Goal: Information Seeking & Learning: Learn about a topic

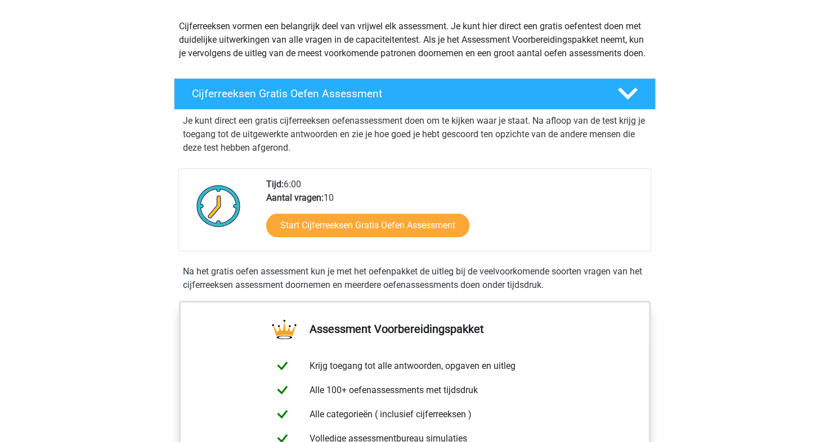
scroll to position [126, 0]
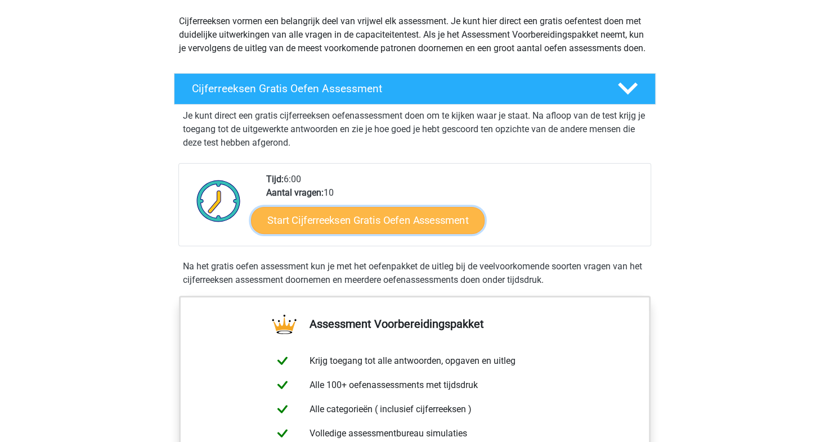
click at [316, 232] on link "Start Cijferreeksen Gratis Oefen Assessment" at bounding box center [368, 220] width 234 height 27
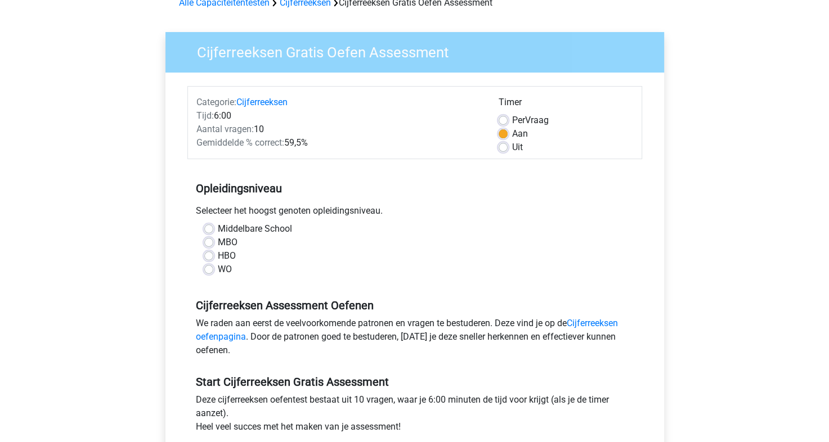
scroll to position [61, 0]
click at [218, 256] on label "HBO" at bounding box center [227, 256] width 18 height 14
click at [208, 256] on input "HBO" at bounding box center [208, 254] width 9 height 11
radio input "true"
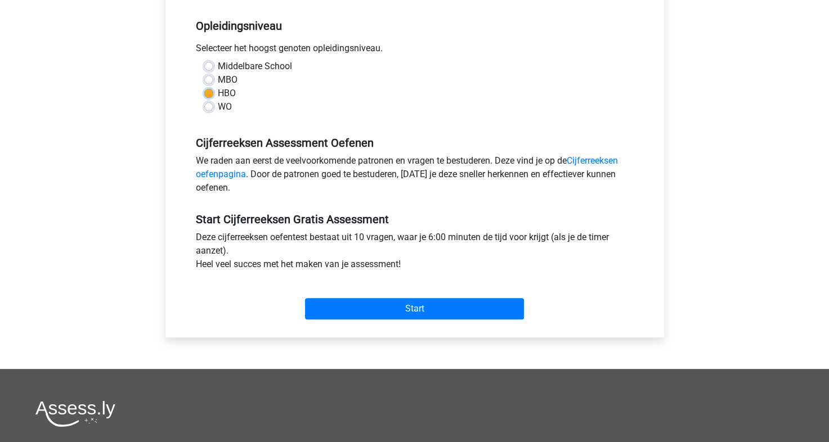
scroll to position [225, 0]
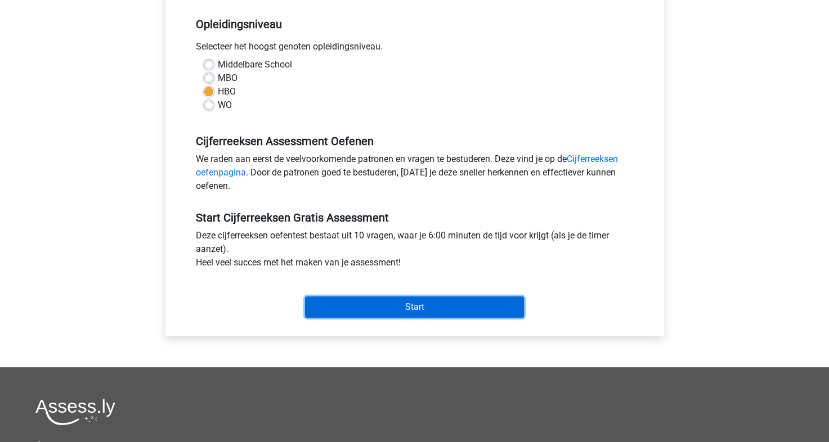
click at [339, 301] on input "Start" at bounding box center [414, 307] width 219 height 21
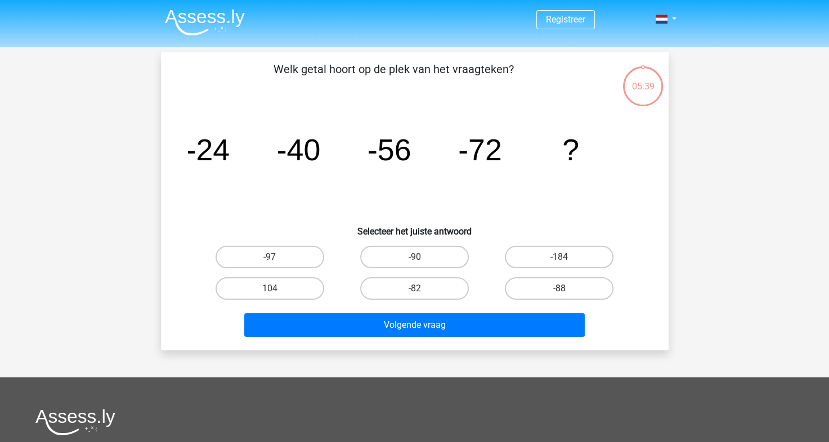
click at [532, 289] on label "-88" at bounding box center [559, 289] width 109 height 23
click at [560, 289] on input "-88" at bounding box center [563, 292] width 7 height 7
radio input "true"
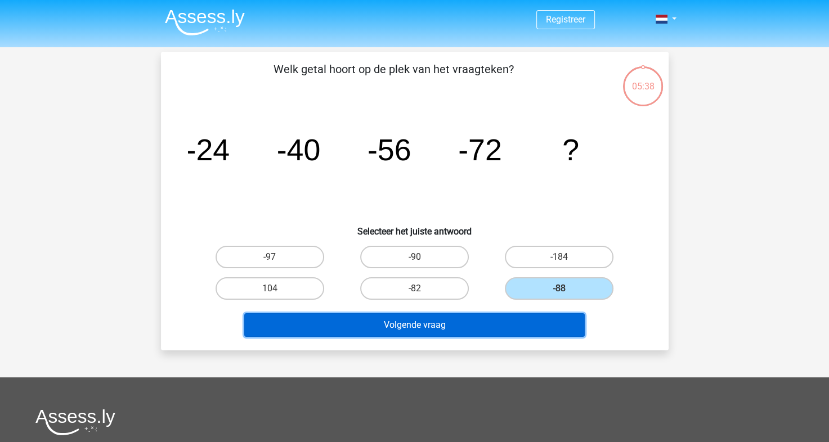
click at [453, 330] on button "Volgende vraag" at bounding box center [414, 326] width 341 height 24
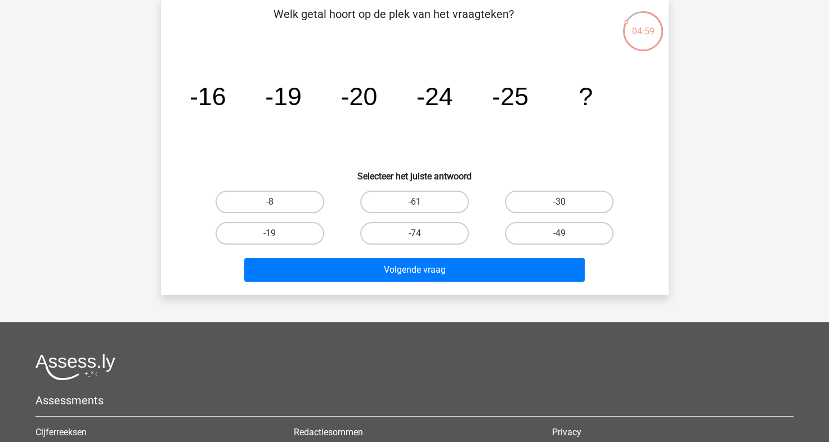
scroll to position [51, 0]
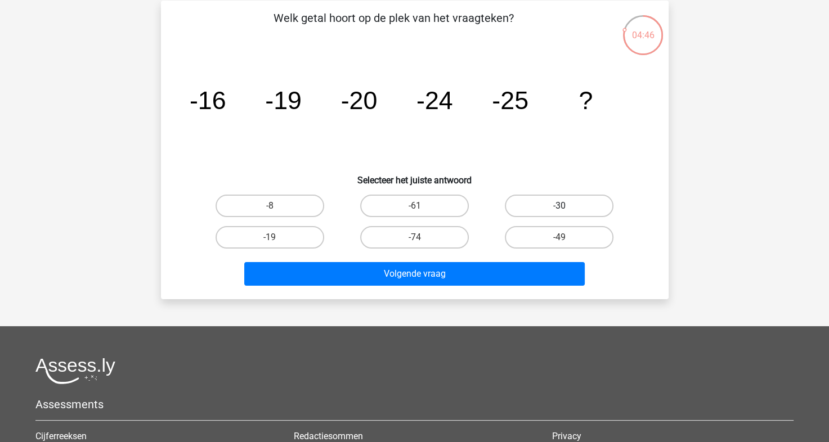
click at [552, 204] on label "-30" at bounding box center [559, 206] width 109 height 23
click at [560, 206] on input "-30" at bounding box center [563, 209] width 7 height 7
radio input "true"
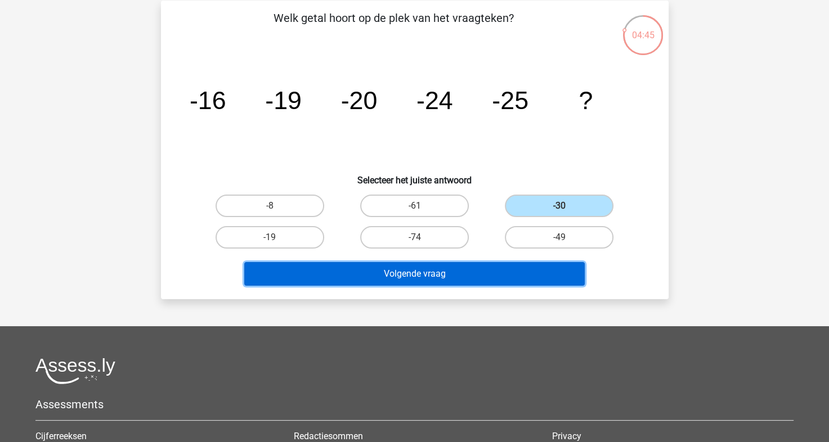
click at [440, 275] on button "Volgende vraag" at bounding box center [414, 274] width 341 height 24
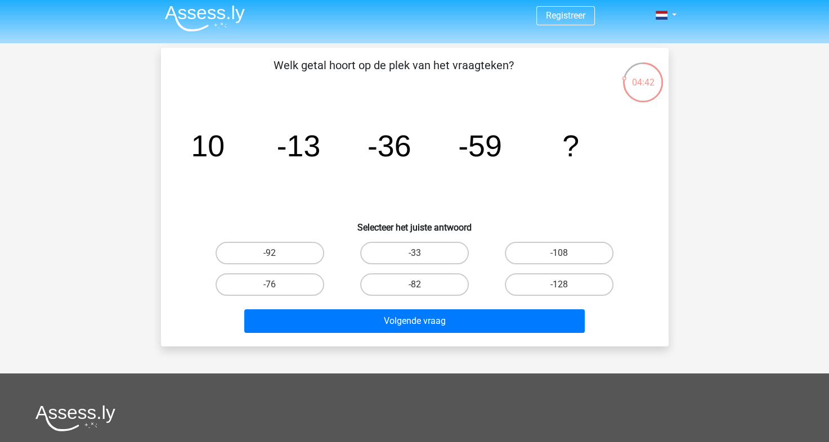
scroll to position [3, 0]
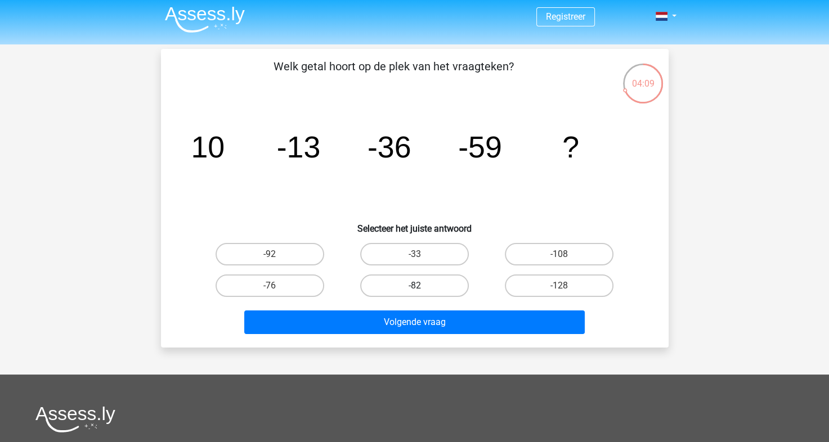
click at [412, 283] on label "-82" at bounding box center [414, 286] width 109 height 23
click at [414, 286] on input "-82" at bounding box center [417, 289] width 7 height 7
radio input "true"
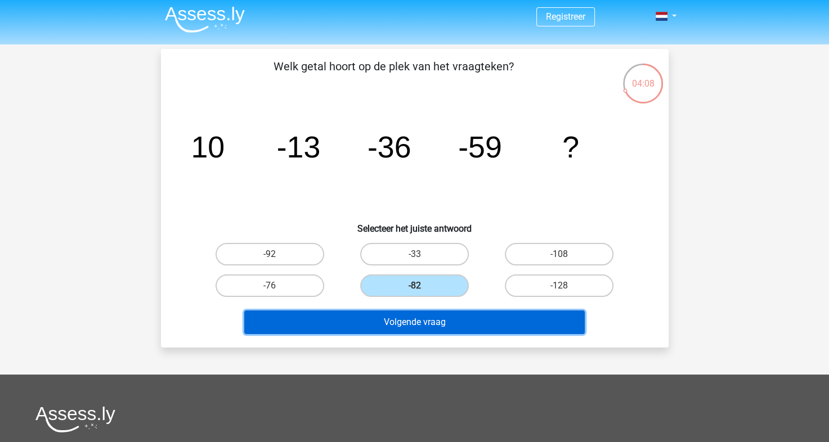
click at [412, 313] on button "Volgende vraag" at bounding box center [414, 323] width 341 height 24
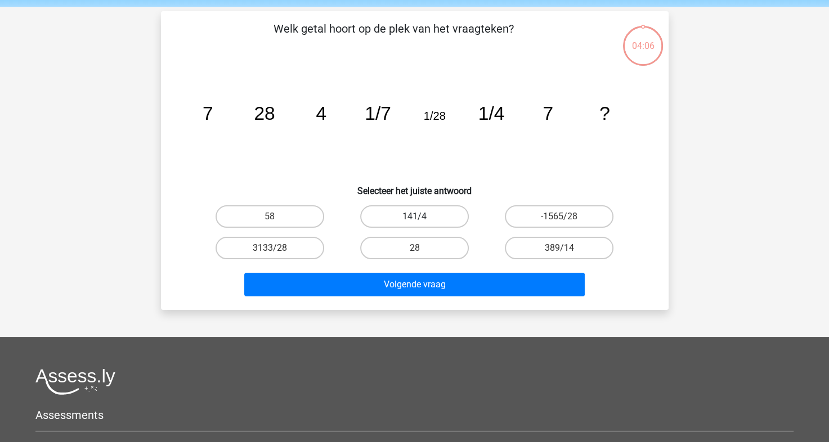
scroll to position [52, 0]
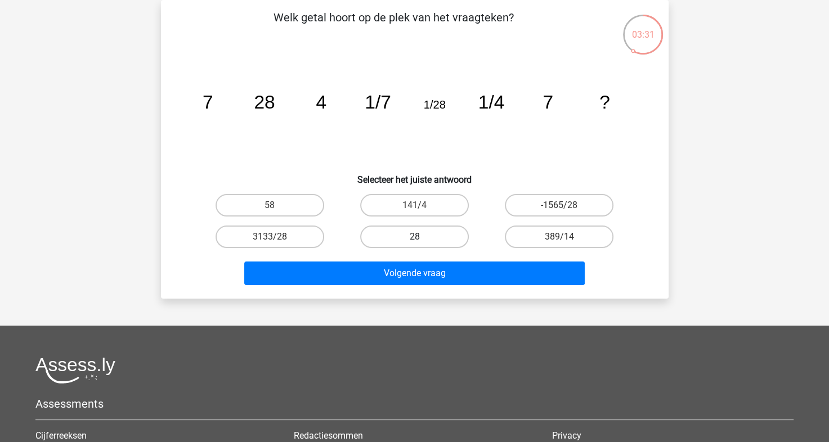
click at [405, 237] on label "28" at bounding box center [414, 237] width 109 height 23
click at [414, 237] on input "28" at bounding box center [417, 240] width 7 height 7
radio input "true"
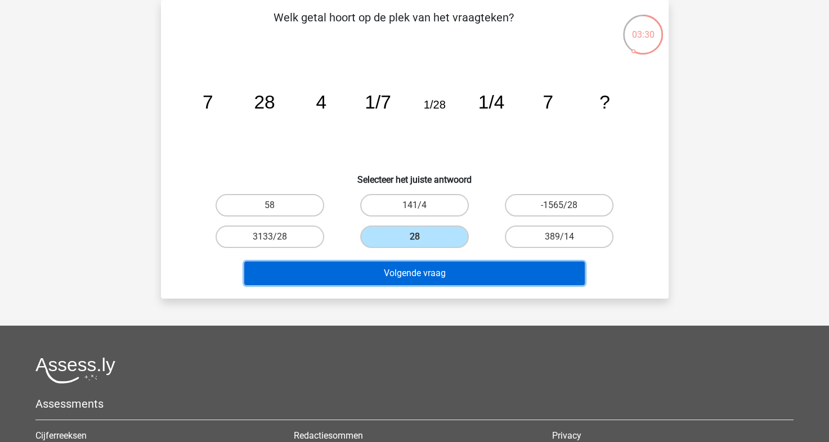
click at [398, 276] on button "Volgende vraag" at bounding box center [414, 274] width 341 height 24
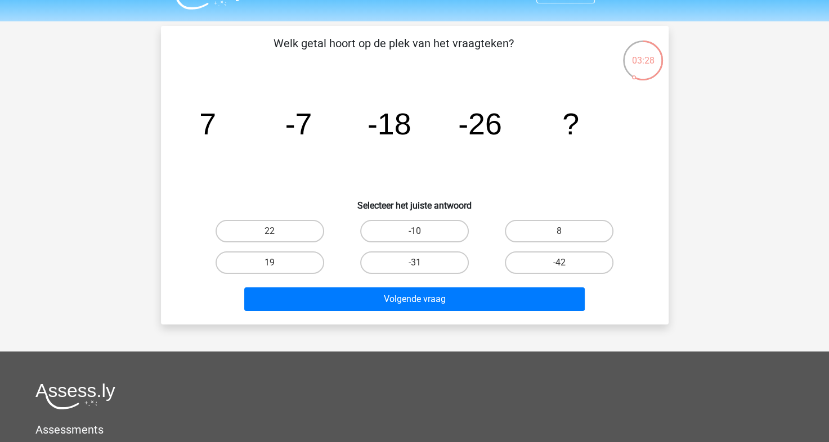
scroll to position [18, 0]
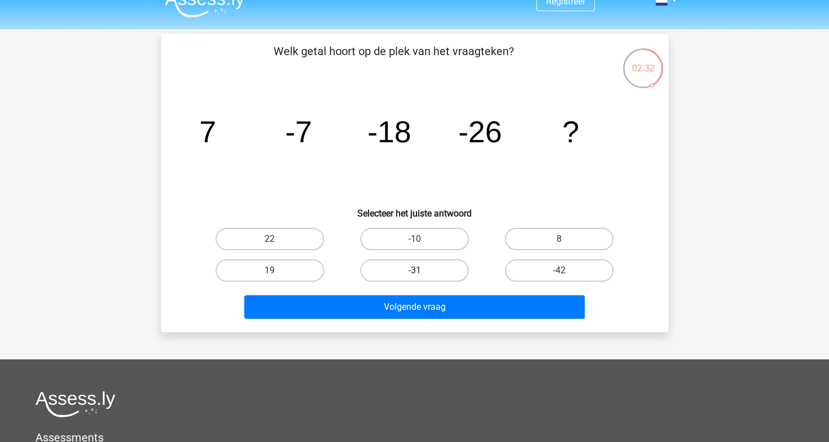
click at [425, 271] on label "-31" at bounding box center [414, 270] width 109 height 23
click at [422, 271] on input "-31" at bounding box center [417, 274] width 7 height 7
radio input "true"
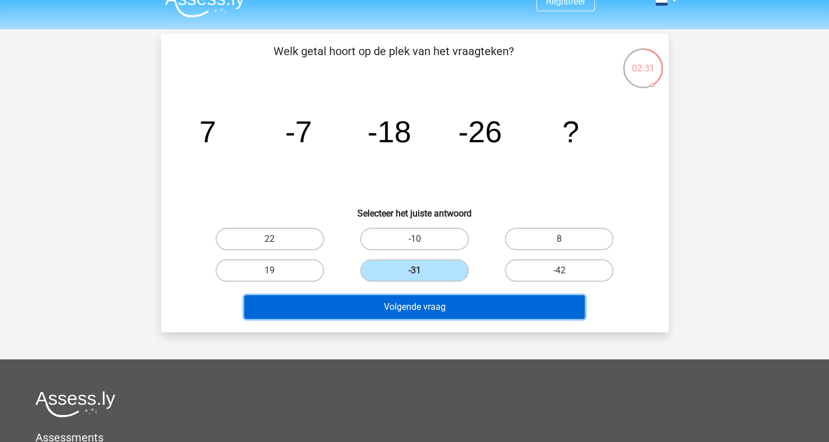
click at [425, 310] on button "Volgende vraag" at bounding box center [414, 308] width 341 height 24
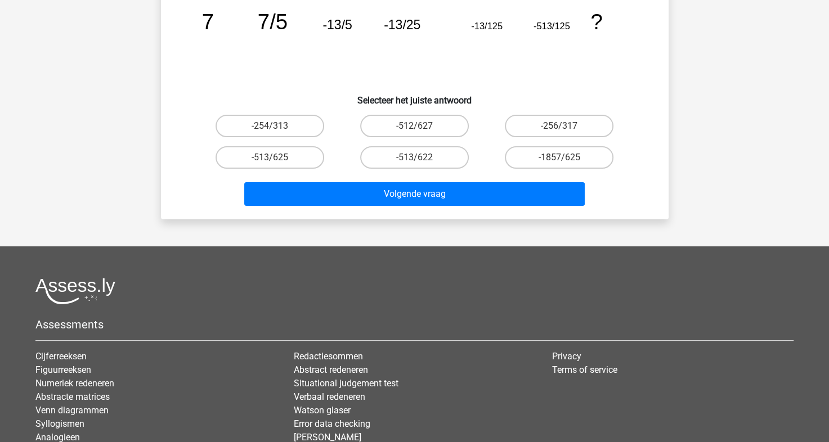
scroll to position [0, 0]
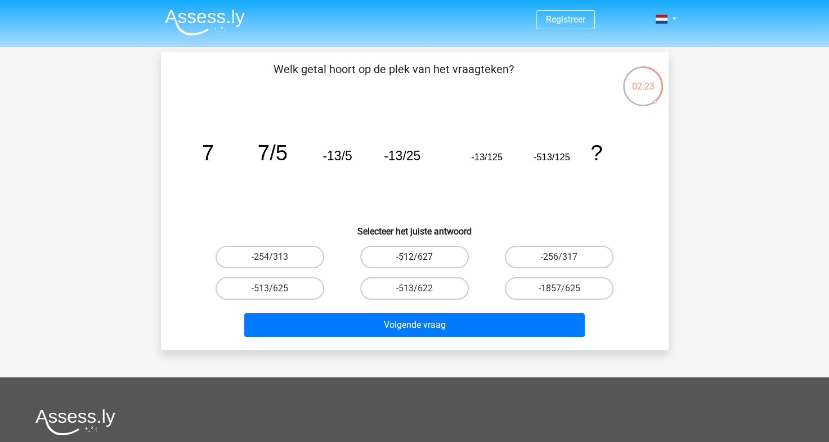
click at [414, 248] on label "-512/627" at bounding box center [414, 257] width 109 height 23
click at [414, 257] on input "-512/627" at bounding box center [417, 260] width 7 height 7
radio input "true"
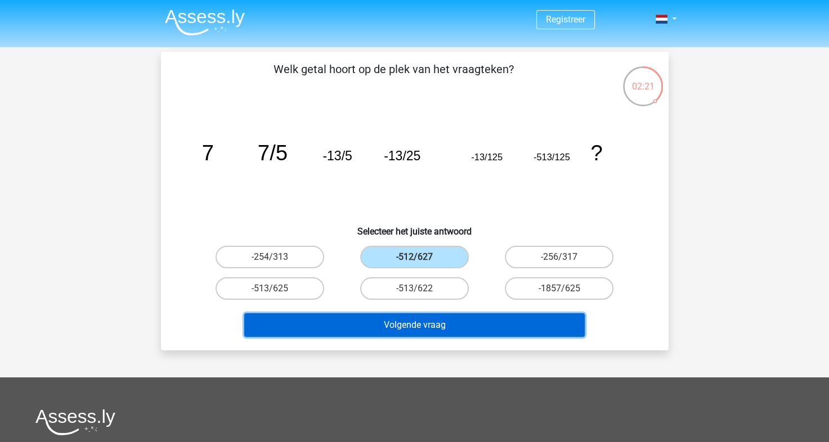
click at [344, 314] on button "Volgende vraag" at bounding box center [414, 326] width 341 height 24
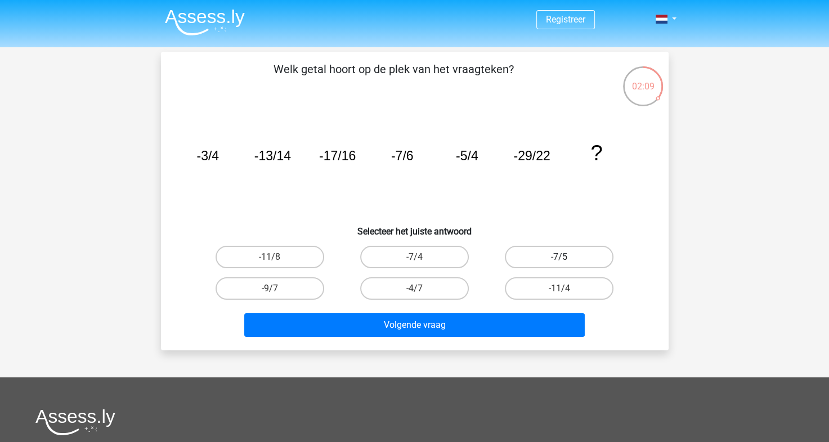
click at [551, 263] on label "-7/5" at bounding box center [559, 257] width 109 height 23
click at [560, 263] on input "-7/5" at bounding box center [563, 260] width 7 height 7
radio input "true"
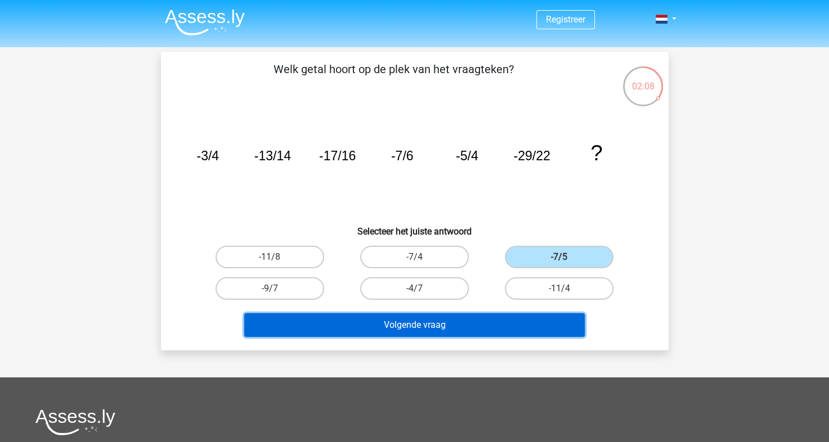
click at [484, 326] on button "Volgende vraag" at bounding box center [414, 326] width 341 height 24
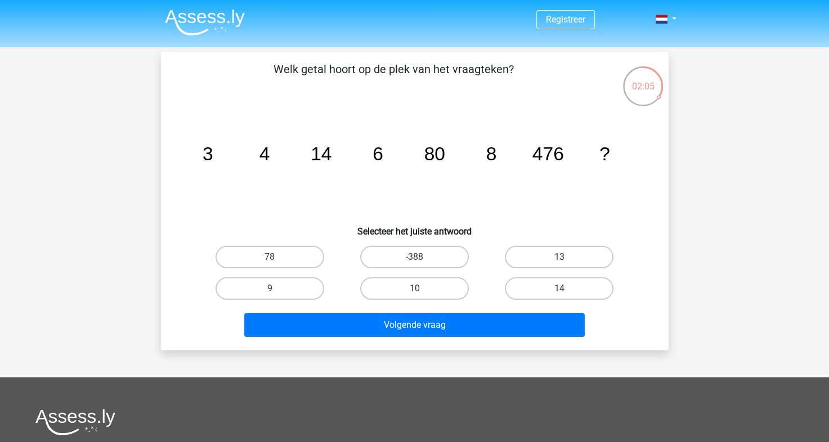
click at [254, 144] on icon "image/svg+xml 3 4 14 6 80 8 476 ?" at bounding box center [415, 161] width 454 height 114
click at [537, 285] on label "14" at bounding box center [559, 289] width 109 height 23
click at [560, 289] on input "14" at bounding box center [563, 292] width 7 height 7
radio input "true"
click at [509, 257] on label "13" at bounding box center [559, 257] width 109 height 23
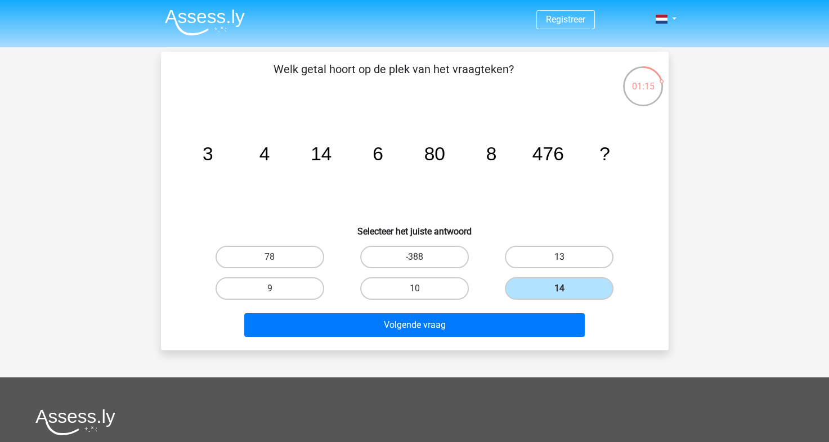
click at [560, 257] on input "13" at bounding box center [563, 260] width 7 height 7
radio input "true"
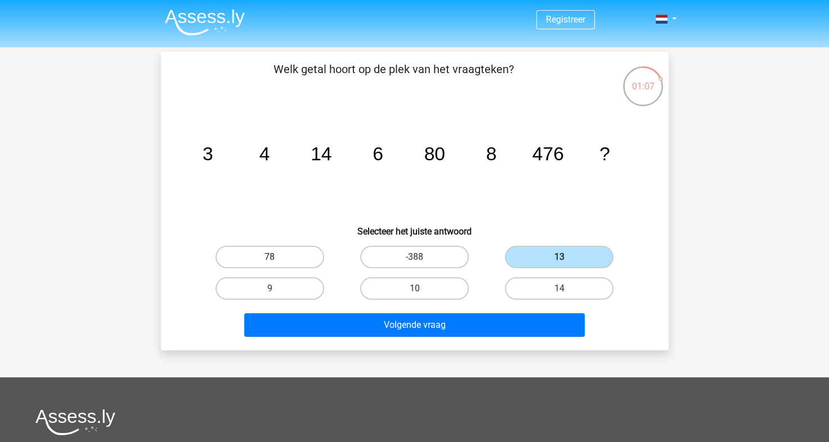
click at [296, 247] on label "78" at bounding box center [270, 257] width 109 height 23
click at [277, 257] on input "78" at bounding box center [273, 260] width 7 height 7
radio input "true"
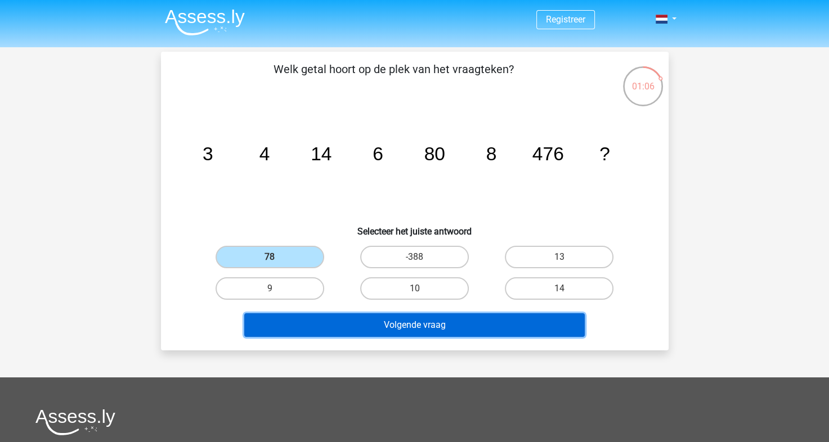
click at [349, 316] on button "Volgende vraag" at bounding box center [414, 326] width 341 height 24
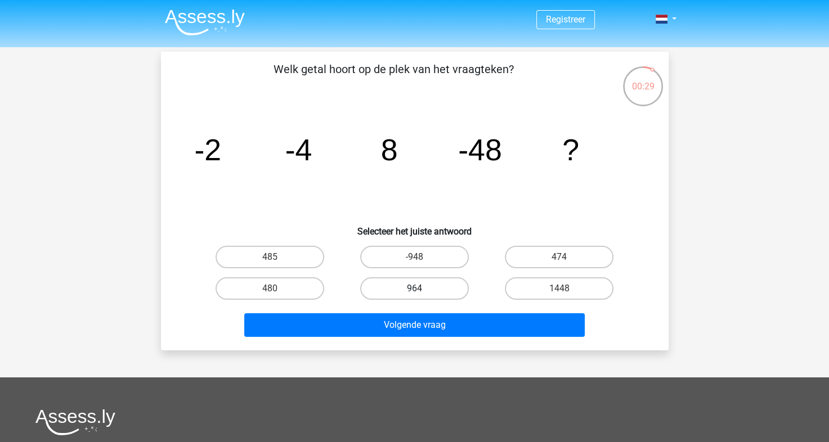
click at [417, 280] on label "964" at bounding box center [414, 289] width 109 height 23
click at [417, 289] on input "964" at bounding box center [417, 292] width 7 height 7
radio input "true"
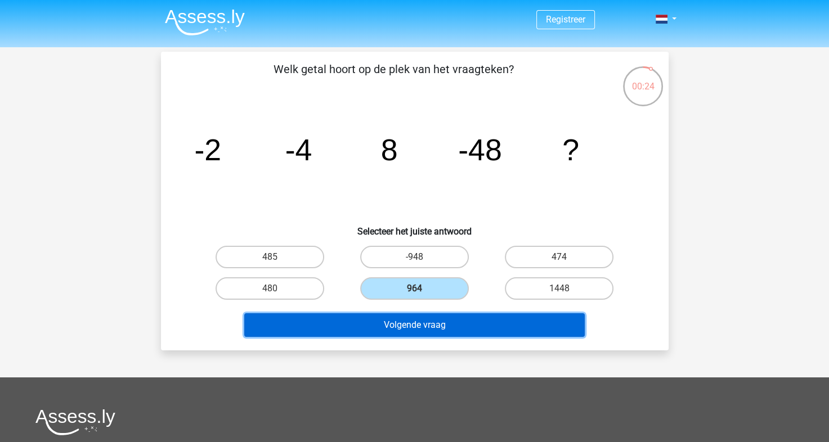
click at [421, 323] on button "Volgende vraag" at bounding box center [414, 326] width 341 height 24
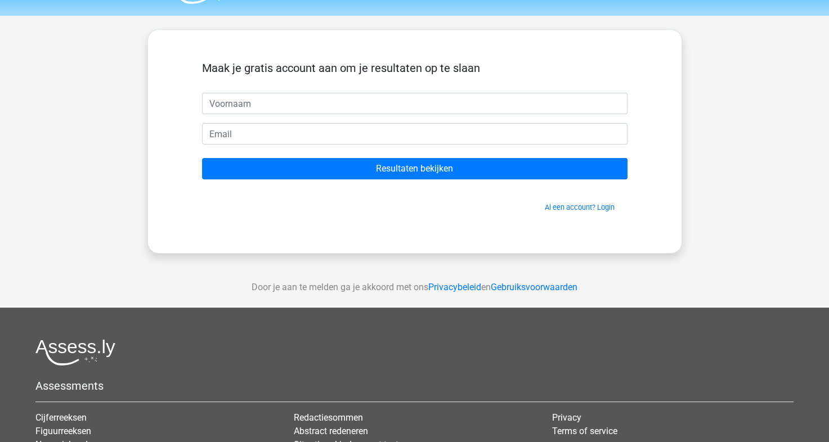
scroll to position [32, 0]
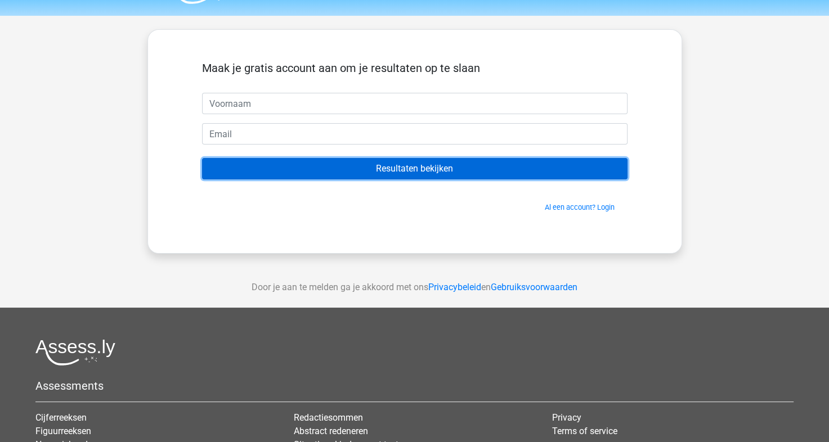
click at [426, 168] on input "Resultaten bekijken" at bounding box center [415, 168] width 426 height 21
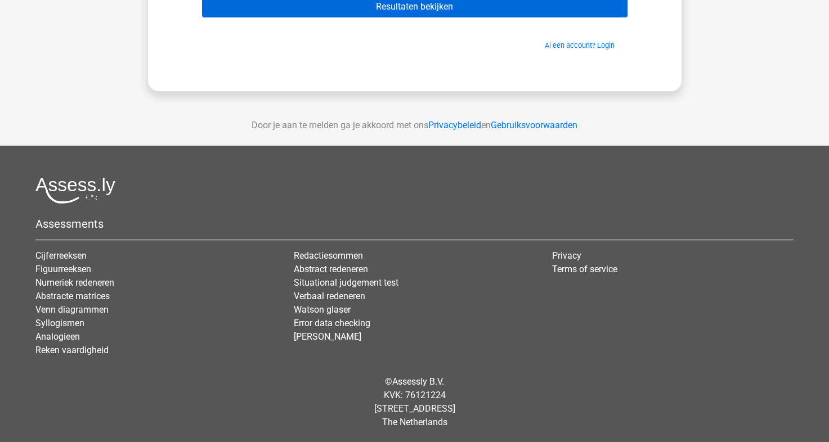
scroll to position [0, 0]
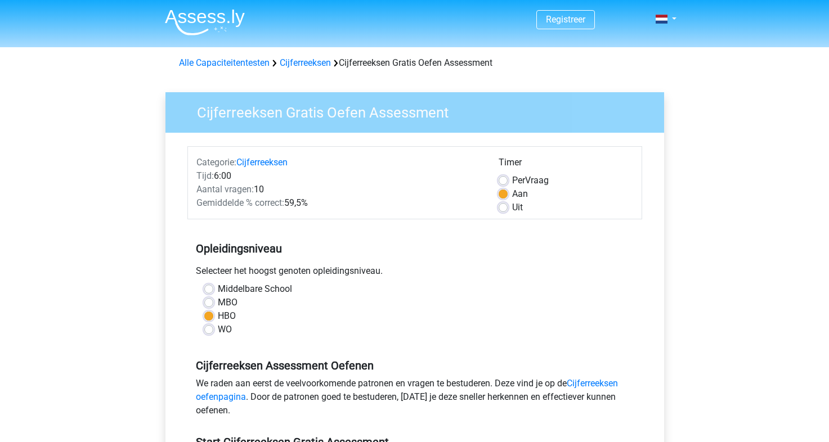
scroll to position [225, 0]
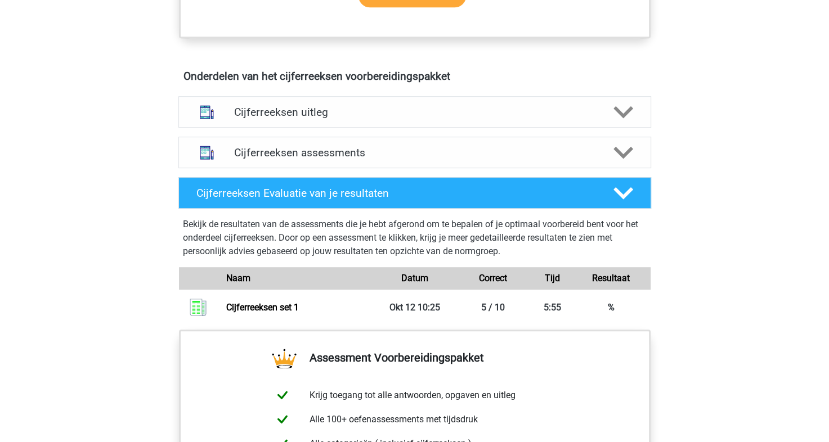
scroll to position [620, 0]
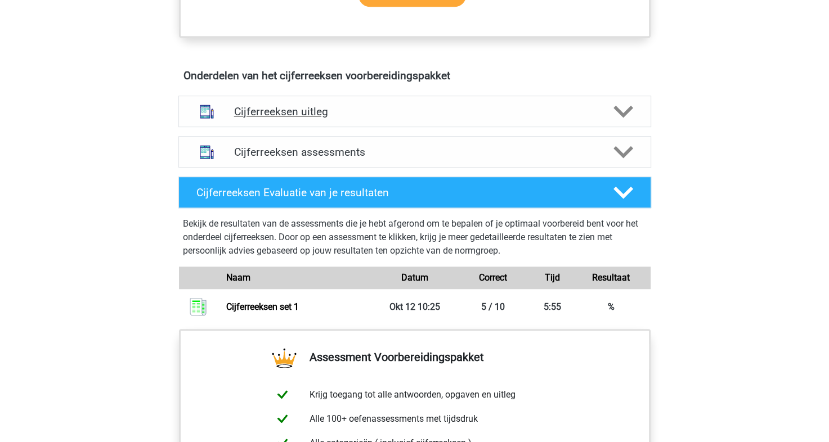
click at [316, 127] on div "Cijferreeksen uitleg" at bounding box center [414, 112] width 473 height 32
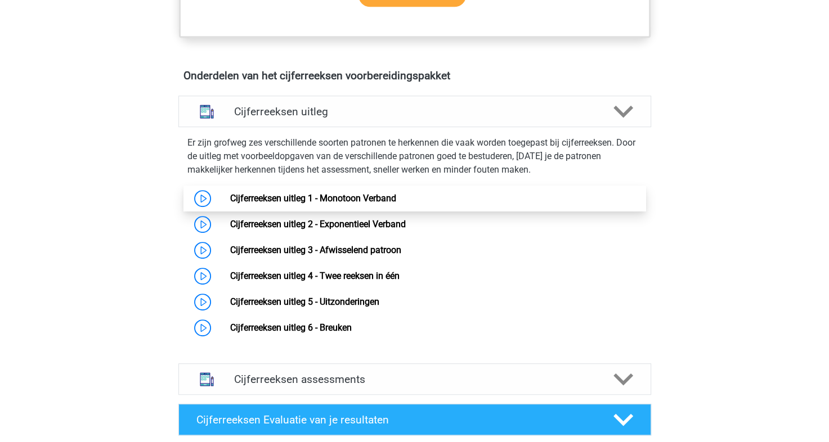
click at [230, 204] on link "Cijferreeksen uitleg 1 - Monotoon Verband" at bounding box center [313, 198] width 166 height 11
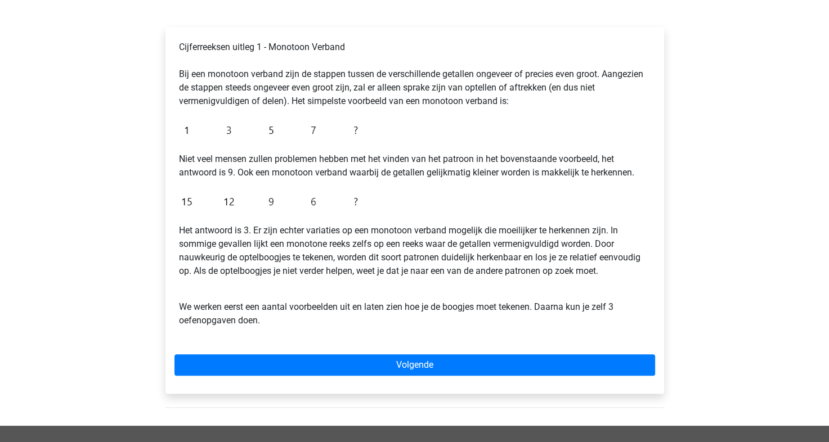
scroll to position [176, 0]
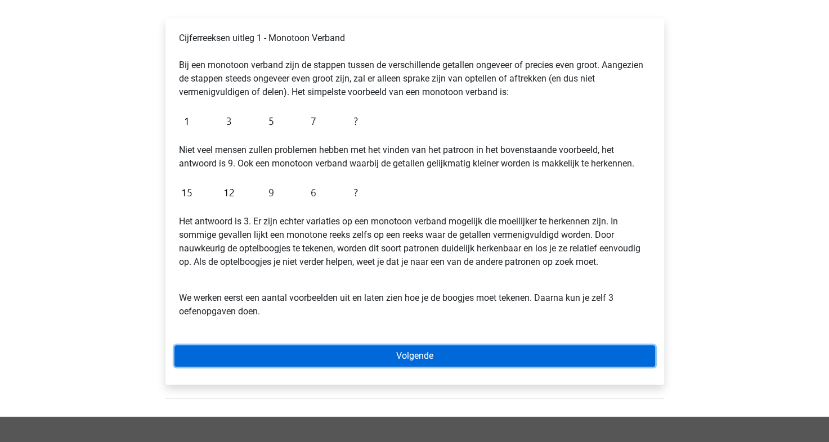
click at [292, 355] on link "Volgende" at bounding box center [414, 356] width 481 height 21
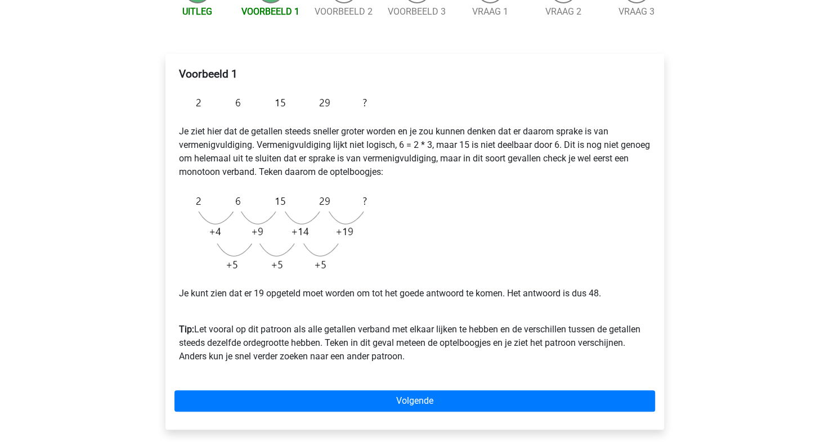
scroll to position [140, 0]
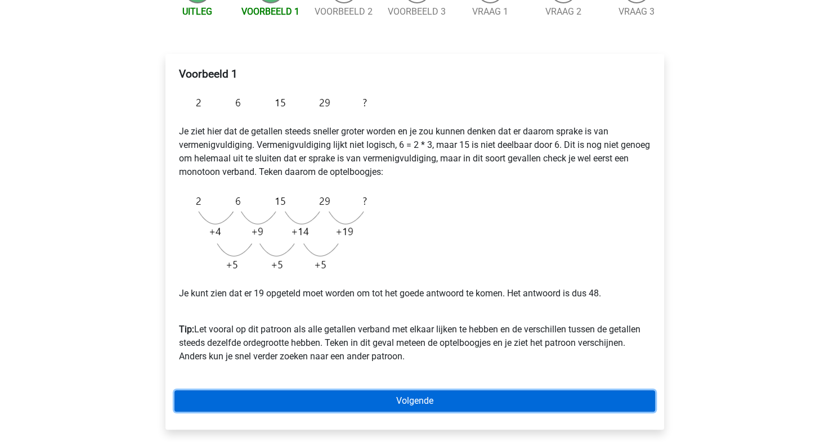
click at [404, 398] on link "Volgende" at bounding box center [414, 401] width 481 height 21
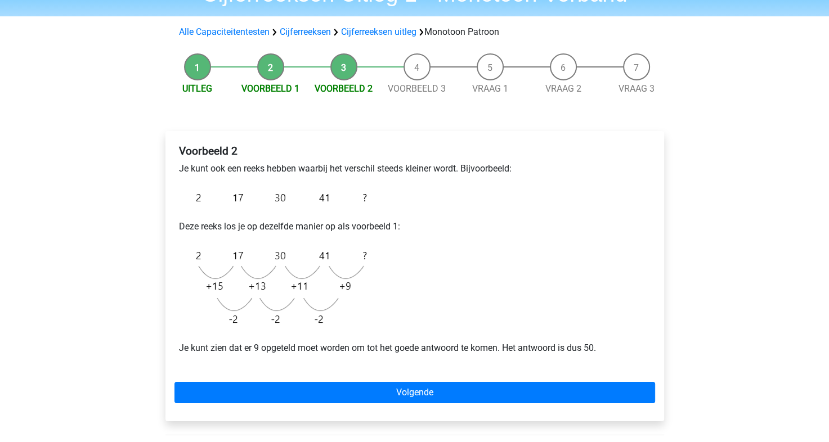
scroll to position [68, 0]
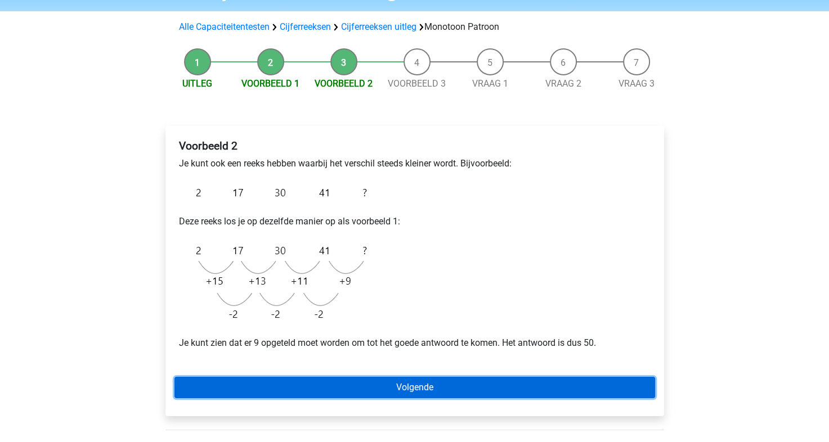
click at [329, 379] on link "Volgende" at bounding box center [414, 387] width 481 height 21
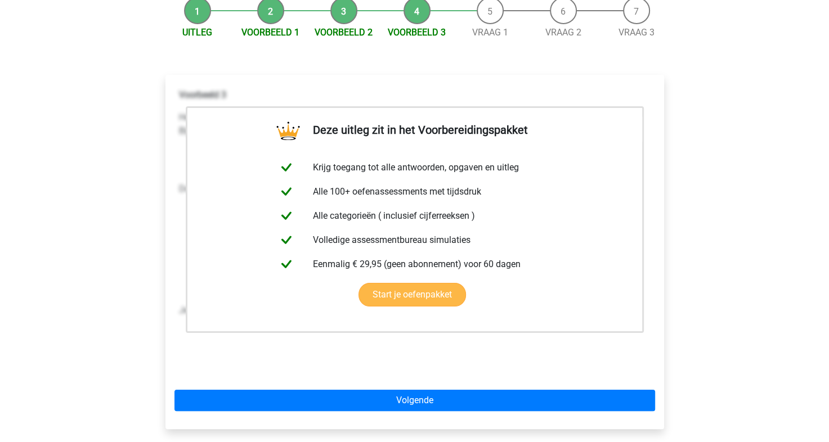
scroll to position [123, 0]
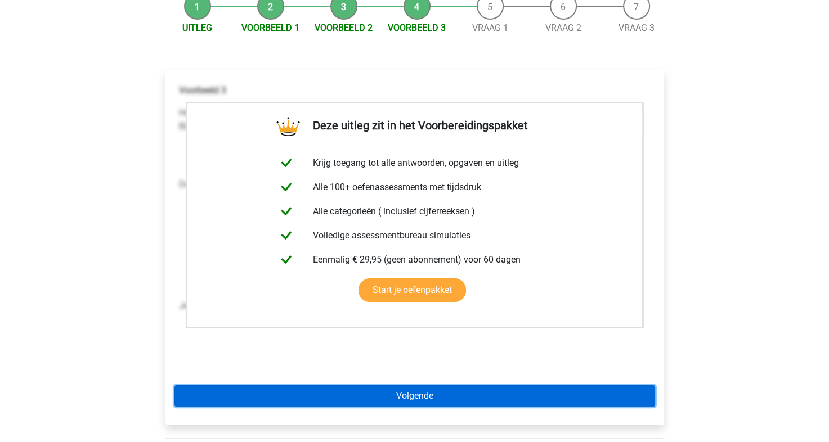
click at [394, 403] on link "Volgende" at bounding box center [414, 396] width 481 height 21
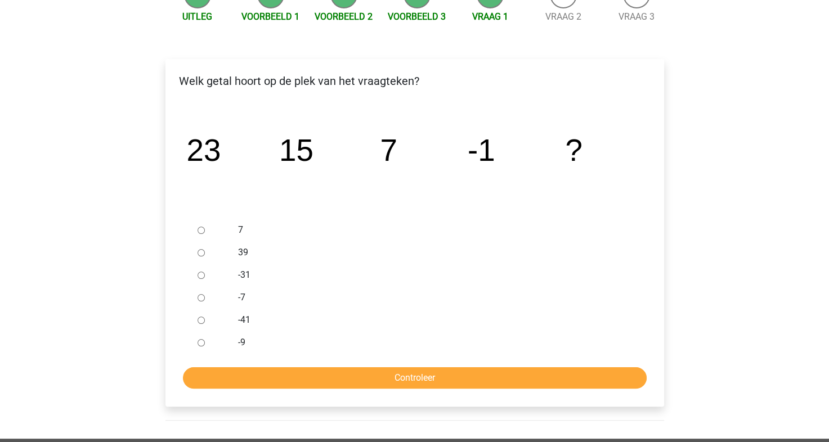
scroll to position [134, 0]
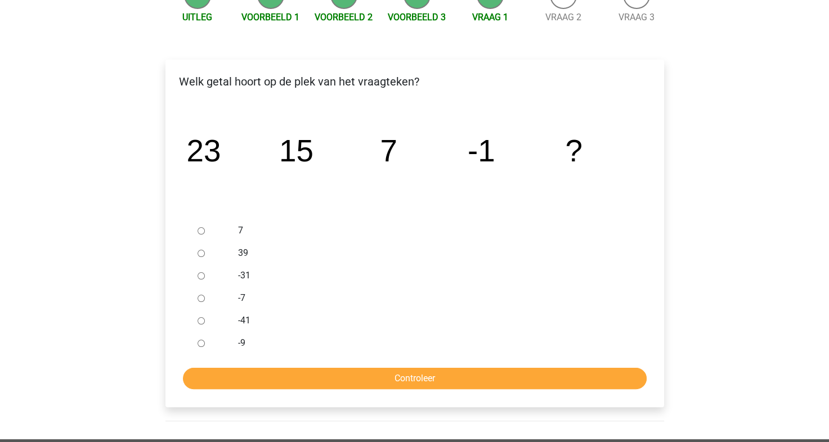
click at [200, 344] on input "-9" at bounding box center [201, 343] width 7 height 7
radio input "true"
click at [302, 377] on input "Controleer" at bounding box center [415, 378] width 464 height 21
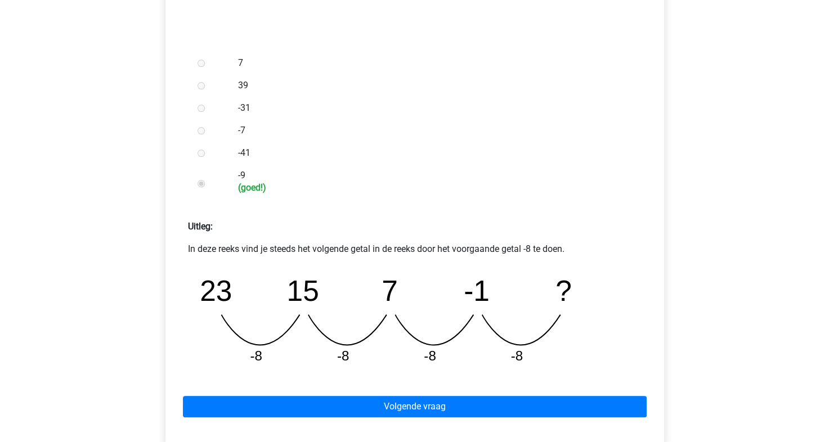
scroll to position [303, 0]
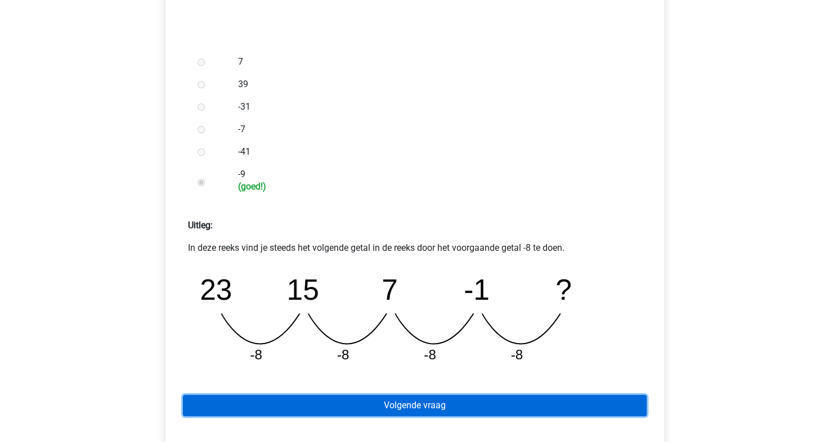
click at [357, 400] on link "Volgende vraag" at bounding box center [415, 405] width 464 height 21
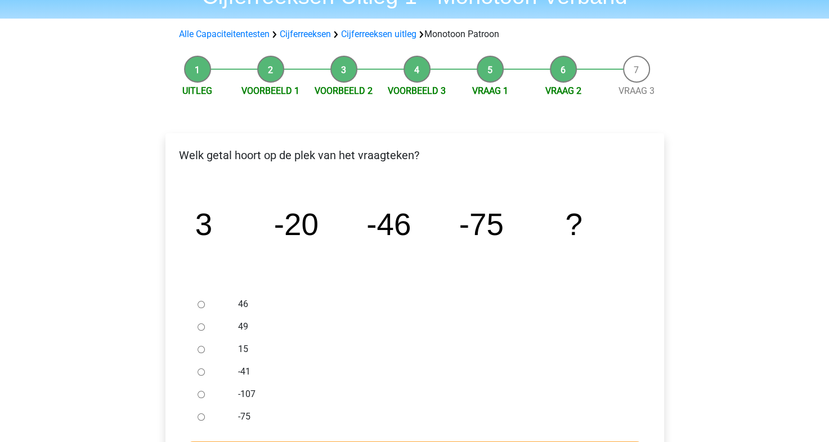
scroll to position [92, 0]
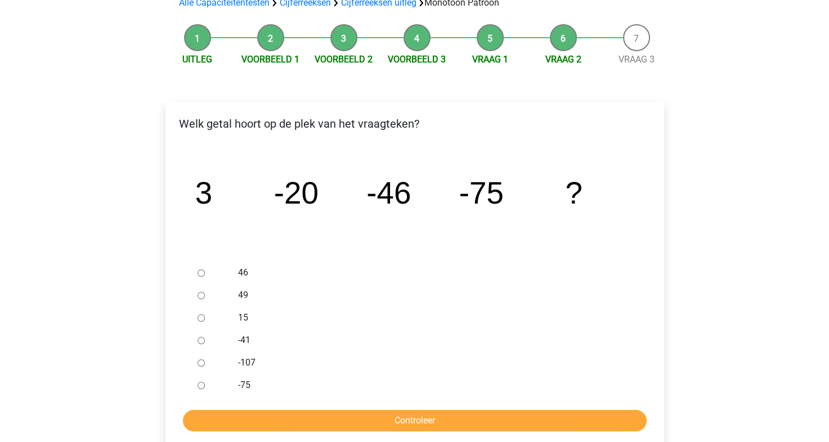
click at [201, 365] on input "-107" at bounding box center [201, 363] width 7 height 7
radio input "true"
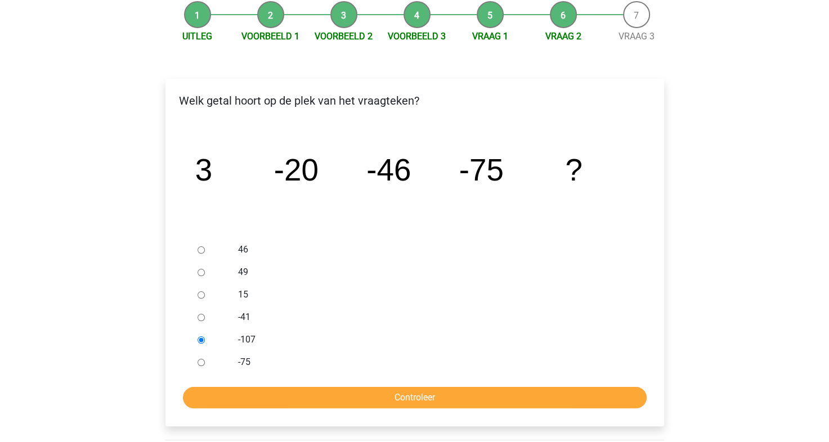
scroll to position [124, 0]
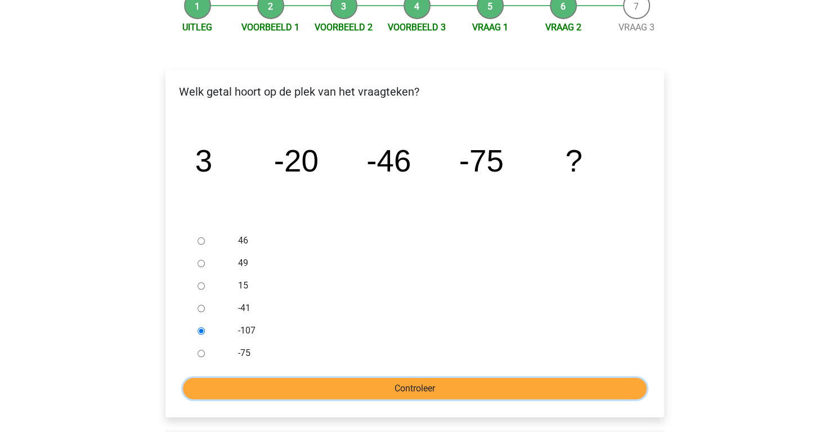
click at [346, 383] on input "Controleer" at bounding box center [415, 388] width 464 height 21
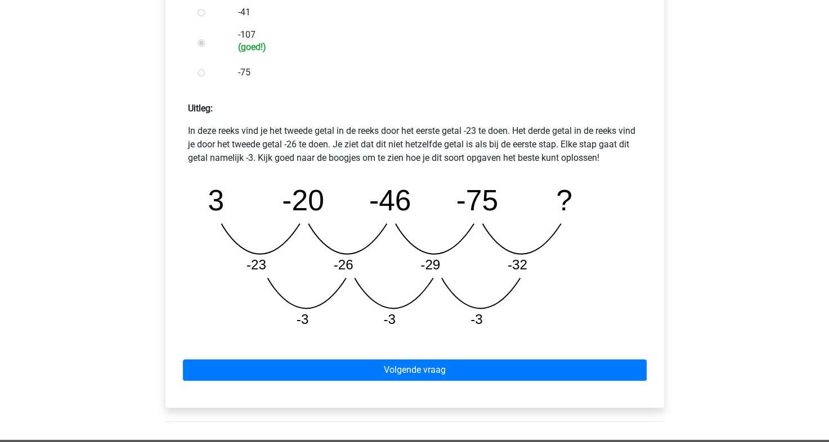
scroll to position [426, 0]
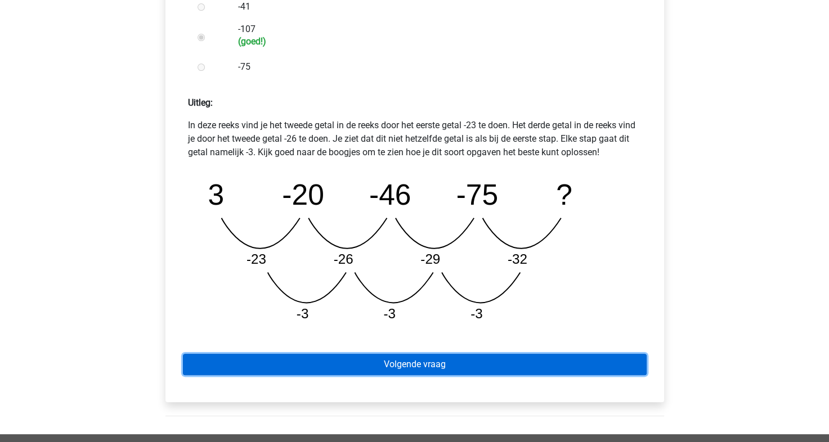
click at [403, 370] on link "Volgende vraag" at bounding box center [415, 364] width 464 height 21
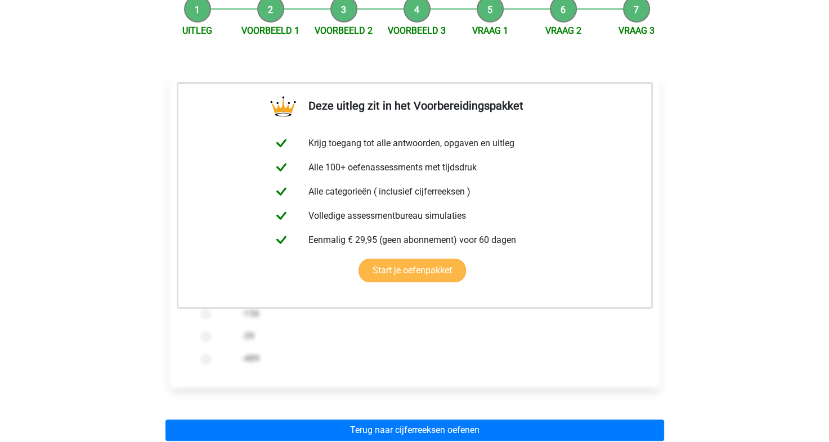
scroll to position [200, 0]
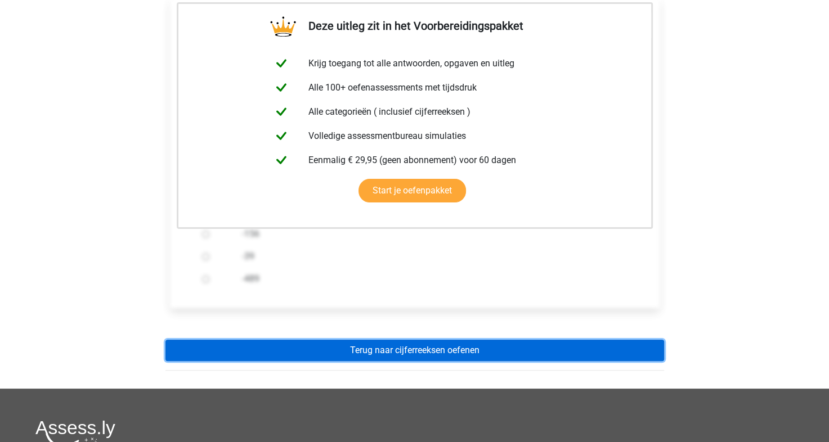
click at [401, 341] on link "Terug naar cijferreeksen oefenen" at bounding box center [414, 350] width 499 height 21
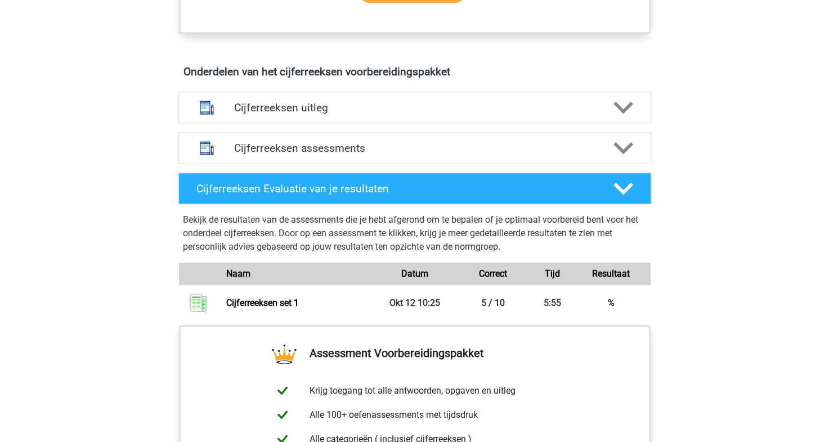
scroll to position [624, 0]
click at [495, 108] on div "Cijferreeksen uitleg" at bounding box center [414, 108] width 473 height 32
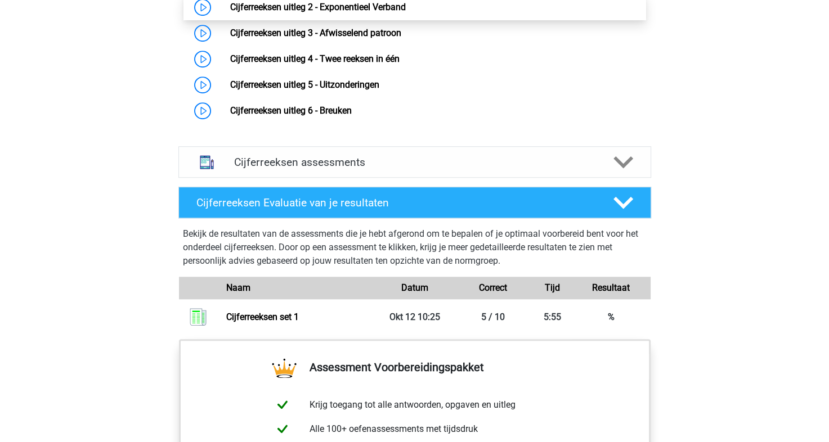
scroll to position [838, 0]
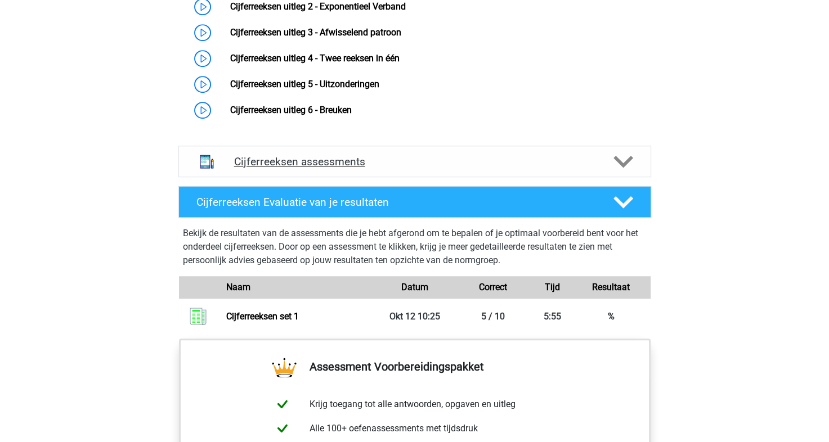
click at [356, 168] on h4 "Cijferreeksen assessments" at bounding box center [414, 161] width 361 height 13
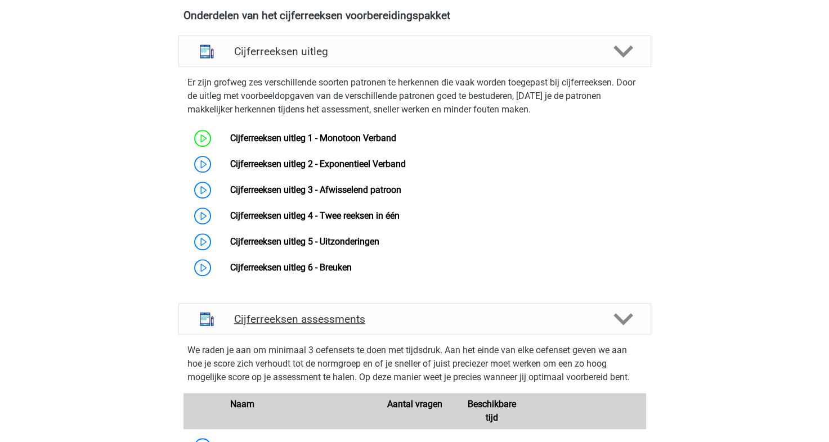
scroll to position [680, 0]
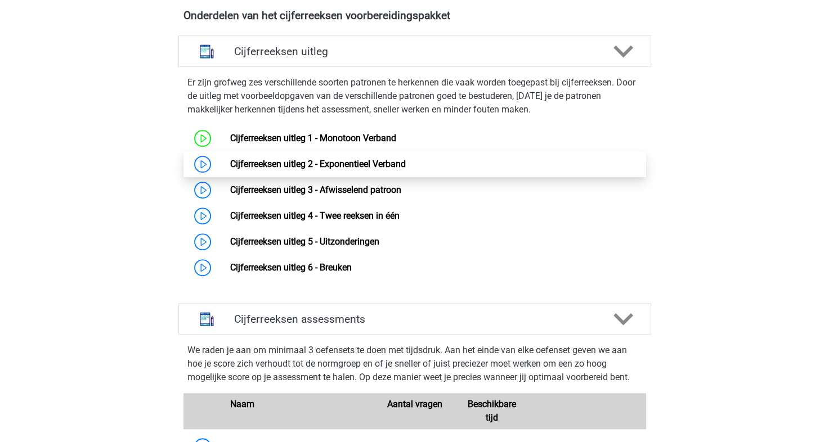
click at [325, 169] on link "Cijferreeksen uitleg 2 - Exponentieel Verband" at bounding box center [318, 164] width 176 height 11
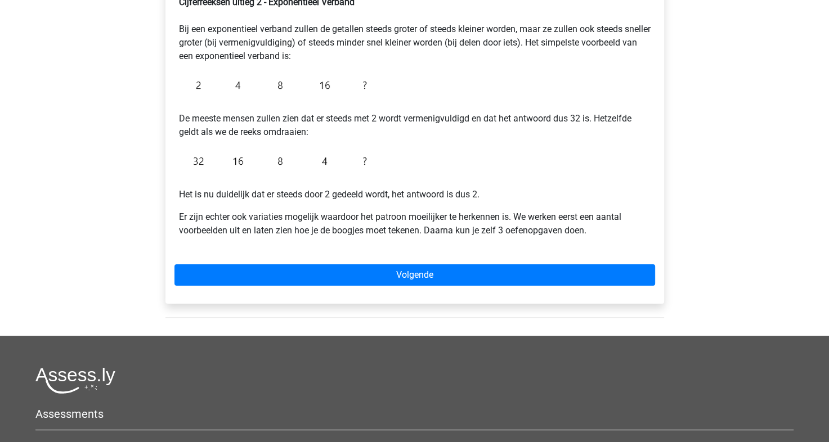
scroll to position [213, 0]
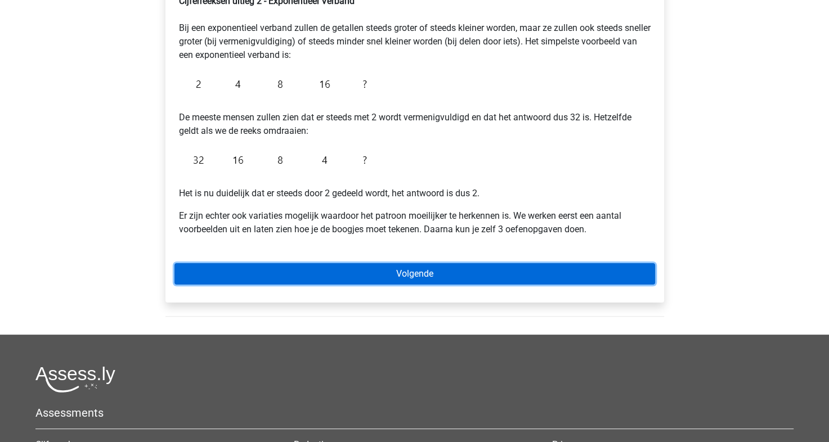
click at [332, 272] on link "Volgende" at bounding box center [414, 273] width 481 height 21
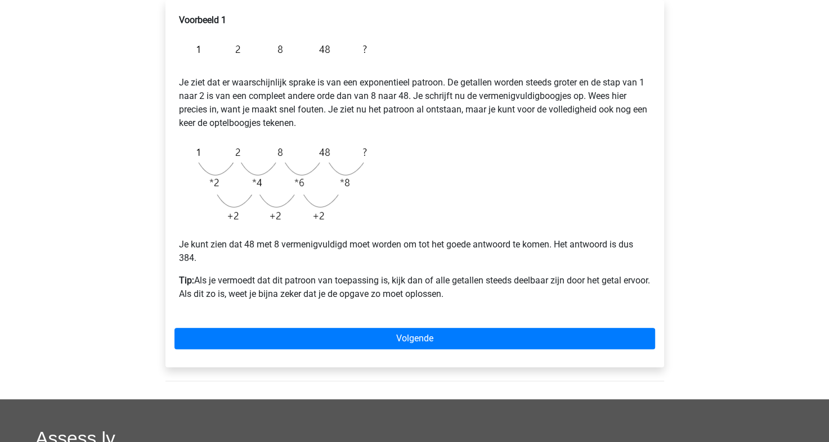
scroll to position [195, 0]
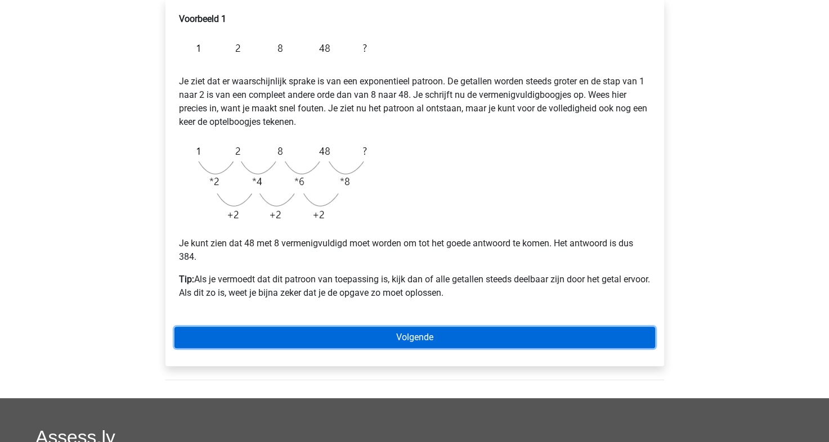
click at [368, 345] on link "Volgende" at bounding box center [414, 337] width 481 height 21
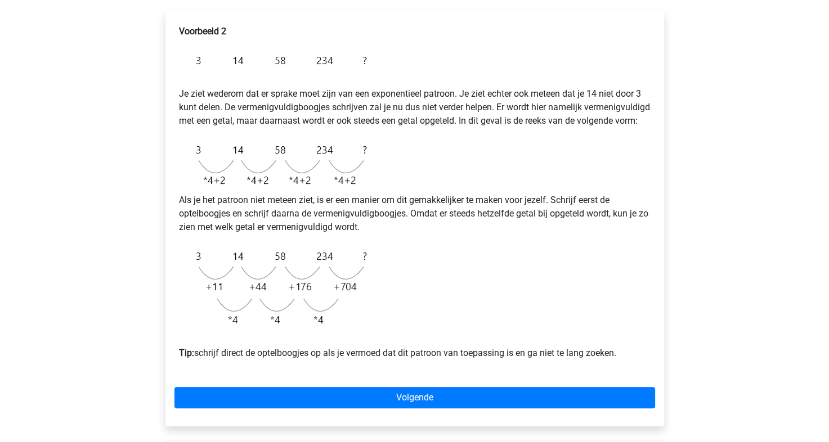
scroll to position [196, 0]
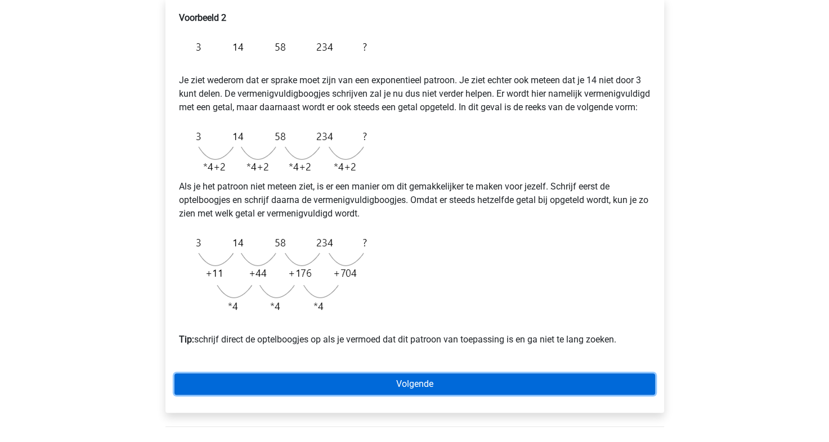
click at [333, 395] on link "Volgende" at bounding box center [414, 384] width 481 height 21
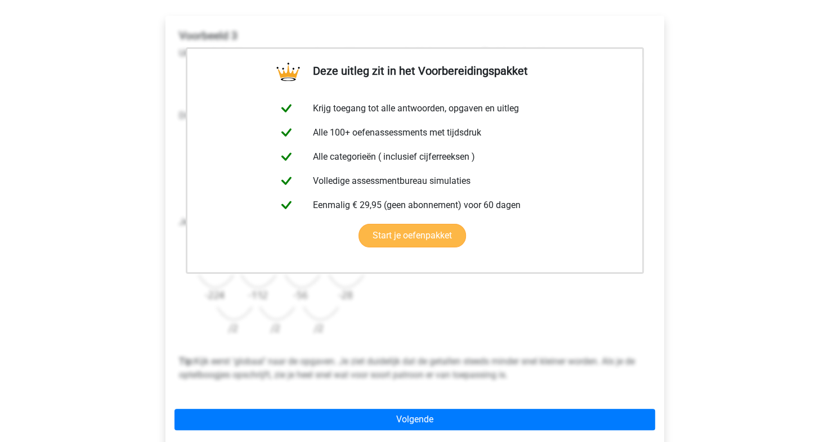
scroll to position [180, 0]
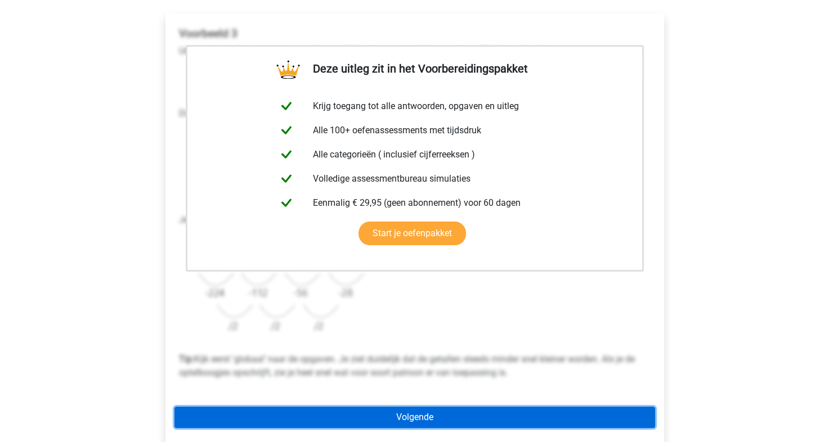
click at [366, 415] on link "Volgende" at bounding box center [414, 417] width 481 height 21
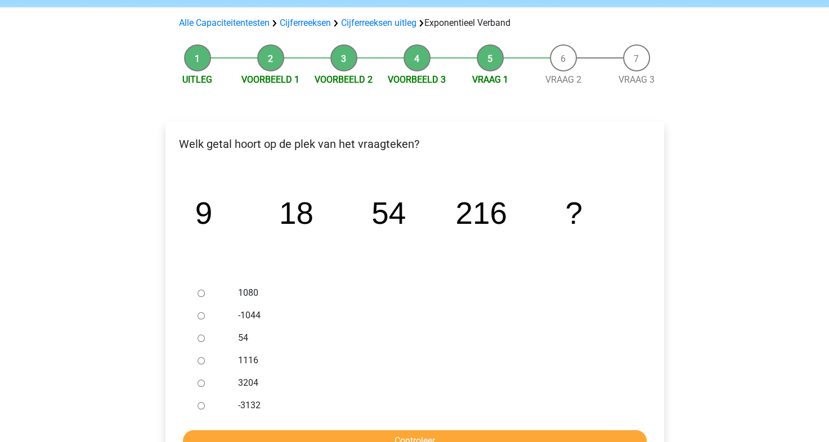
scroll to position [100, 0]
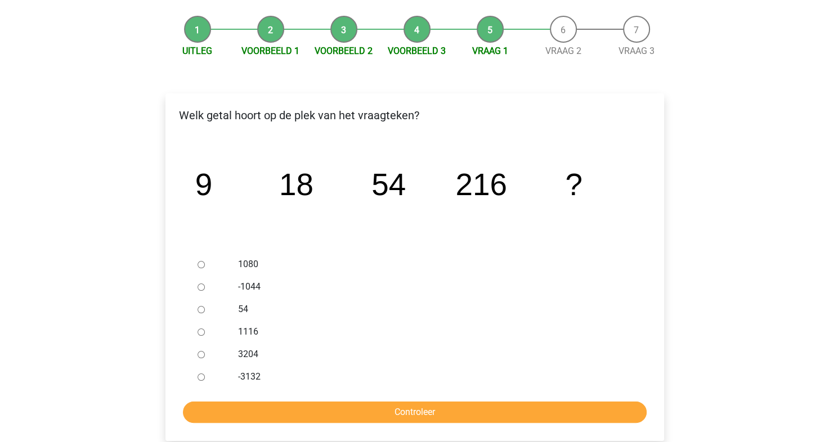
click at [245, 261] on label "1080" at bounding box center [433, 265] width 390 height 14
click at [205, 261] on input "1080" at bounding box center [201, 264] width 7 height 7
radio input "true"
click at [381, 417] on input "Controleer" at bounding box center [415, 412] width 464 height 21
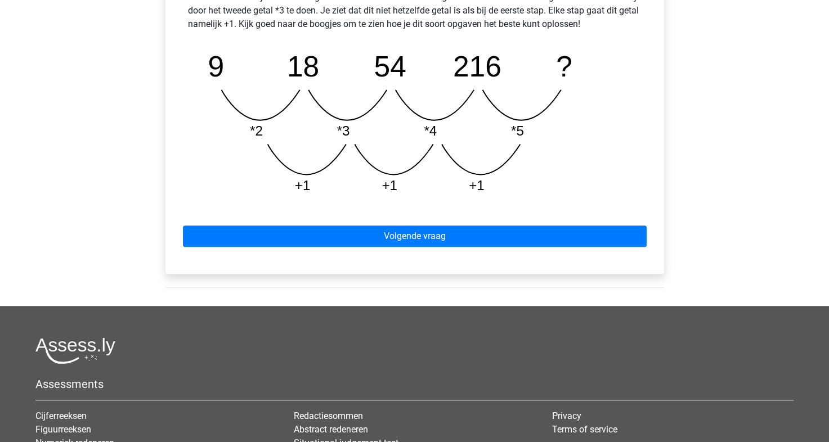
scroll to position [555, 0]
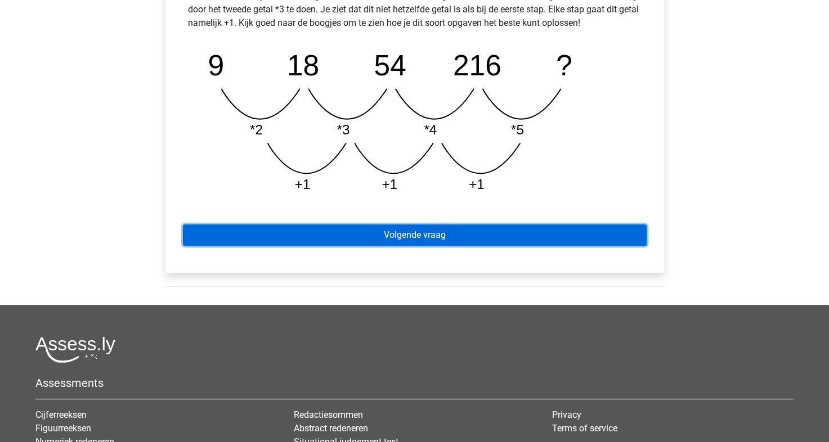
click at [423, 241] on link "Volgende vraag" at bounding box center [415, 235] width 464 height 21
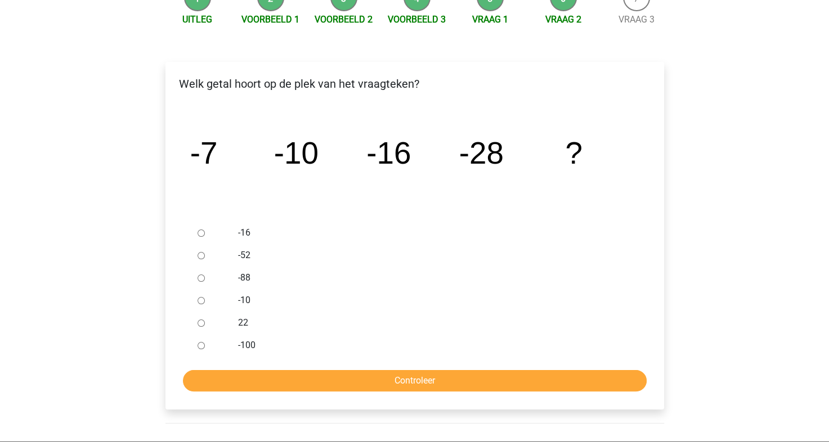
scroll to position [135, 0]
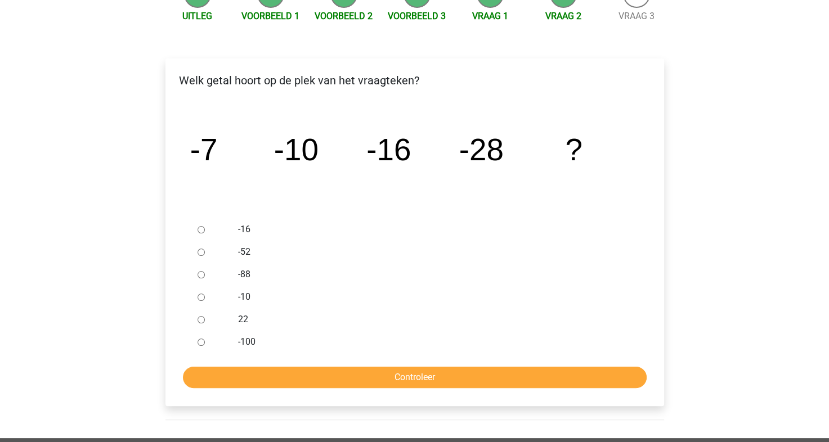
click at [234, 251] on div "-52" at bounding box center [433, 252] width 406 height 23
click at [201, 253] on input "-52" at bounding box center [201, 252] width 7 height 7
radio input "true"
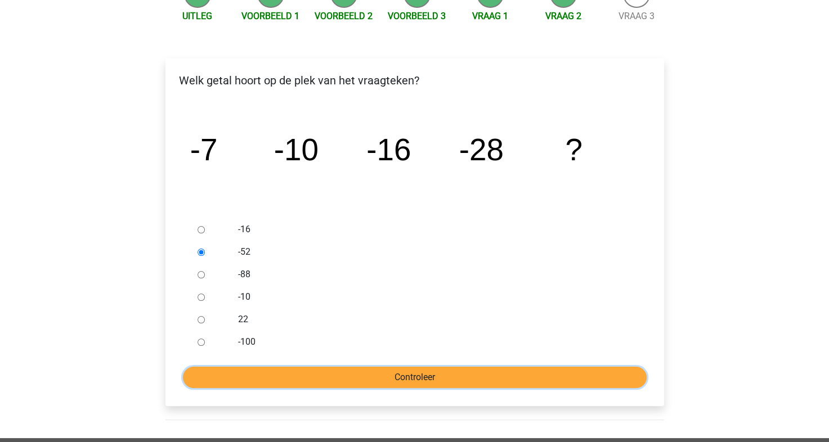
click at [393, 369] on input "Controleer" at bounding box center [415, 377] width 464 height 21
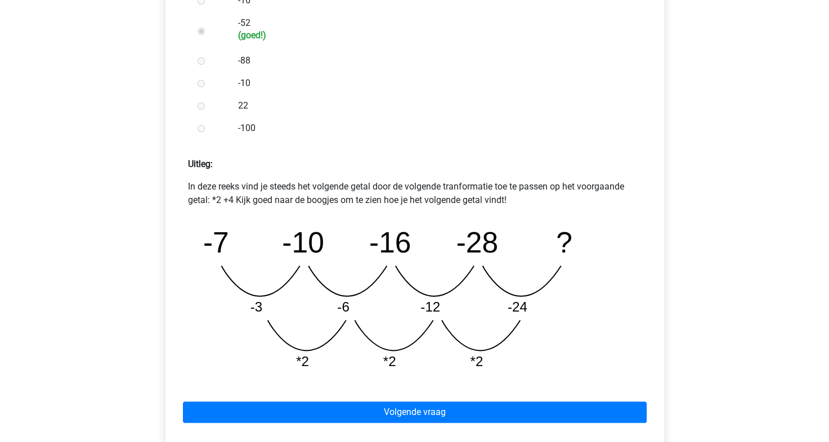
scroll to position [366, 0]
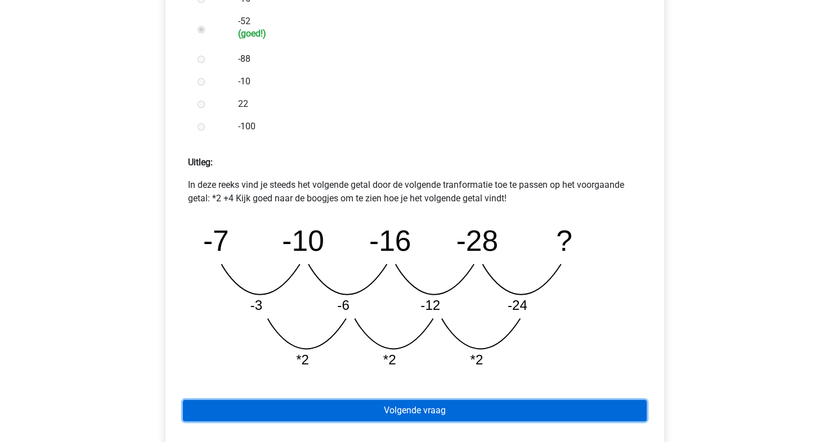
click at [412, 405] on link "Volgende vraag" at bounding box center [415, 410] width 464 height 21
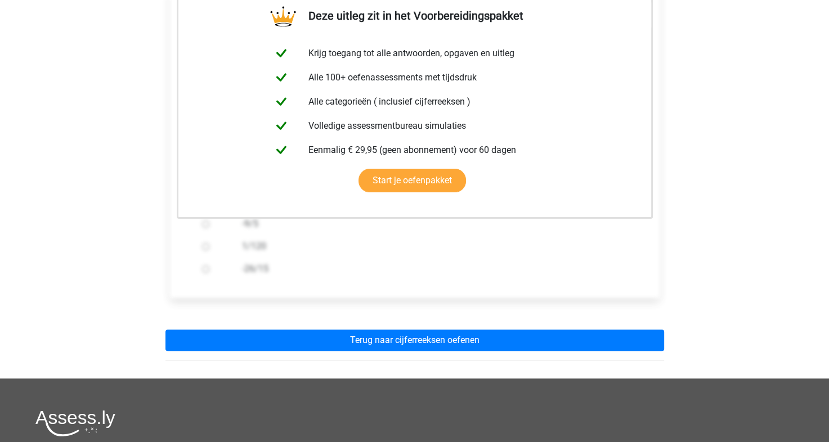
scroll to position [212, 0]
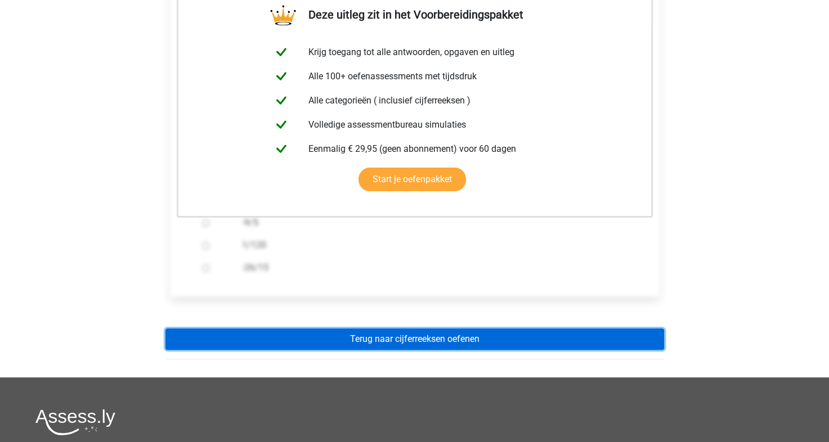
click at [405, 338] on link "Terug naar cijferreeksen oefenen" at bounding box center [414, 339] width 499 height 21
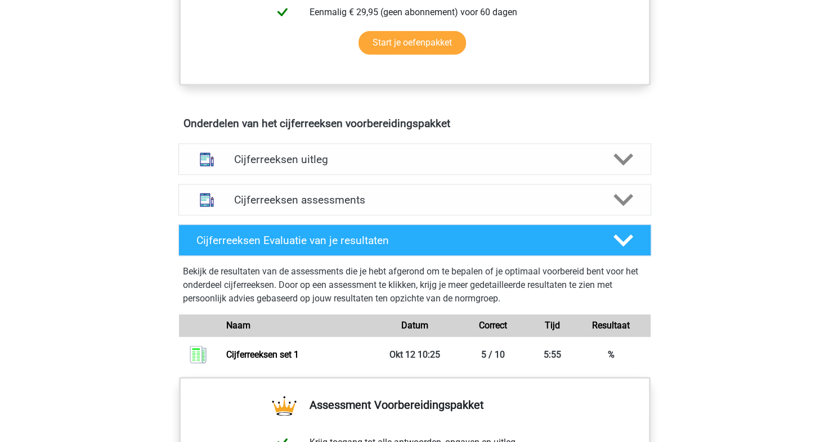
scroll to position [558, 0]
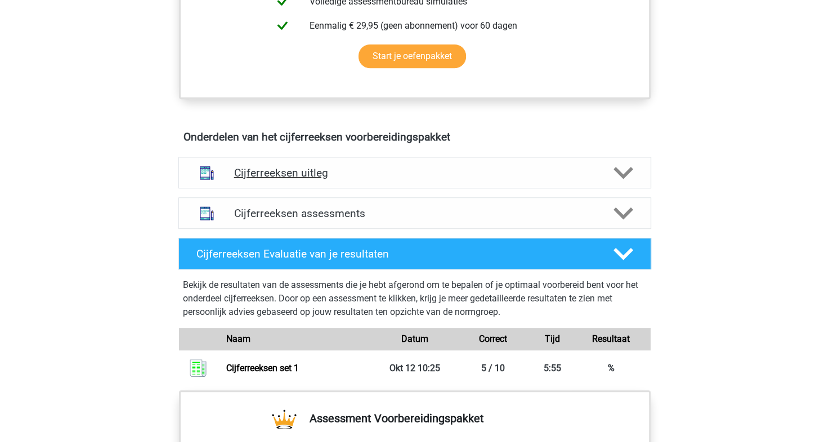
click at [520, 172] on div "Cijferreeksen uitleg" at bounding box center [414, 173] width 473 height 32
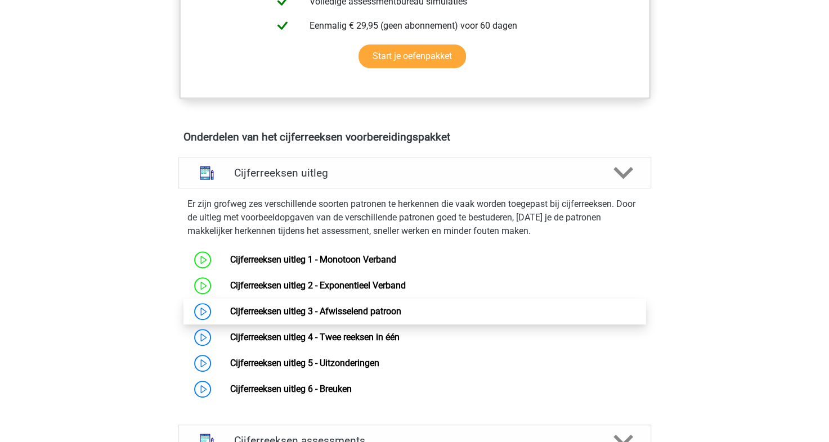
click at [276, 317] on link "Cijferreeksen uitleg 3 - Afwisselend patroon" at bounding box center [315, 311] width 171 height 11
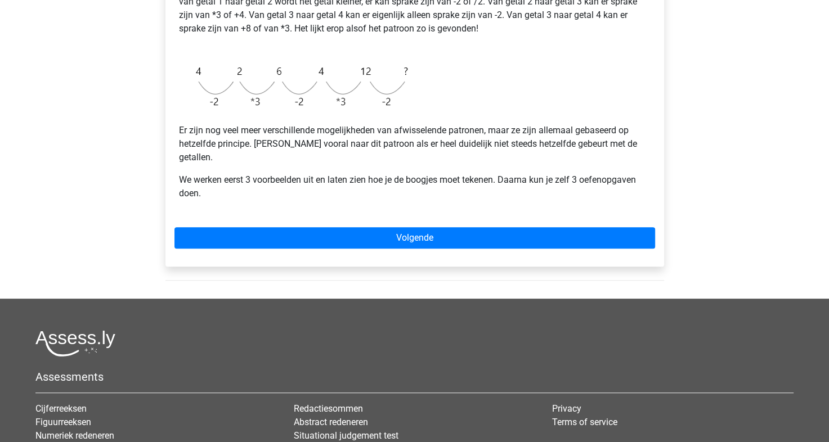
scroll to position [312, 0]
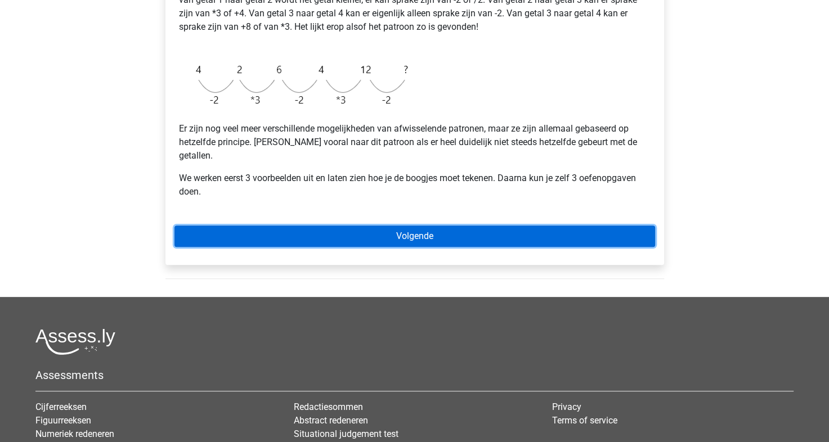
click at [366, 226] on link "Volgende" at bounding box center [414, 236] width 481 height 21
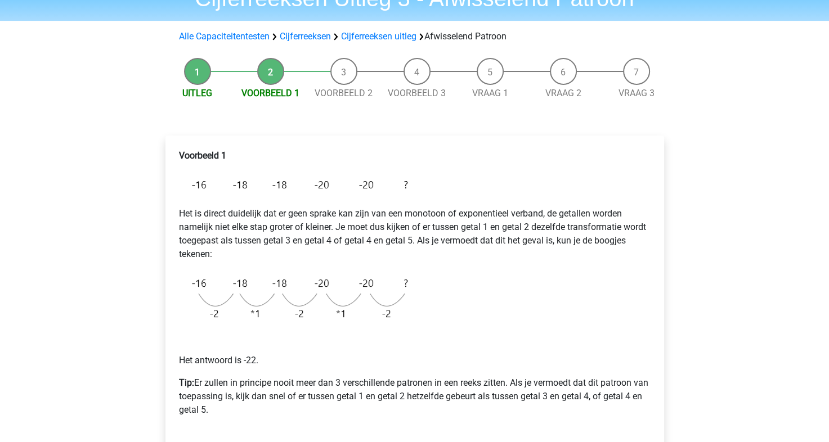
scroll to position [100, 0]
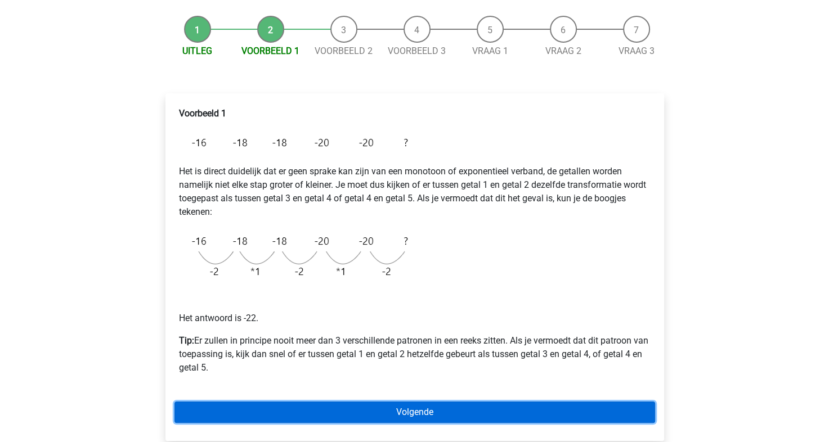
click at [376, 404] on link "Volgende" at bounding box center [414, 412] width 481 height 21
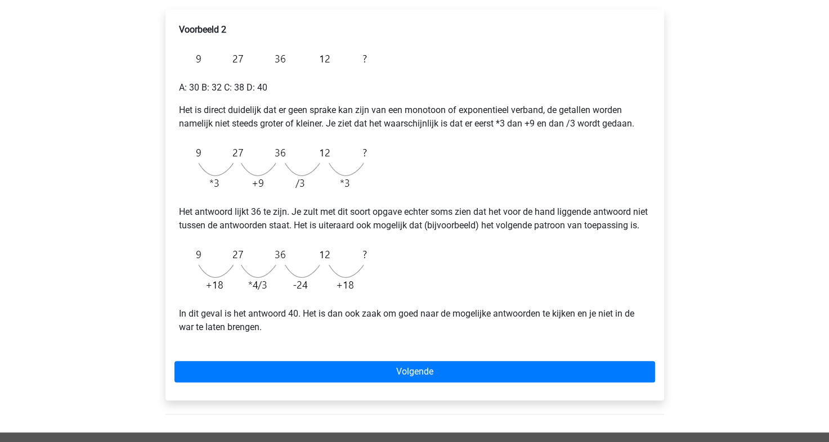
scroll to position [196, 0]
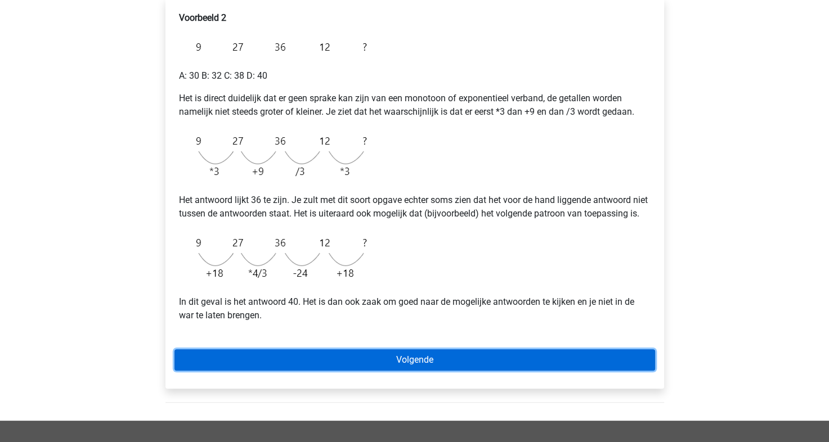
click at [317, 371] on link "Volgende" at bounding box center [414, 360] width 481 height 21
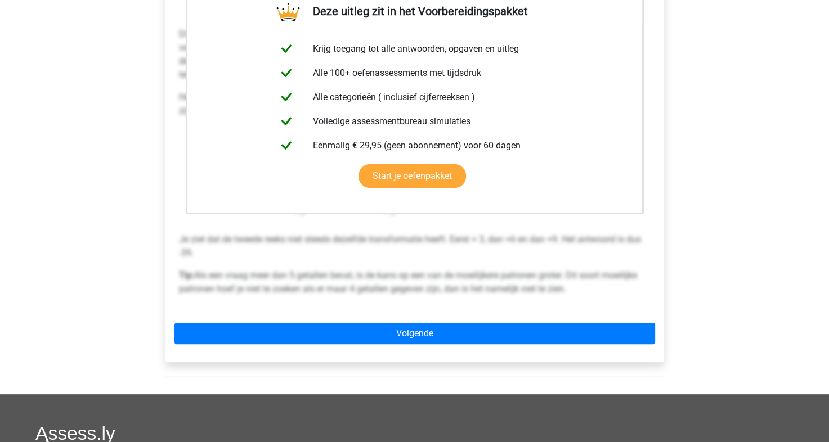
scroll to position [238, 0]
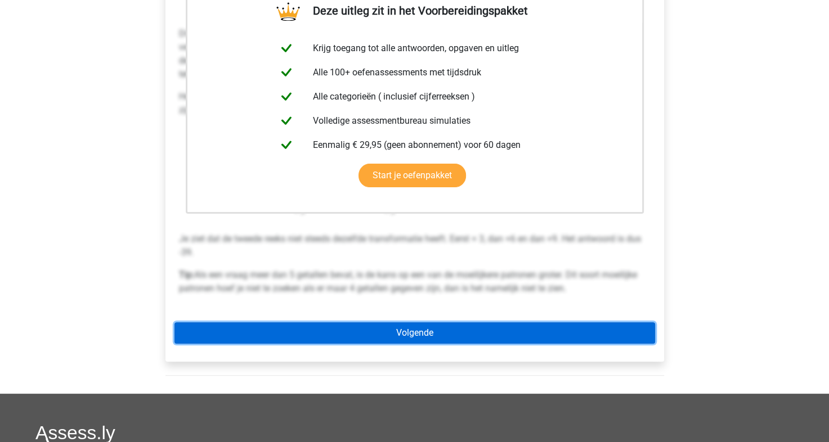
click at [383, 332] on link "Volgende" at bounding box center [414, 333] width 481 height 21
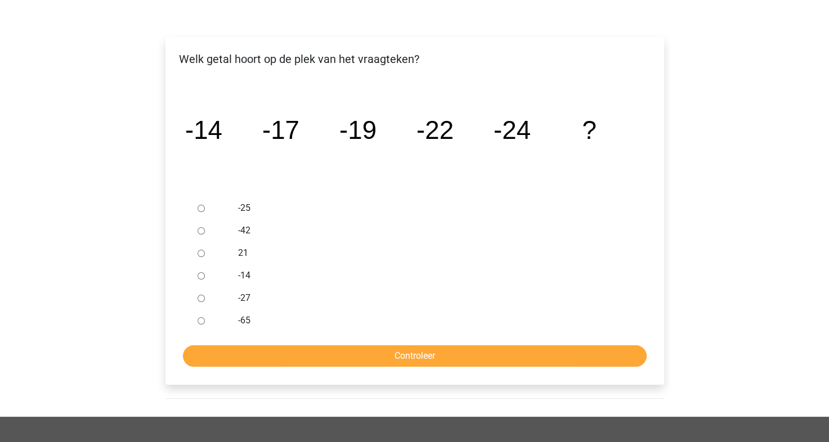
scroll to position [162, 0]
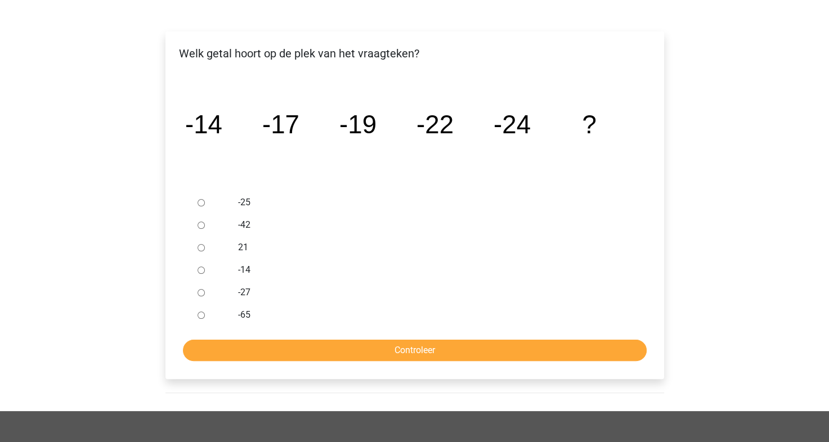
click at [202, 294] on input "-27" at bounding box center [201, 292] width 7 height 7
radio input "true"
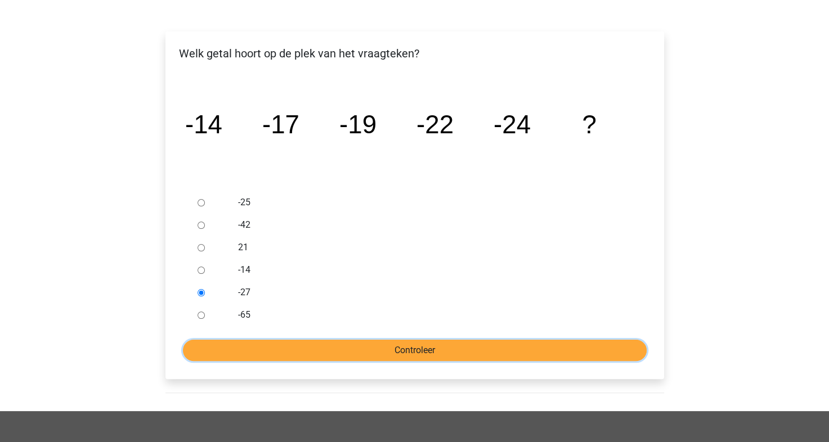
click at [347, 355] on input "Controleer" at bounding box center [415, 350] width 464 height 21
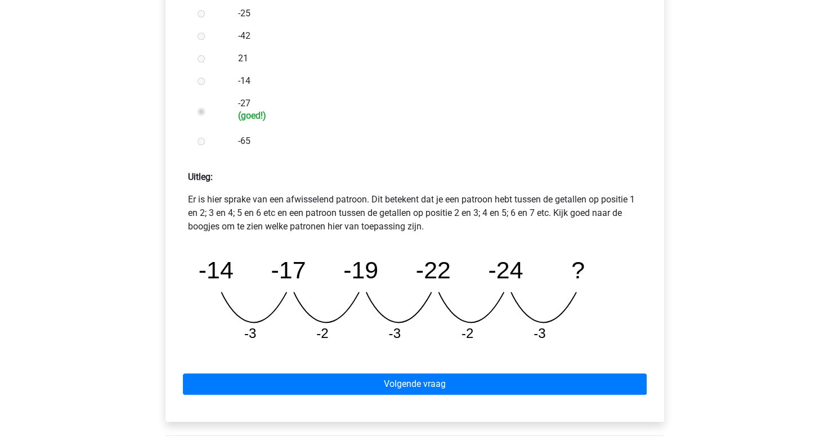
scroll to position [353, 0]
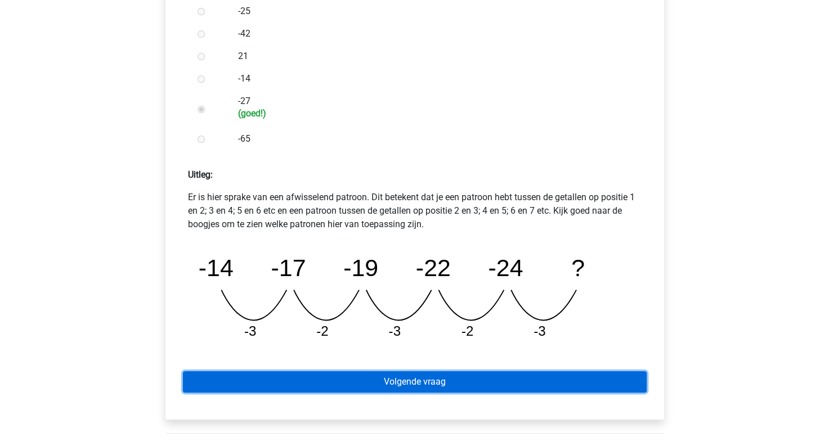
click at [412, 377] on link "Volgende vraag" at bounding box center [415, 382] width 464 height 21
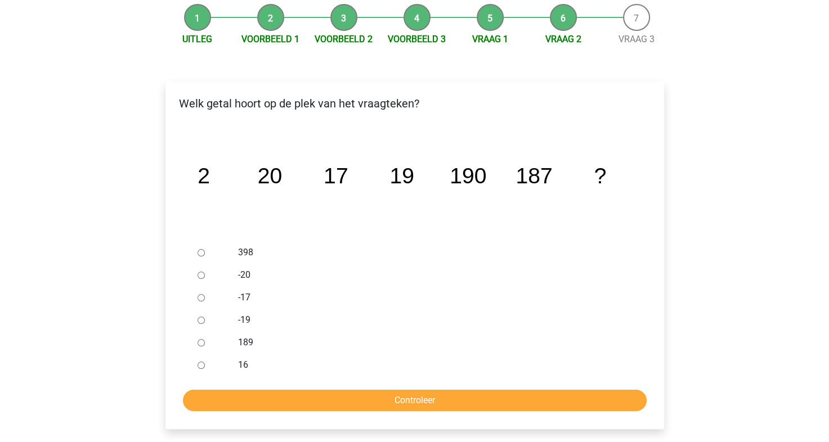
scroll to position [130, 0]
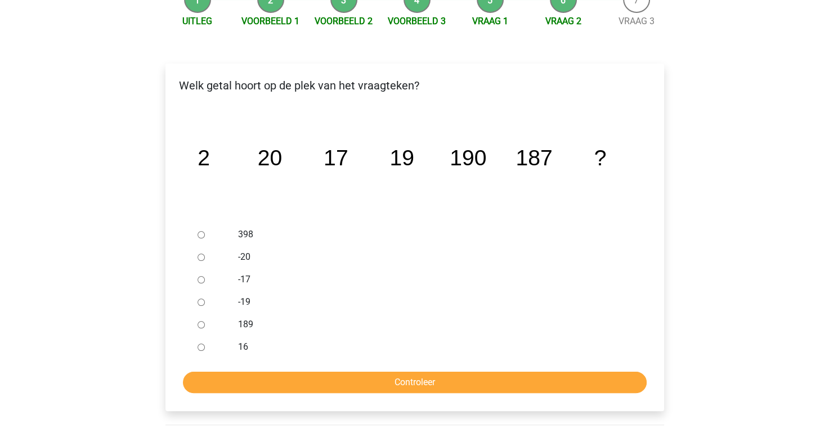
click at [202, 326] on input "189" at bounding box center [201, 324] width 7 height 7
radio input "true"
click at [293, 384] on input "Controleer" at bounding box center [415, 382] width 464 height 21
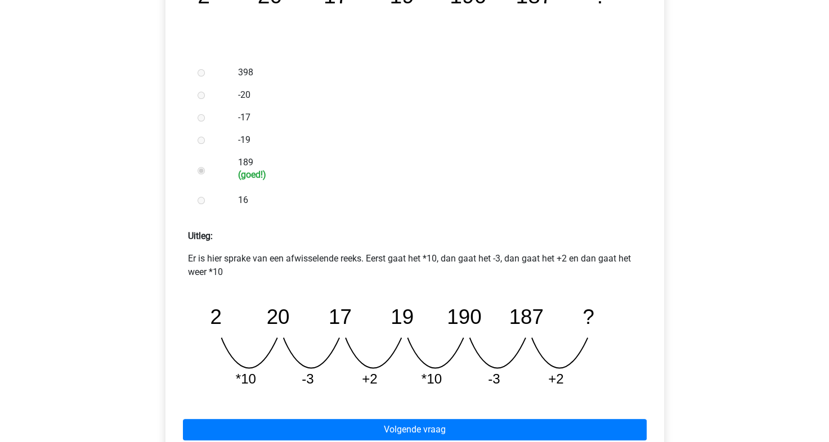
scroll to position [310, 0]
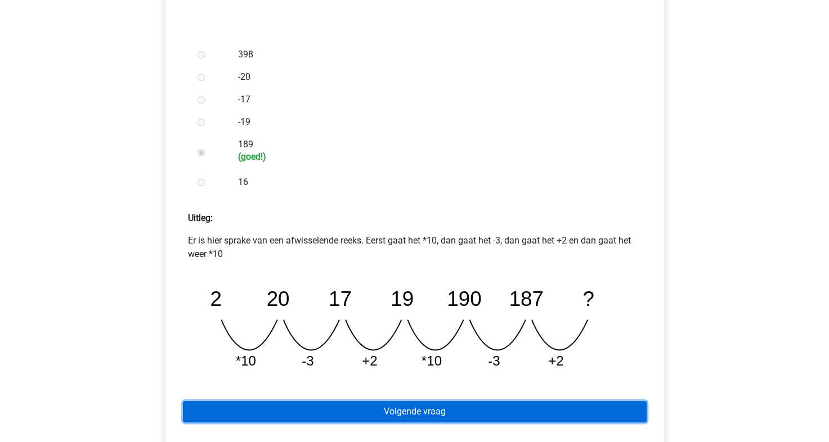
click at [422, 415] on link "Volgende vraag" at bounding box center [415, 411] width 464 height 21
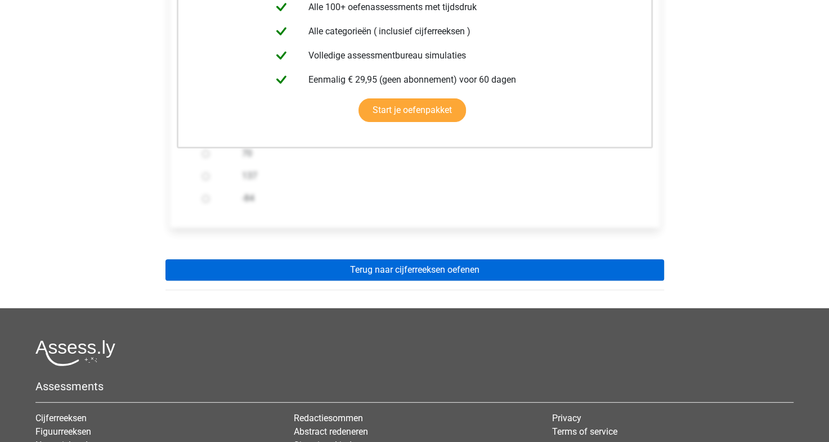
scroll to position [281, 0]
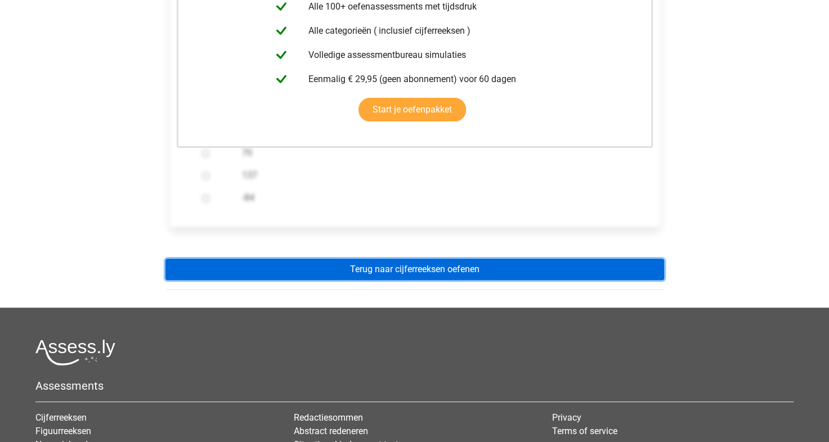
click at [426, 274] on link "Terug naar cijferreeksen oefenen" at bounding box center [414, 269] width 499 height 21
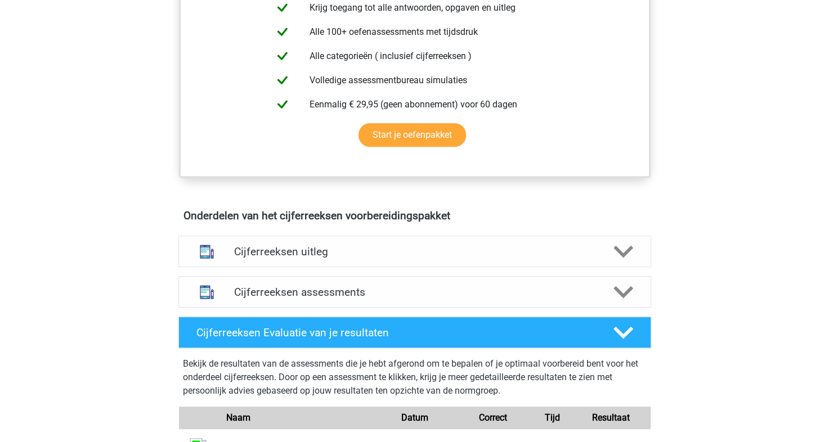
scroll to position [500, 0]
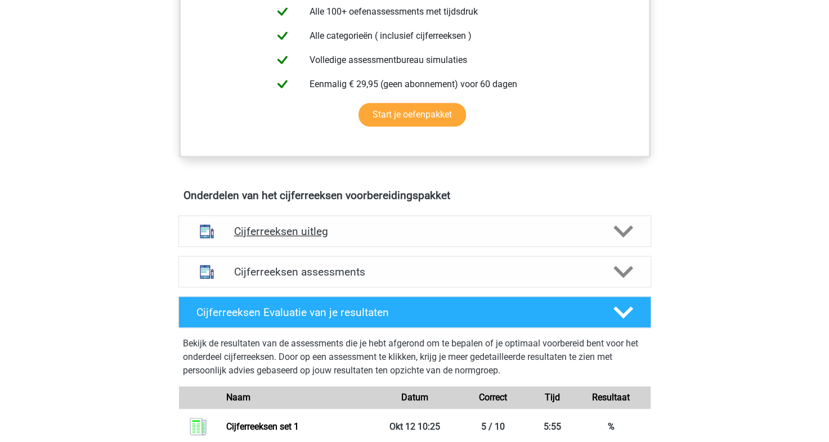
click at [447, 238] on h4 "Cijferreeksen uitleg" at bounding box center [414, 231] width 361 height 13
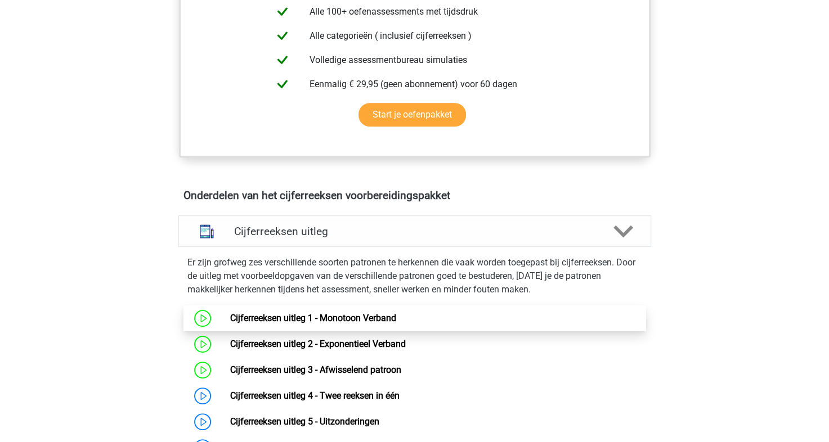
scroll to position [599, 0]
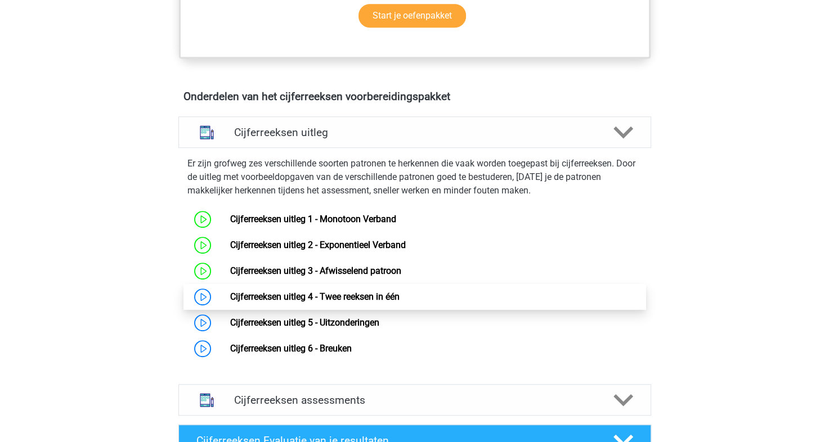
click at [344, 302] on link "Cijferreeksen uitleg 4 - Twee reeksen in één" at bounding box center [314, 297] width 169 height 11
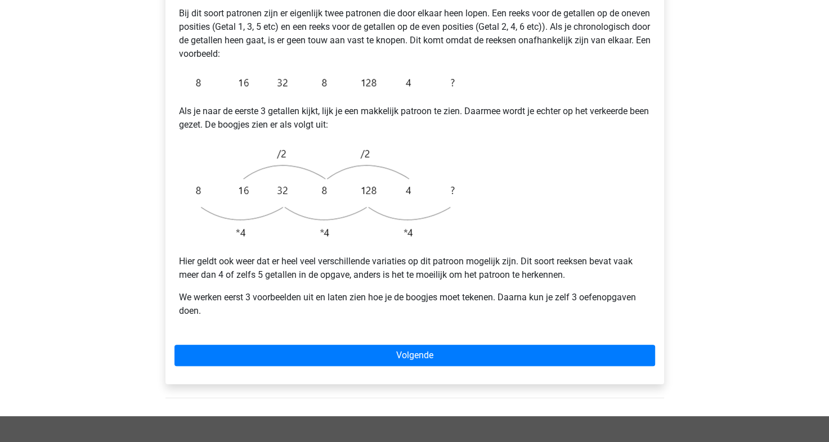
scroll to position [239, 0]
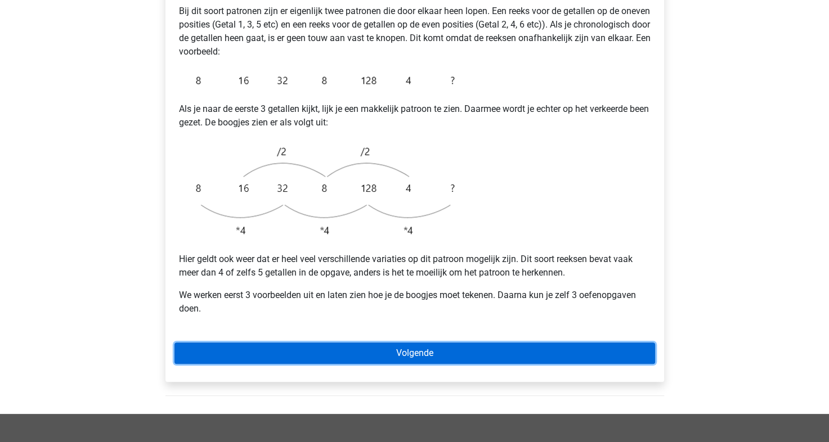
click at [421, 343] on link "Volgende" at bounding box center [414, 353] width 481 height 21
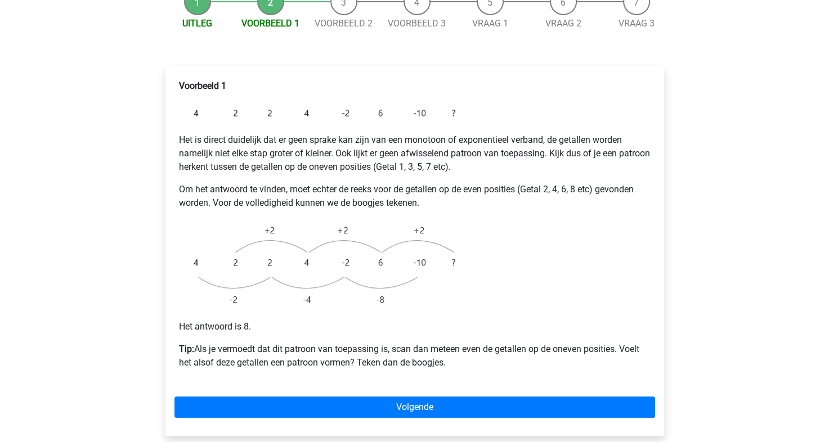
scroll to position [155, 0]
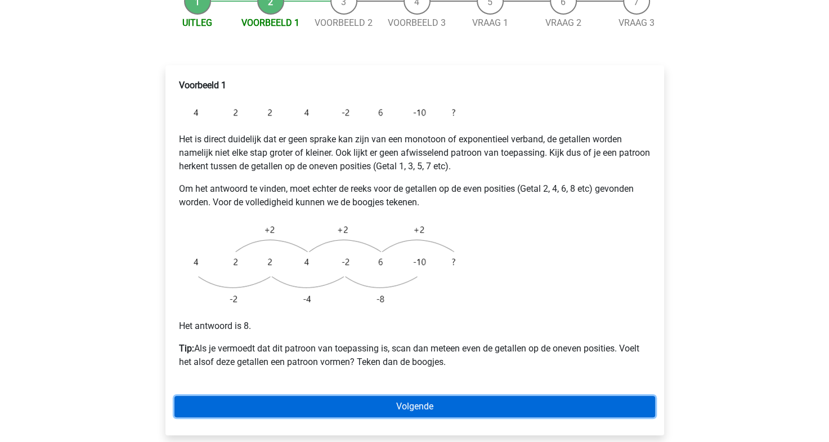
click at [396, 396] on link "Volgende" at bounding box center [414, 406] width 481 height 21
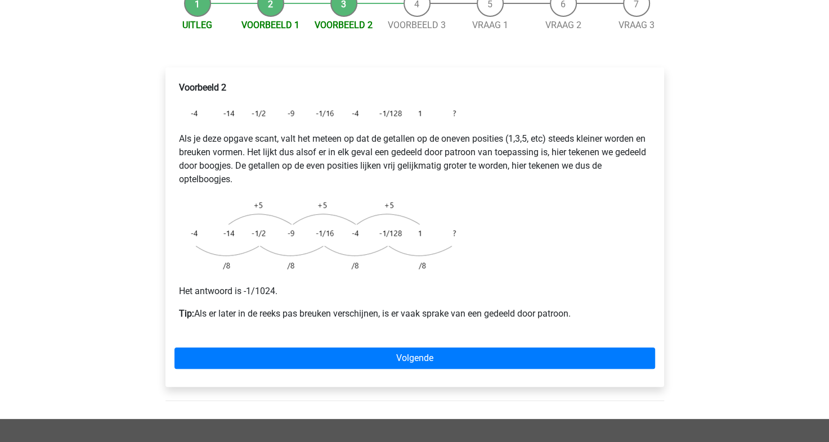
scroll to position [160, 0]
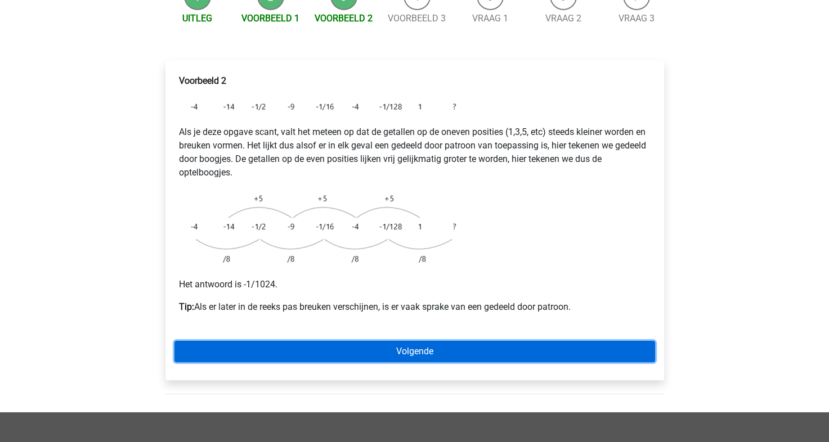
click at [369, 341] on link "Volgende" at bounding box center [414, 351] width 481 height 21
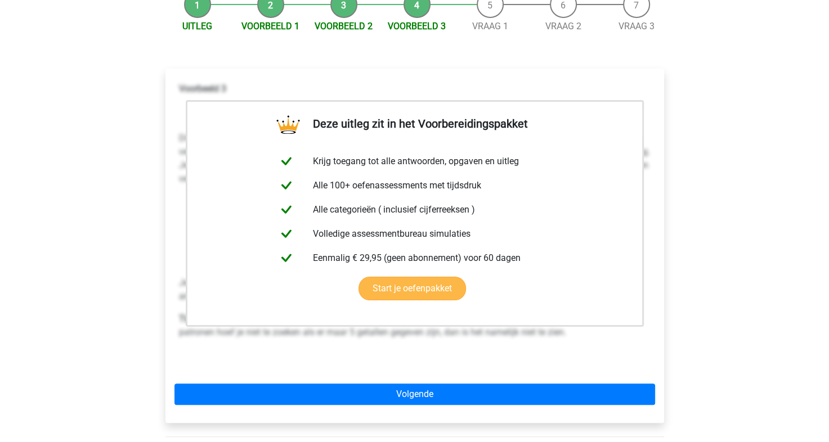
scroll to position [153, 0]
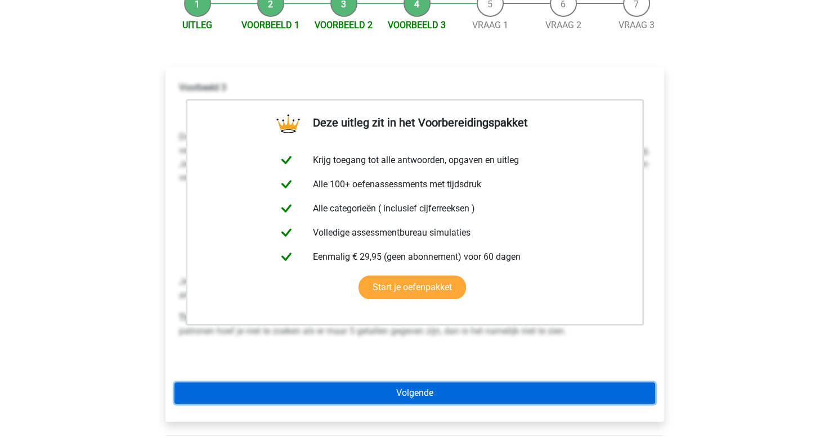
click at [392, 383] on link "Volgende" at bounding box center [414, 393] width 481 height 21
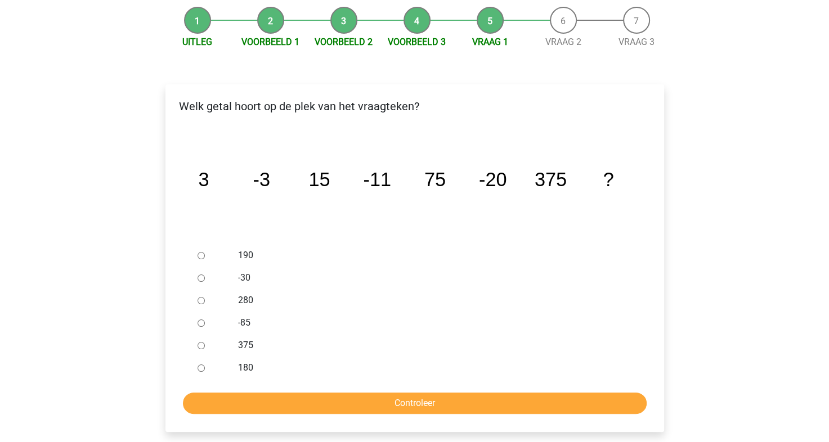
scroll to position [137, 0]
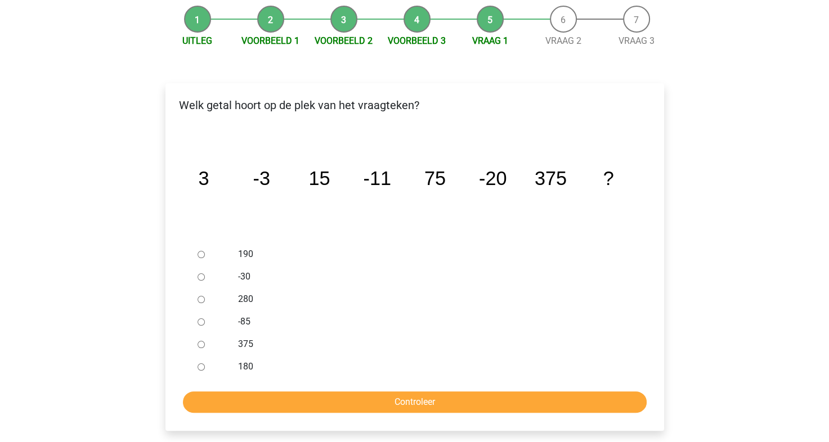
click at [198, 274] on input "-30" at bounding box center [201, 277] width 7 height 7
radio input "true"
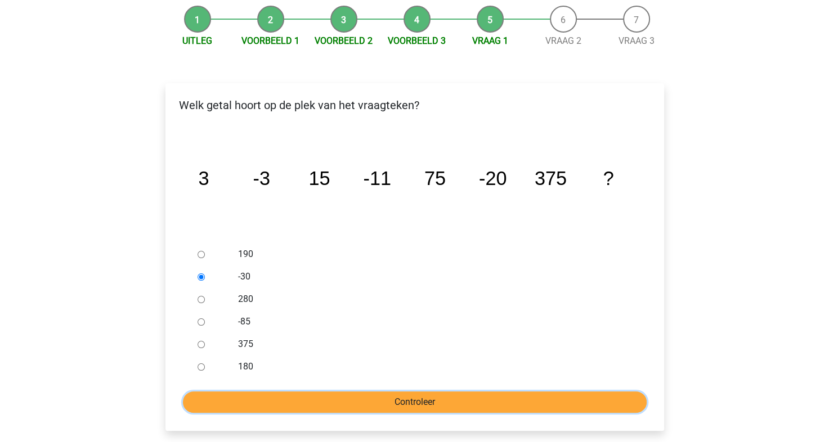
click at [284, 392] on input "Controleer" at bounding box center [415, 402] width 464 height 21
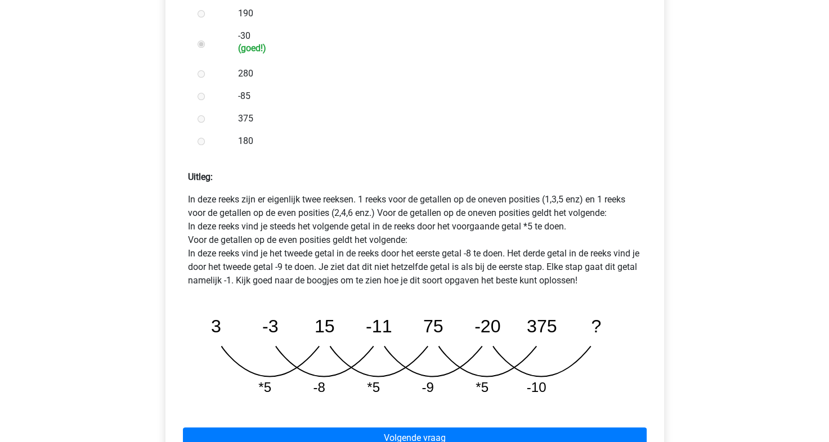
scroll to position [378, 0]
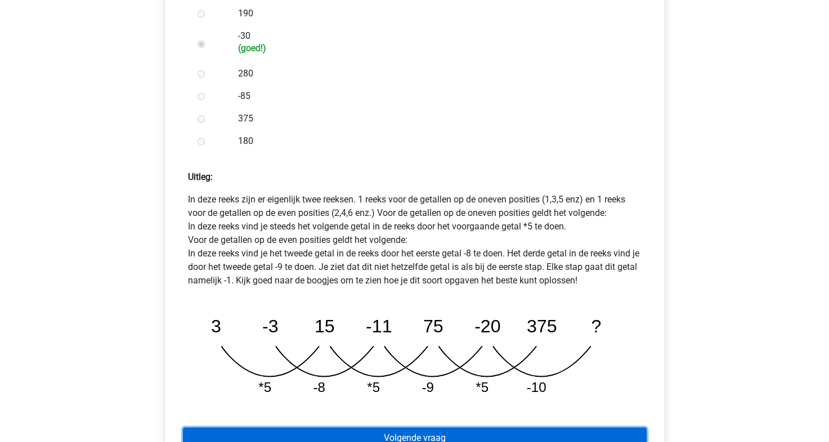
click at [437, 428] on link "Volgende vraag" at bounding box center [415, 438] width 464 height 21
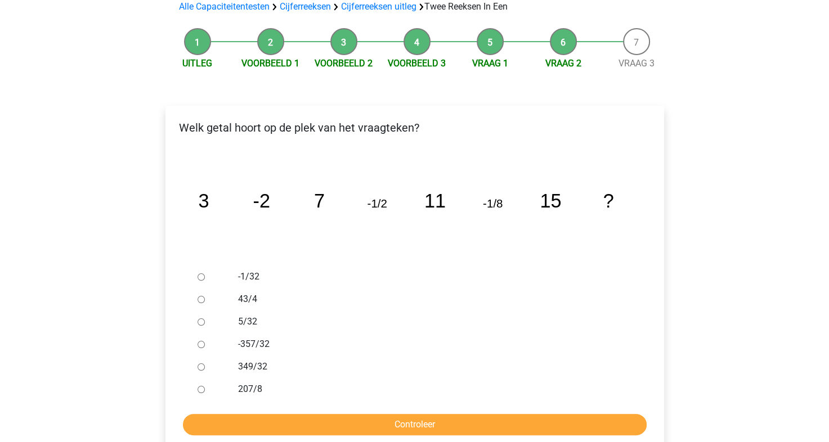
scroll to position [145, 0]
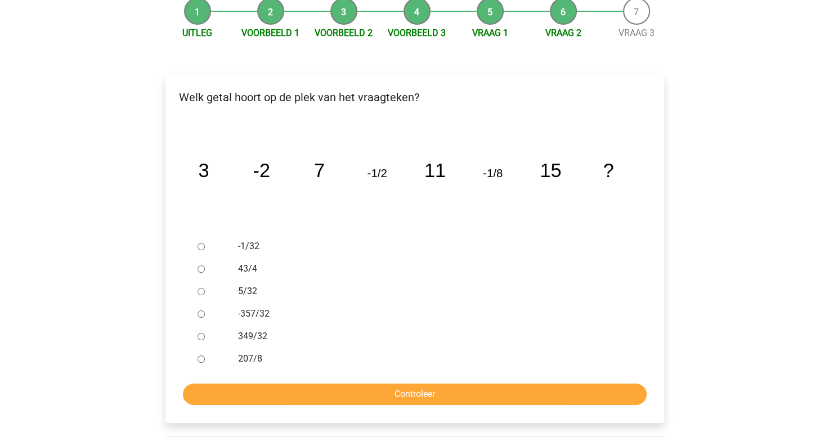
click at [200, 243] on input "-1/32" at bounding box center [201, 246] width 7 height 7
radio input "true"
click at [390, 384] on input "Controleer" at bounding box center [415, 394] width 464 height 21
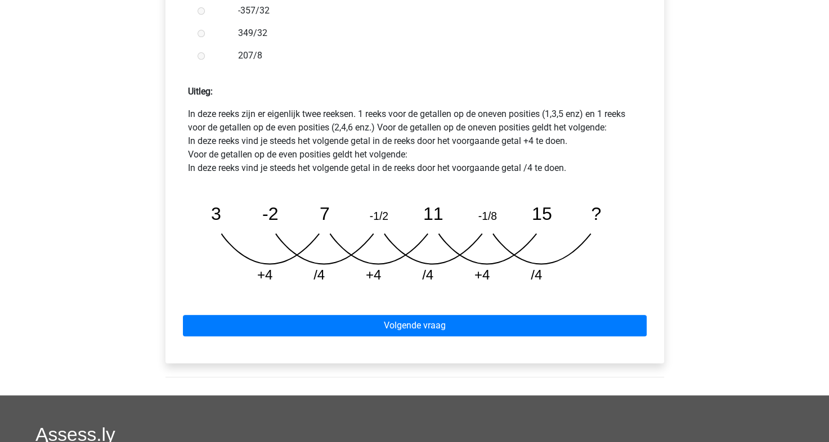
scroll to position [466, 0]
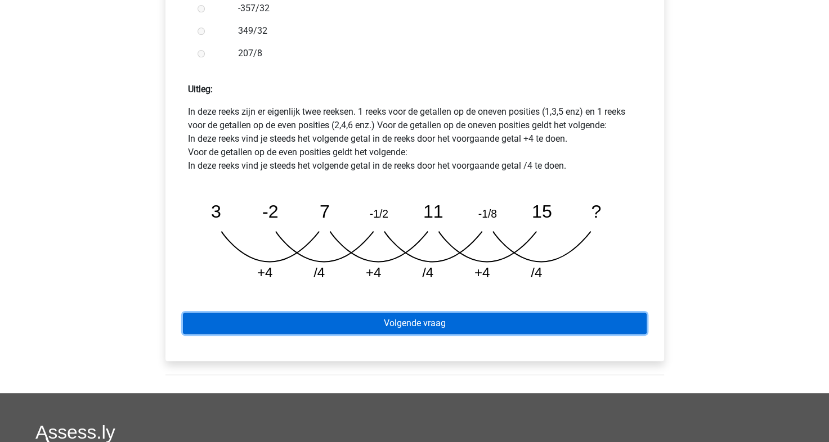
click at [415, 313] on link "Volgende vraag" at bounding box center [415, 323] width 464 height 21
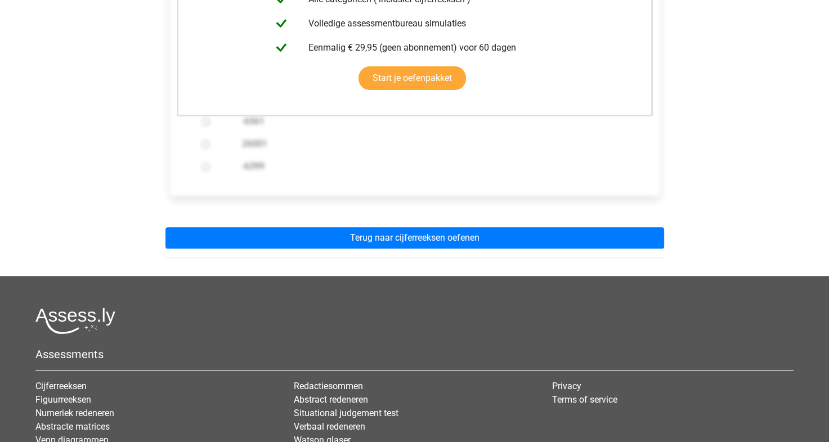
scroll to position [369, 0]
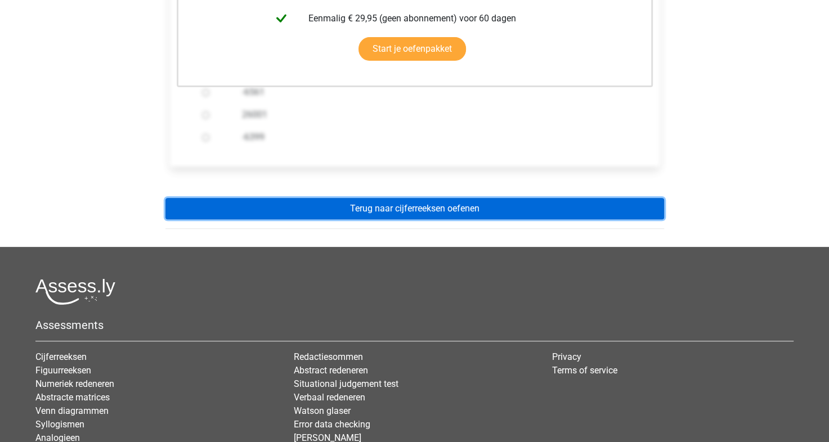
click at [382, 198] on link "Terug naar cijferreeksen oefenen" at bounding box center [414, 208] width 499 height 21
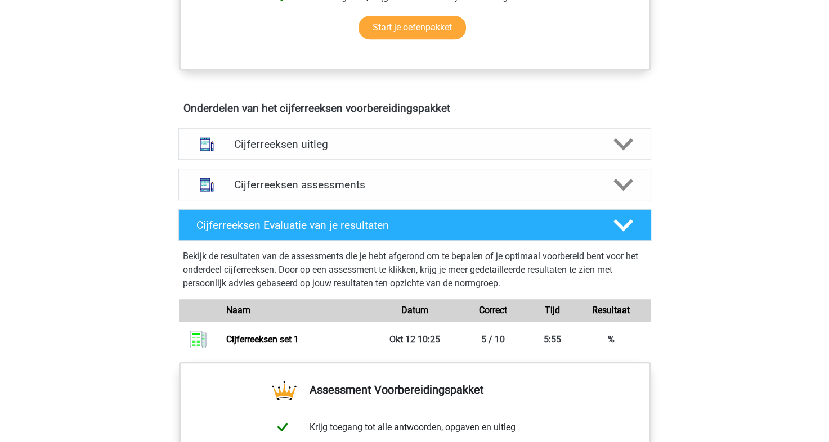
scroll to position [590, 0]
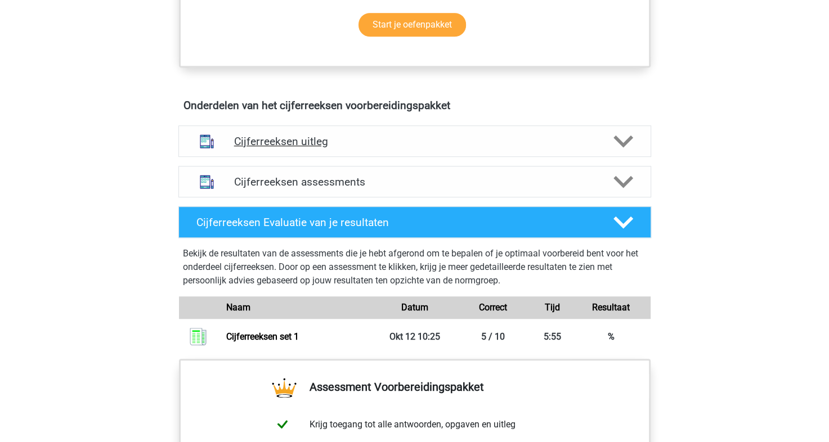
click at [421, 157] on div "Cijferreeksen uitleg" at bounding box center [414, 142] width 473 height 32
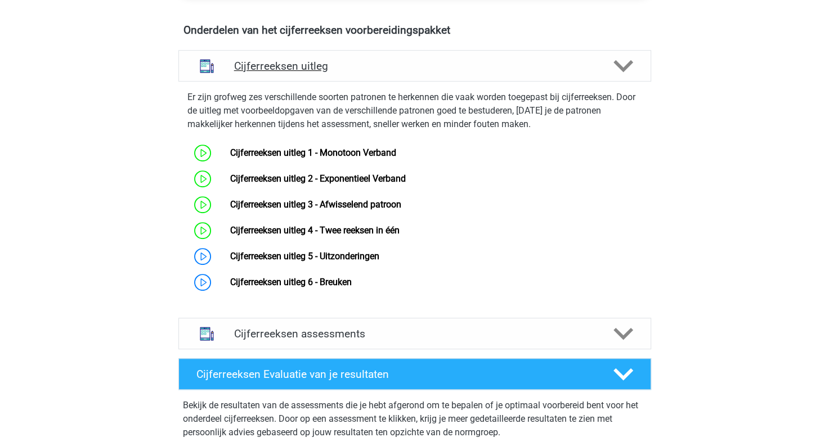
scroll to position [666, 0]
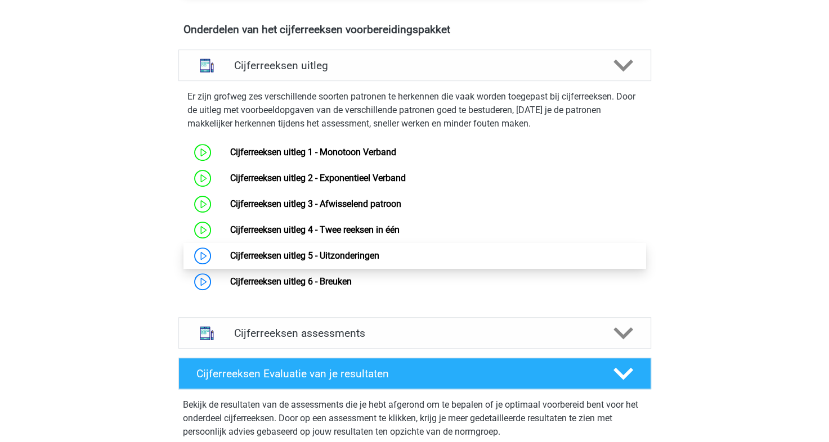
click at [326, 261] on link "Cijferreeksen uitleg 5 - Uitzonderingen" at bounding box center [304, 255] width 149 height 11
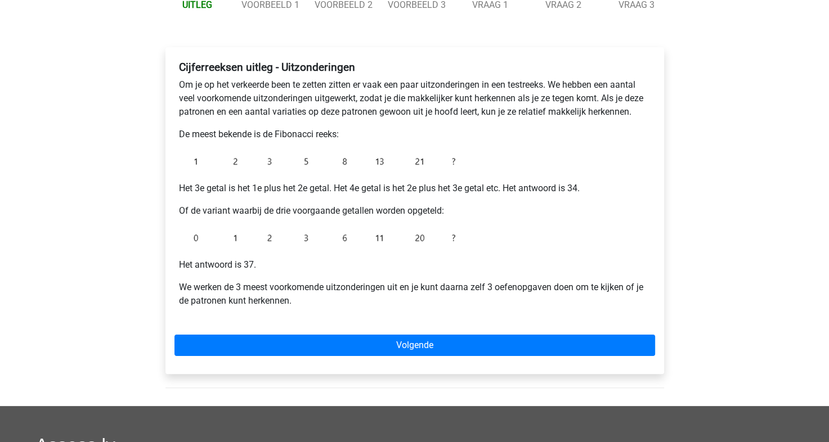
scroll to position [146, 0]
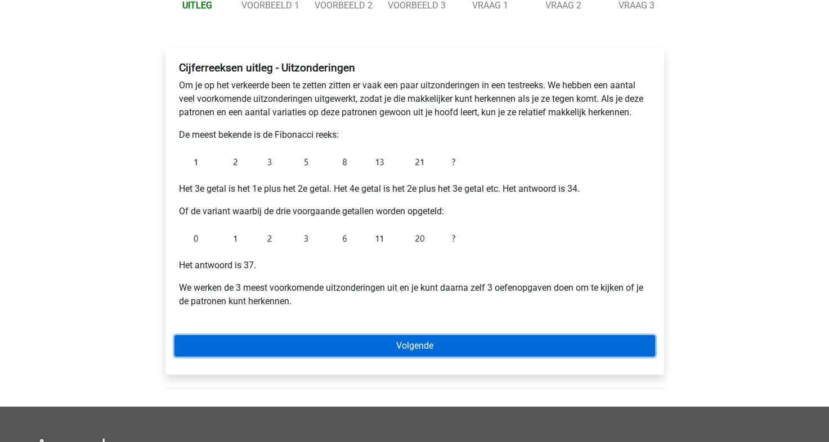
click at [373, 348] on link "Volgende" at bounding box center [414, 345] width 481 height 21
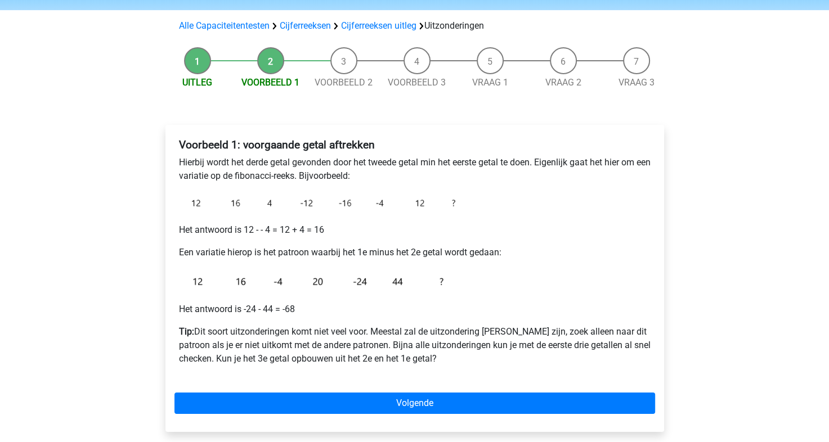
scroll to position [69, 0]
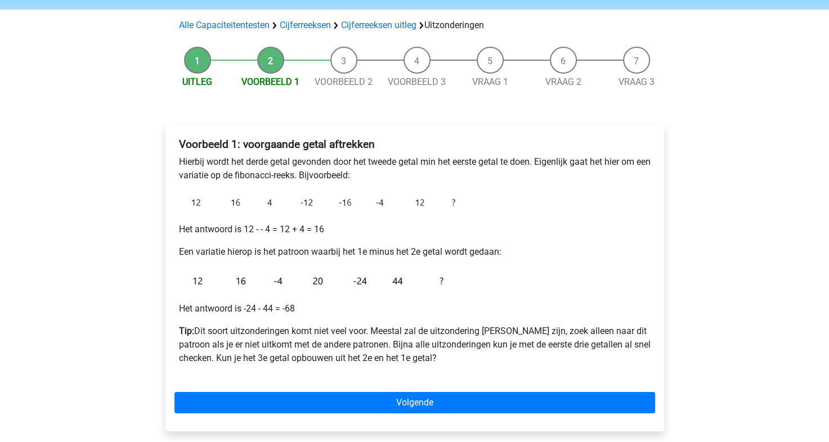
click at [363, 391] on div "Voorbeeld 1: voorgaande getal aftrekken Hierbij wordt het derde getal gevonden …" at bounding box center [414, 277] width 499 height 307
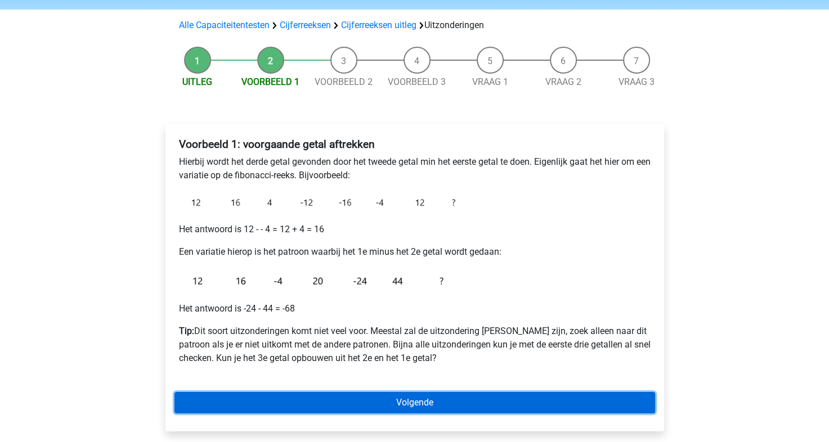
click at [363, 402] on link "Volgende" at bounding box center [414, 402] width 481 height 21
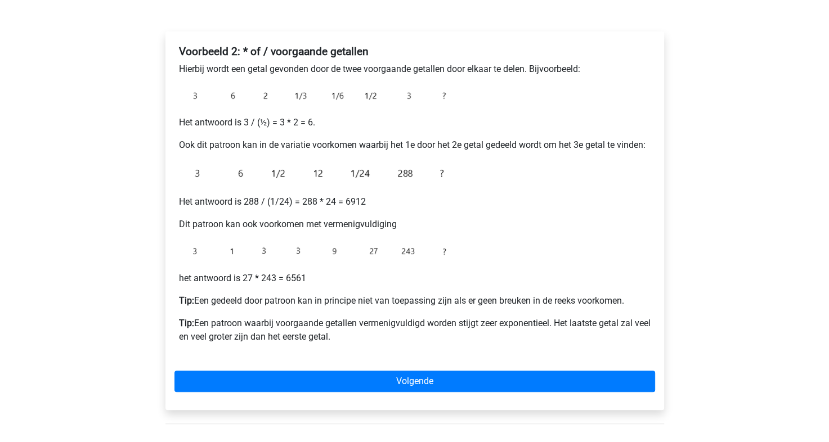
scroll to position [177, 0]
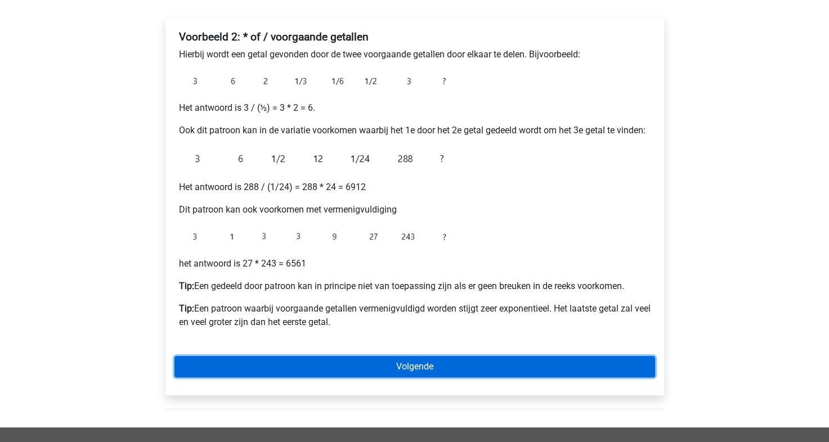
click at [357, 368] on link "Volgende" at bounding box center [414, 366] width 481 height 21
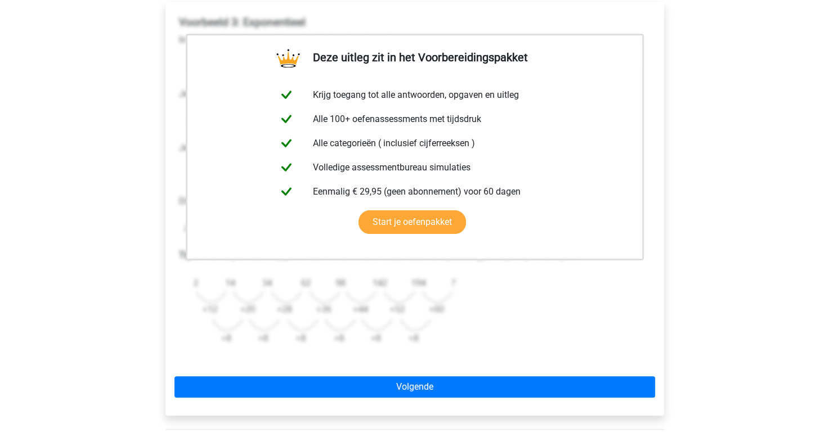
scroll to position [193, 0]
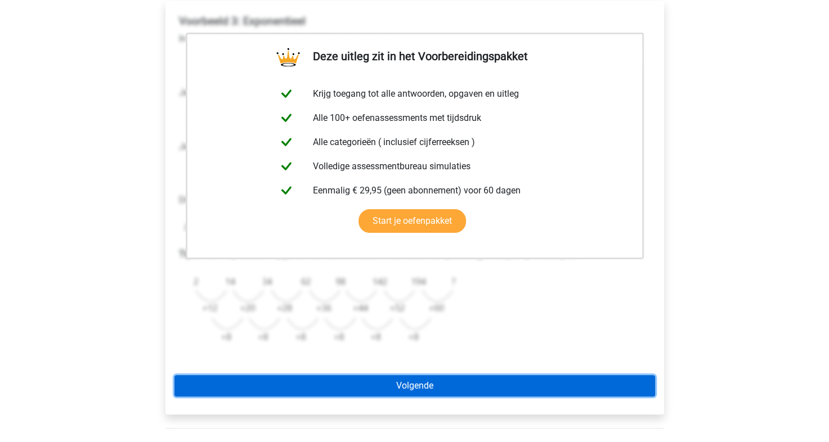
click at [374, 386] on link "Volgende" at bounding box center [414, 385] width 481 height 21
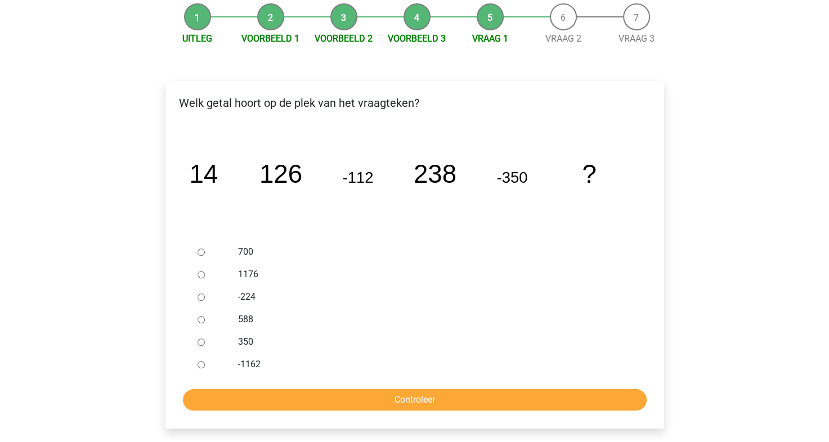
scroll to position [113, 0]
click at [233, 253] on div "700" at bounding box center [433, 252] width 406 height 23
click at [200, 252] on input "700" at bounding box center [201, 252] width 7 height 7
radio input "true"
click at [199, 342] on input "350" at bounding box center [201, 342] width 7 height 7
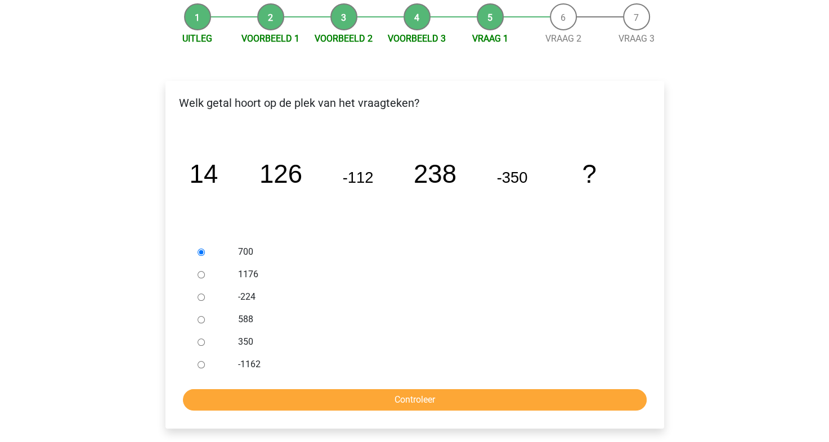
radio input "true"
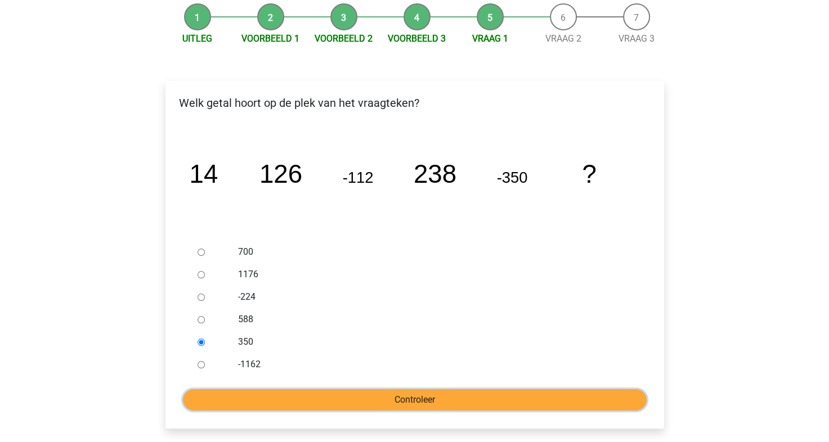
click at [328, 399] on input "Controleer" at bounding box center [415, 400] width 464 height 21
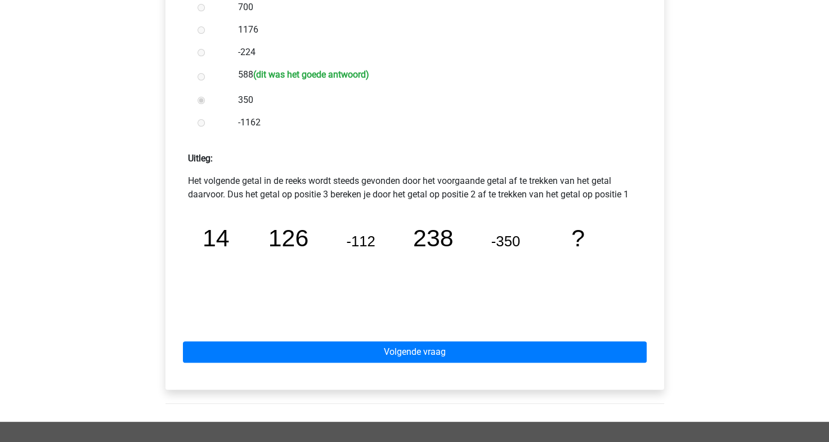
scroll to position [360, 0]
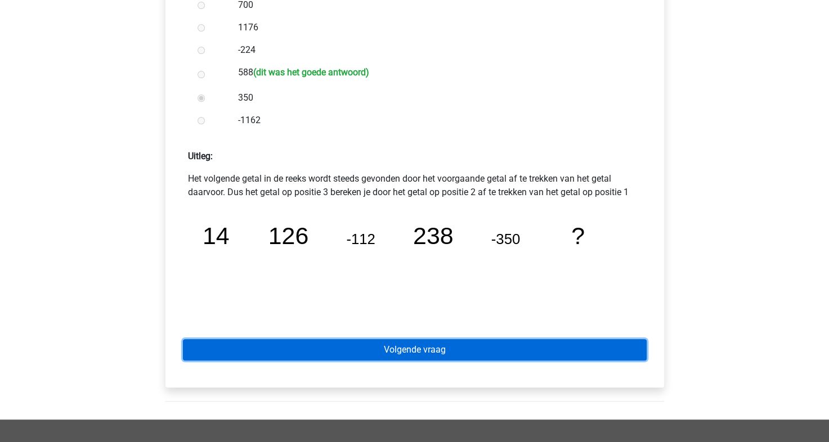
click at [441, 350] on link "Volgende vraag" at bounding box center [415, 349] width 464 height 21
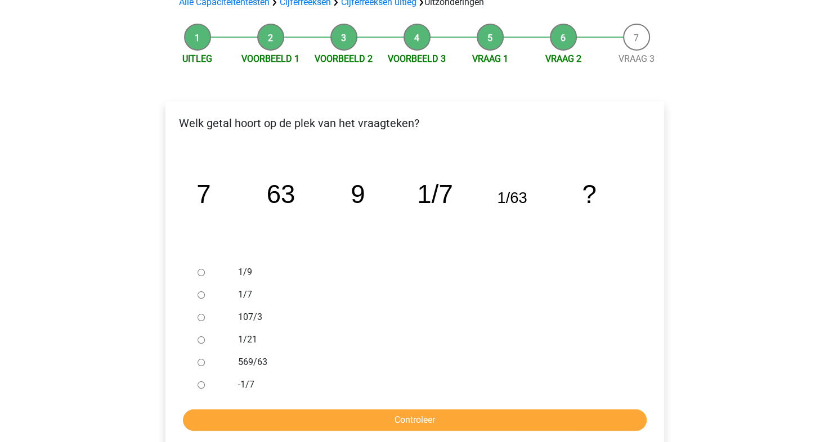
scroll to position [92, 0]
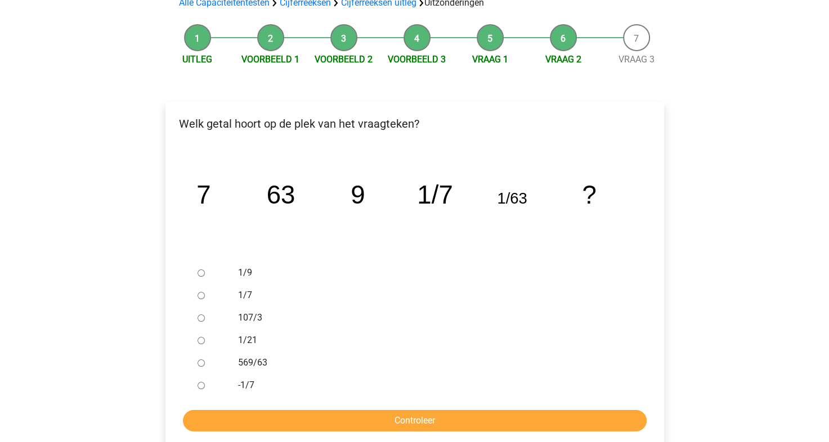
click at [244, 274] on label "1/9" at bounding box center [433, 273] width 390 height 14
click at [205, 274] on input "1/9" at bounding box center [201, 273] width 7 height 7
radio input "true"
click at [302, 420] on input "Controleer" at bounding box center [415, 420] width 464 height 21
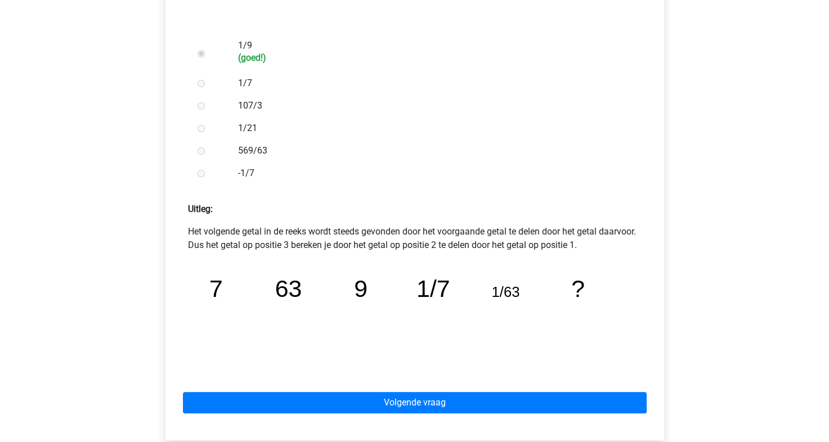
scroll to position [328, 0]
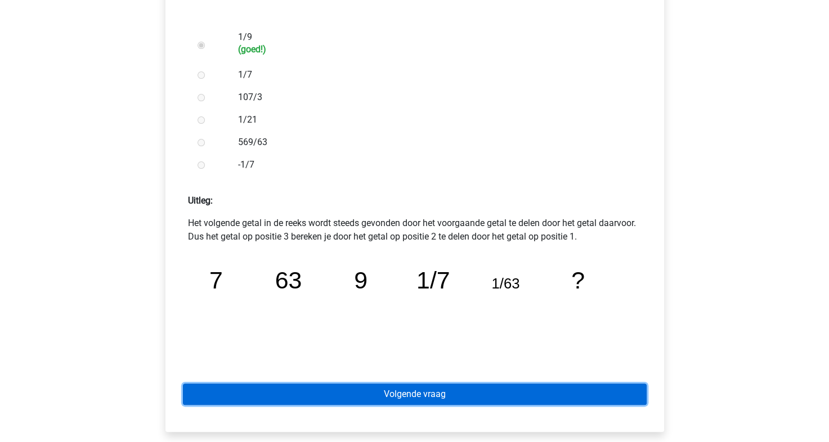
click at [347, 395] on link "Volgende vraag" at bounding box center [415, 394] width 464 height 21
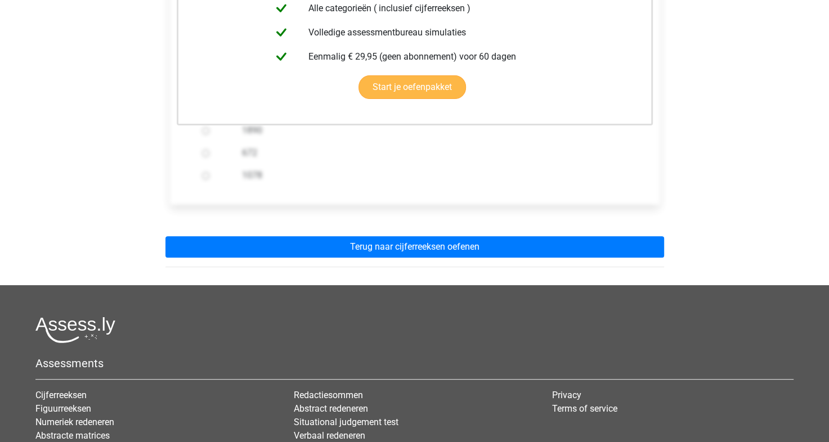
scroll to position [306, 0]
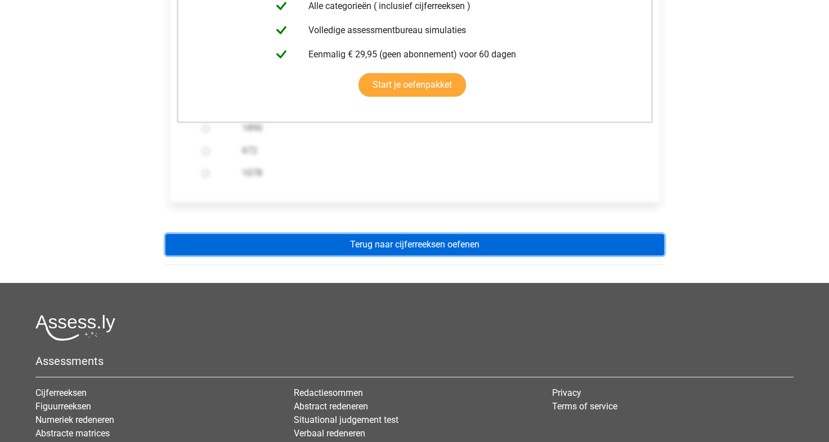
click at [395, 244] on link "Terug naar cijferreeksen oefenen" at bounding box center [414, 244] width 499 height 21
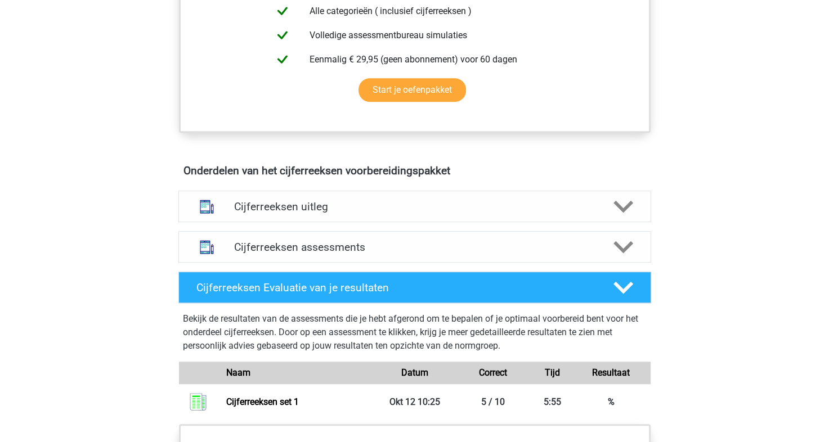
scroll to position [526, 0]
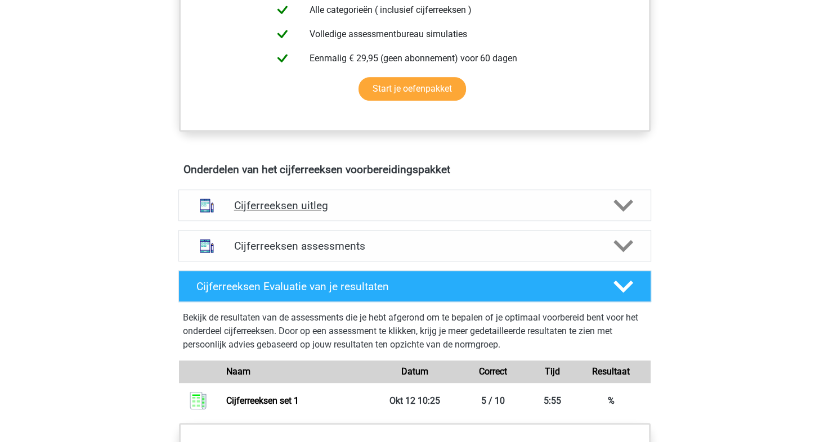
click at [364, 212] on h4 "Cijferreeksen uitleg" at bounding box center [414, 205] width 361 height 13
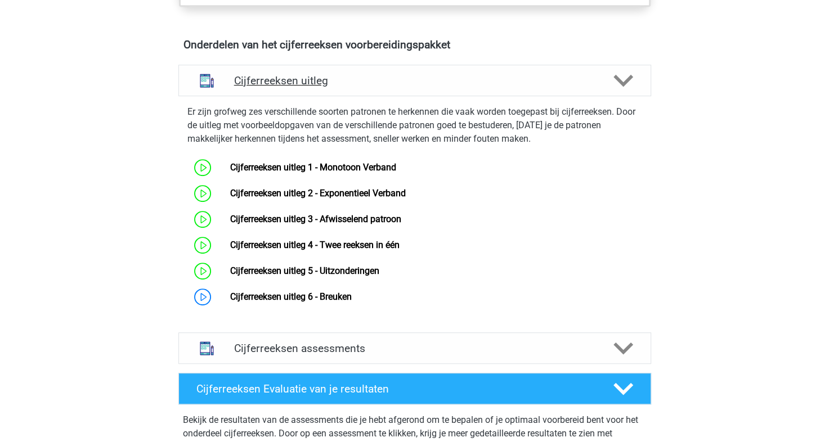
scroll to position [652, 0]
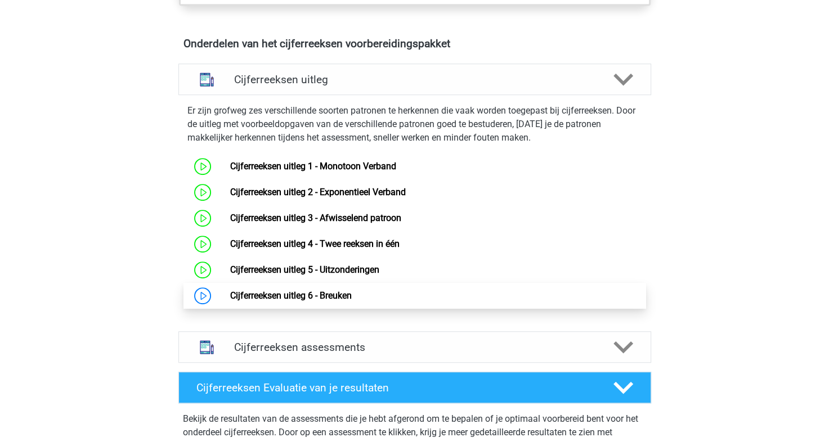
click at [312, 301] on link "Cijferreeksen uitleg 6 - Breuken" at bounding box center [291, 295] width 122 height 11
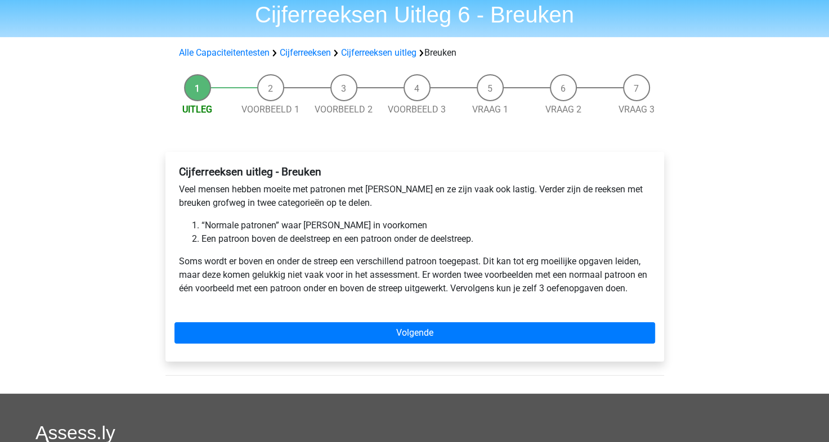
scroll to position [38, 0]
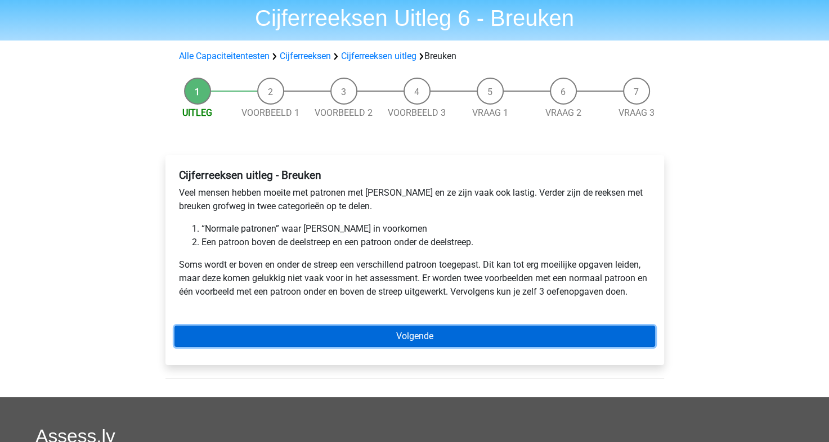
click at [314, 330] on link "Volgende" at bounding box center [414, 336] width 481 height 21
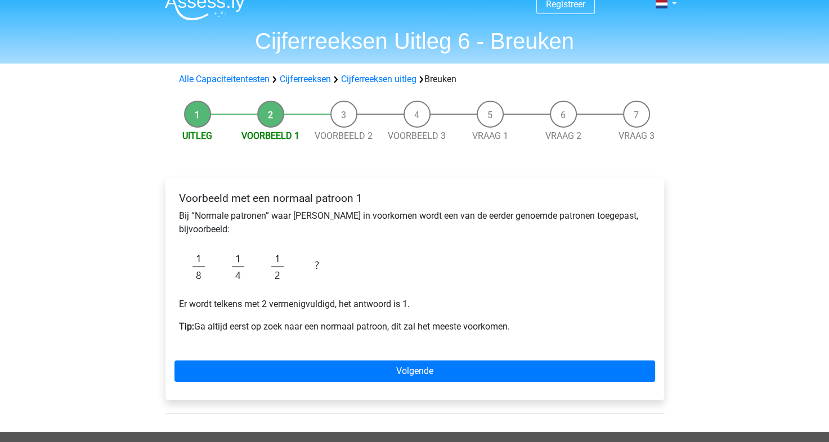
scroll to position [16, 0]
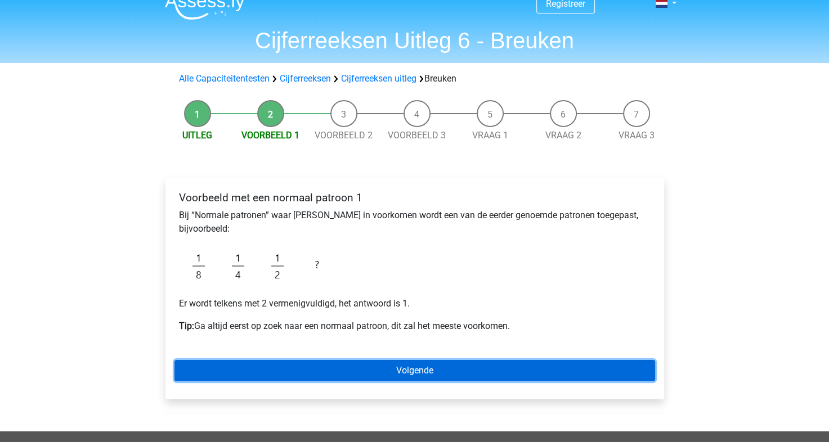
click at [268, 372] on link "Volgende" at bounding box center [414, 370] width 481 height 21
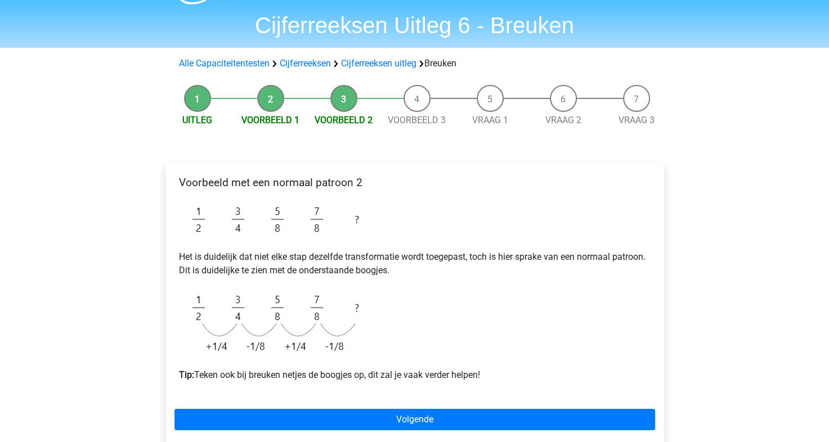
scroll to position [47, 0]
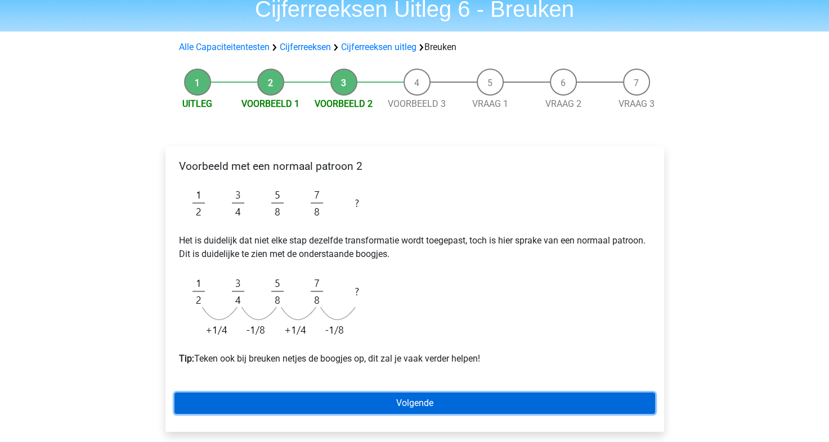
click at [292, 406] on link "Volgende" at bounding box center [414, 403] width 481 height 21
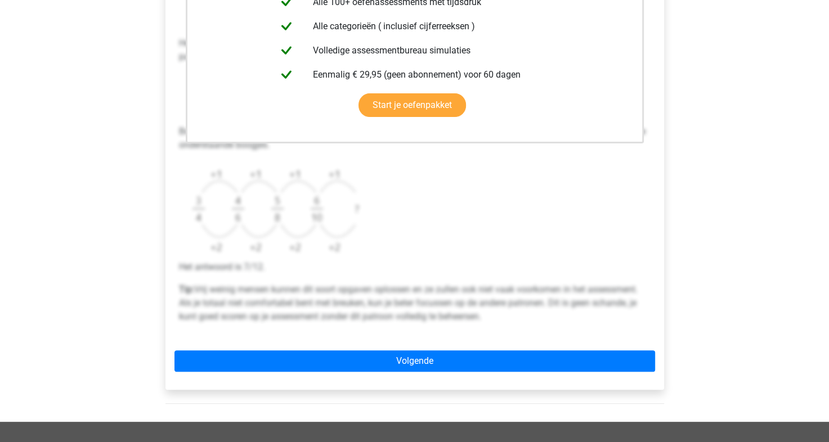
scroll to position [322, 0]
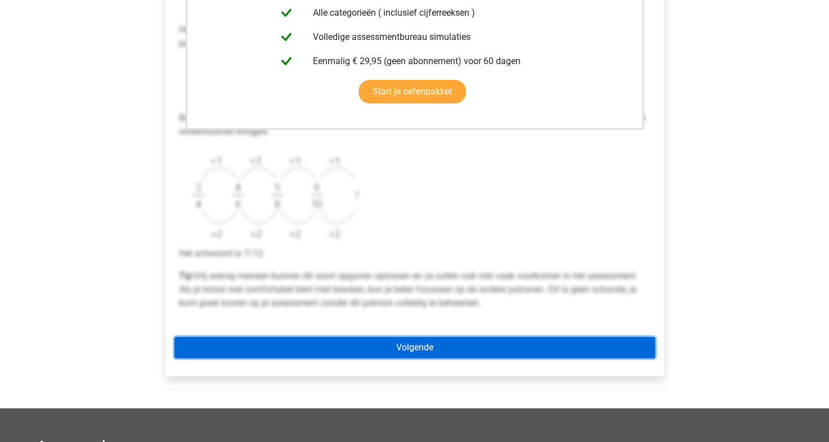
click at [326, 352] on link "Volgende" at bounding box center [414, 347] width 481 height 21
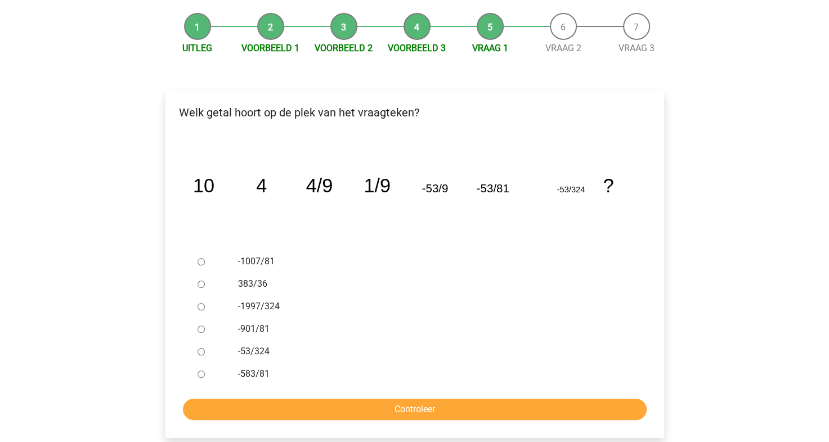
scroll to position [118, 0]
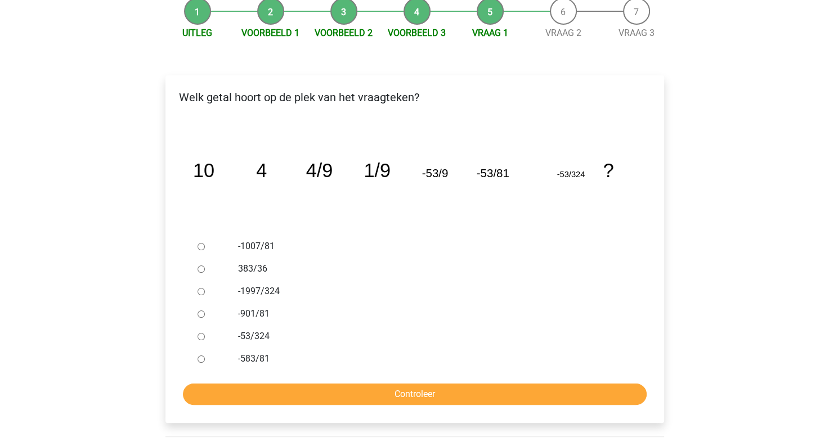
click at [249, 265] on label "383/36" at bounding box center [433, 269] width 390 height 14
click at [205, 266] on input "383/36" at bounding box center [201, 269] width 7 height 7
radio input "true"
click at [359, 384] on input "Controleer" at bounding box center [415, 394] width 464 height 21
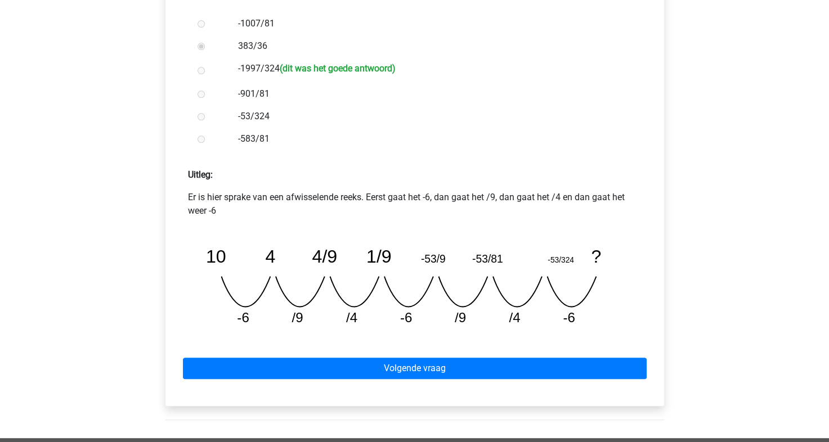
scroll to position [347, 0]
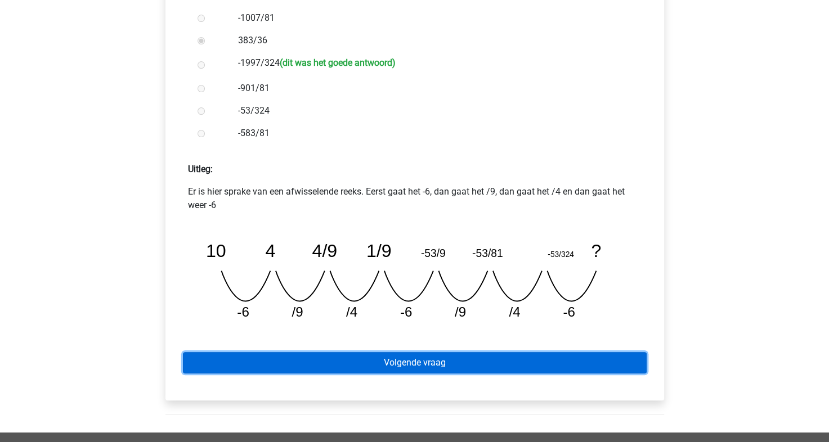
click at [432, 353] on link "Volgende vraag" at bounding box center [415, 362] width 464 height 21
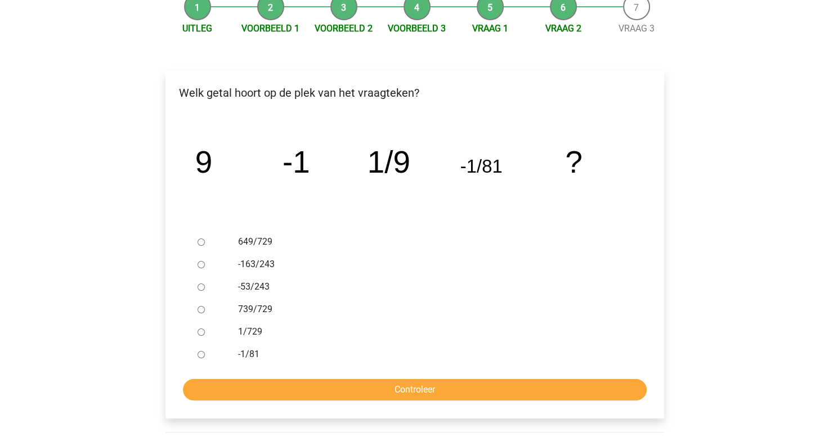
scroll to position [129, 0]
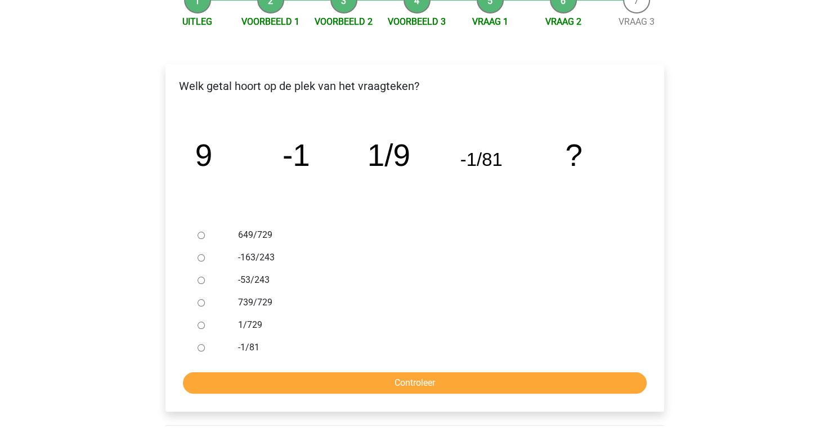
click at [257, 327] on label "1/729" at bounding box center [433, 326] width 390 height 14
click at [205, 327] on input "1/729" at bounding box center [201, 325] width 7 height 7
radio input "true"
click at [329, 378] on input "Controleer" at bounding box center [415, 383] width 464 height 21
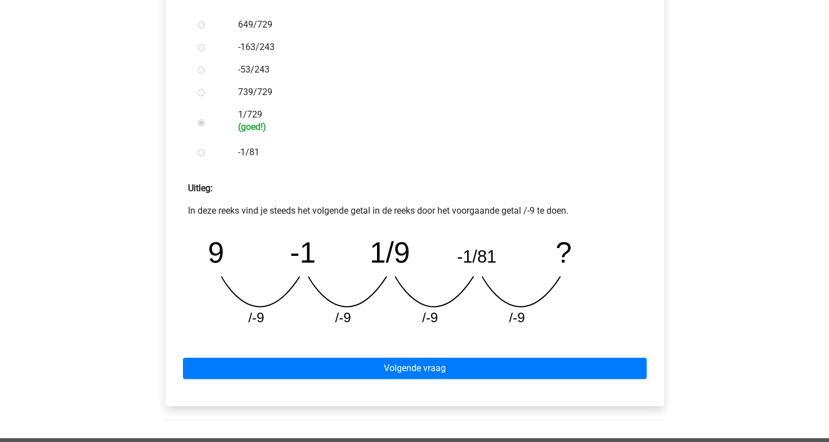
scroll to position [339, 0]
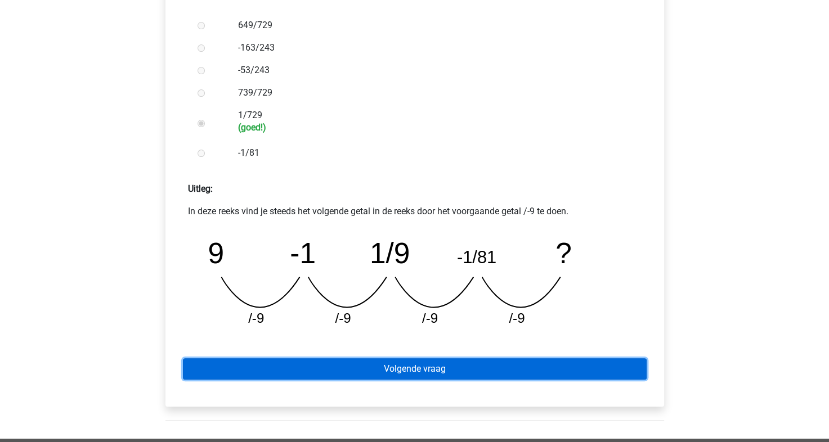
click at [367, 366] on link "Volgende vraag" at bounding box center [415, 369] width 464 height 21
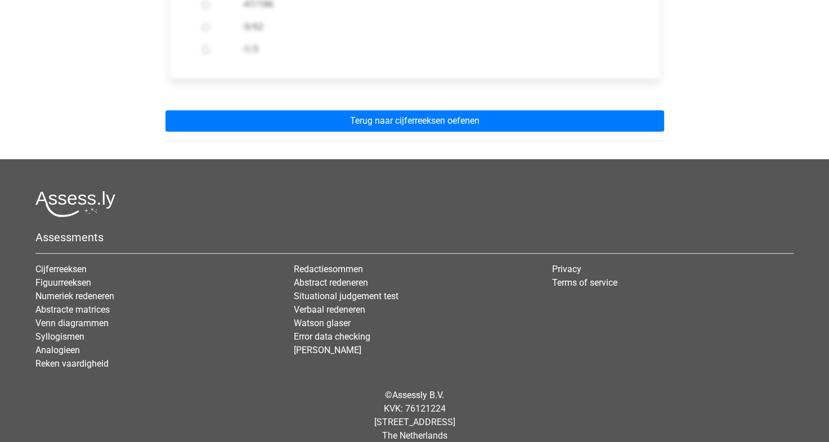
scroll to position [444, 0]
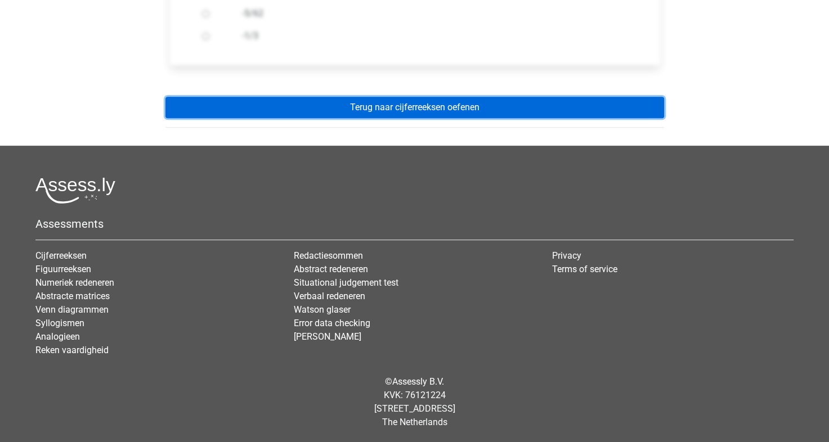
click at [400, 107] on link "Terug naar cijferreeksen oefenen" at bounding box center [414, 107] width 499 height 21
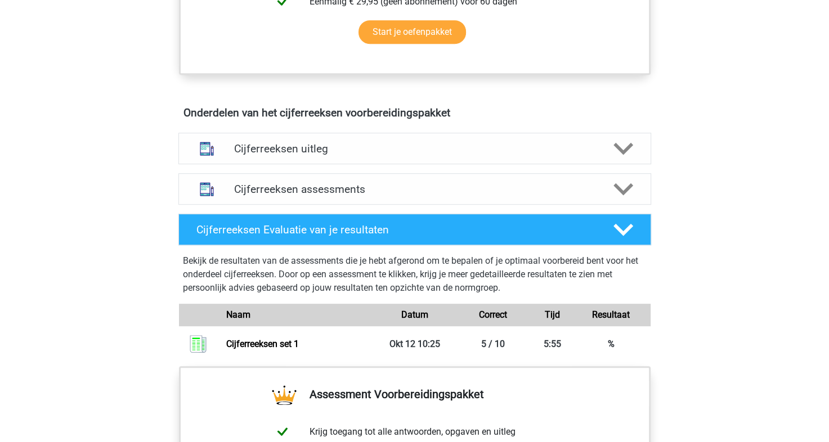
scroll to position [583, 0]
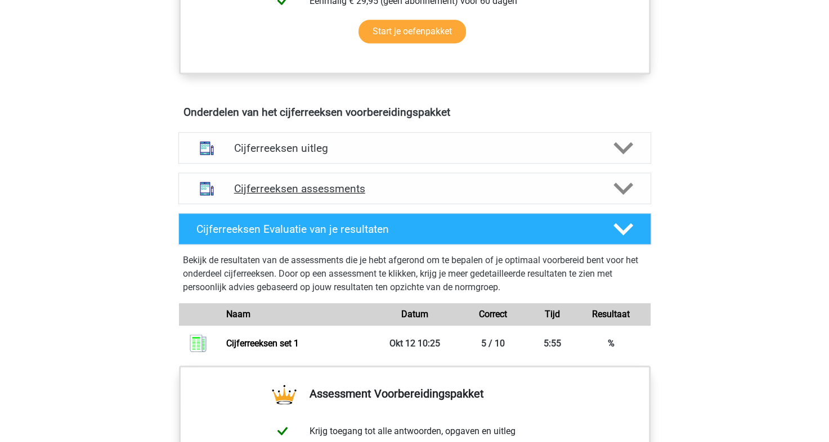
click at [403, 189] on div "Cijferreeksen assessments" at bounding box center [414, 189] width 473 height 32
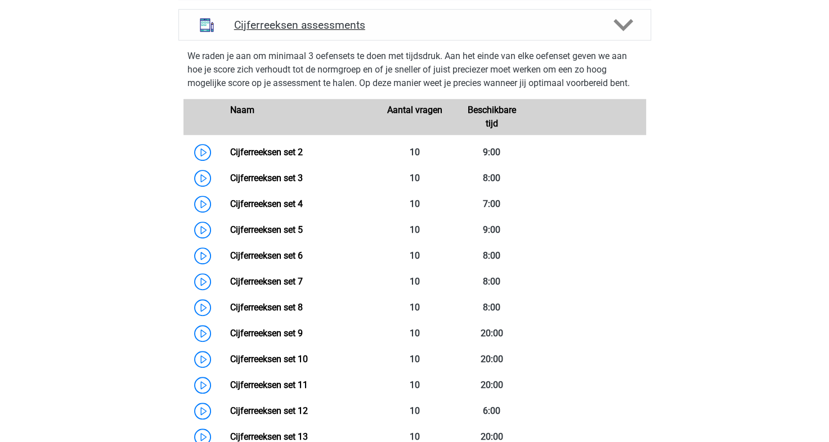
scroll to position [746, 0]
click at [303, 158] on link "Cijferreeksen set 2" at bounding box center [266, 152] width 73 height 11
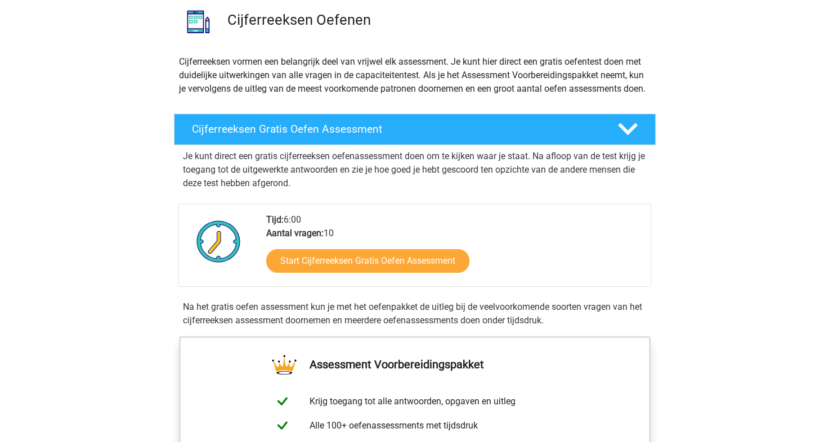
scroll to position [0, 0]
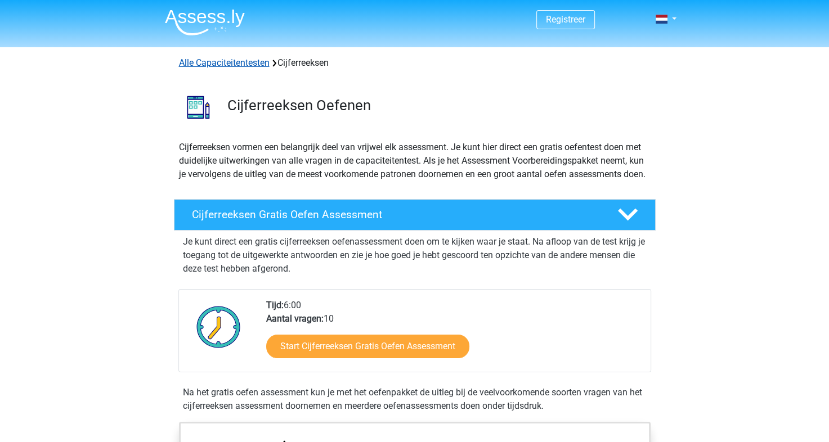
click at [209, 66] on link "Alle Capaciteitentesten" at bounding box center [224, 62] width 91 height 11
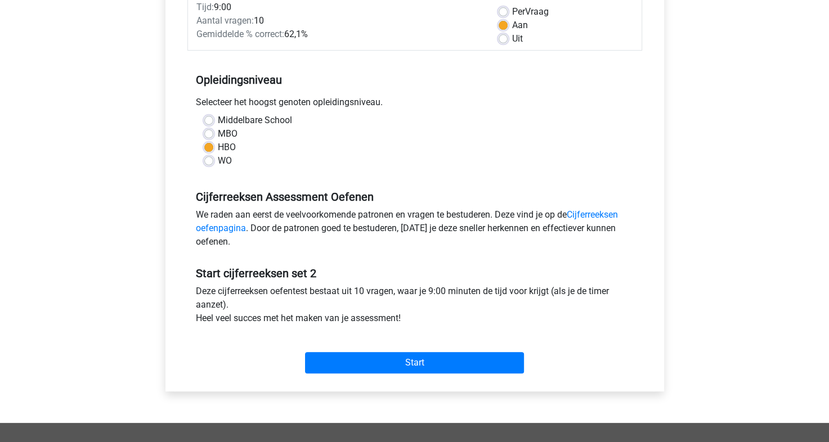
scroll to position [199, 0]
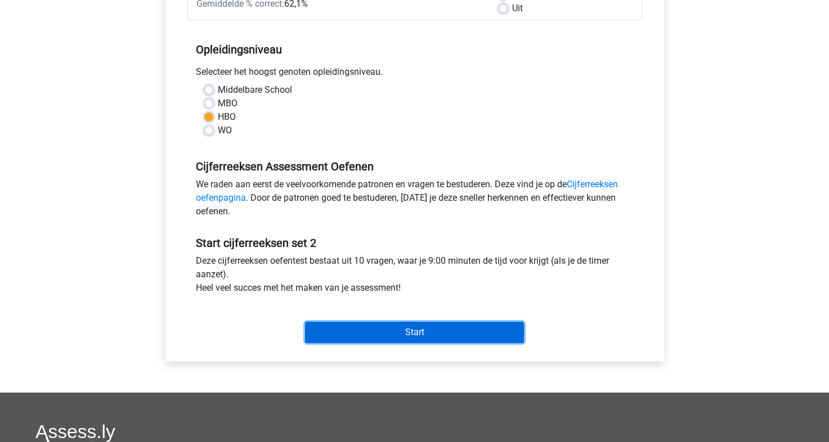
click at [380, 330] on input "Start" at bounding box center [414, 332] width 219 height 21
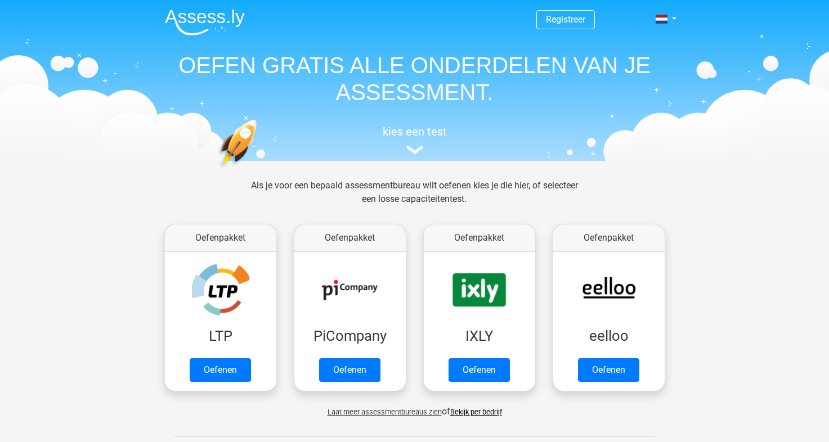
scroll to position [477, 0]
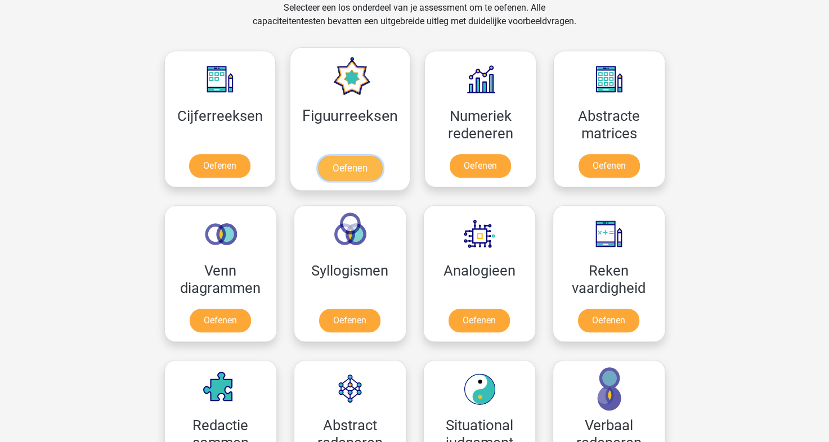
click at [332, 156] on link "Oefenen" at bounding box center [350, 168] width 64 height 25
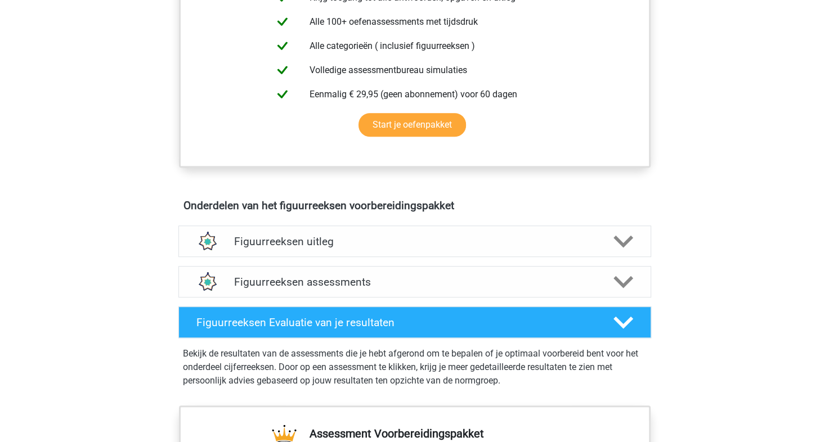
scroll to position [490, 0]
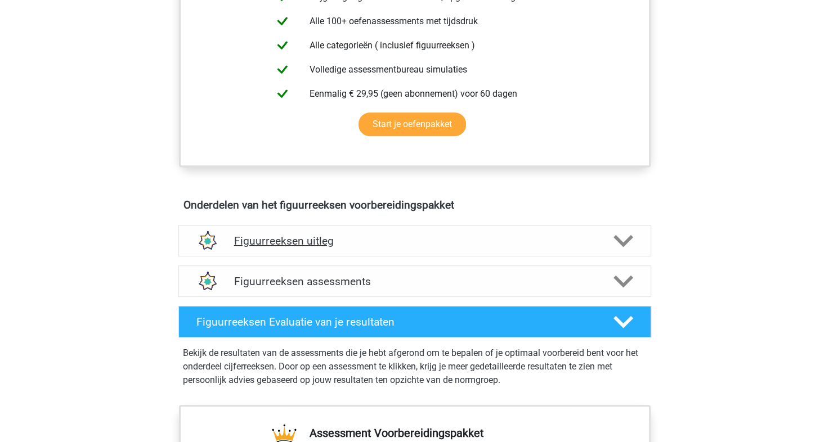
click at [353, 229] on div "Figuurreeksen uitleg" at bounding box center [414, 241] width 473 height 32
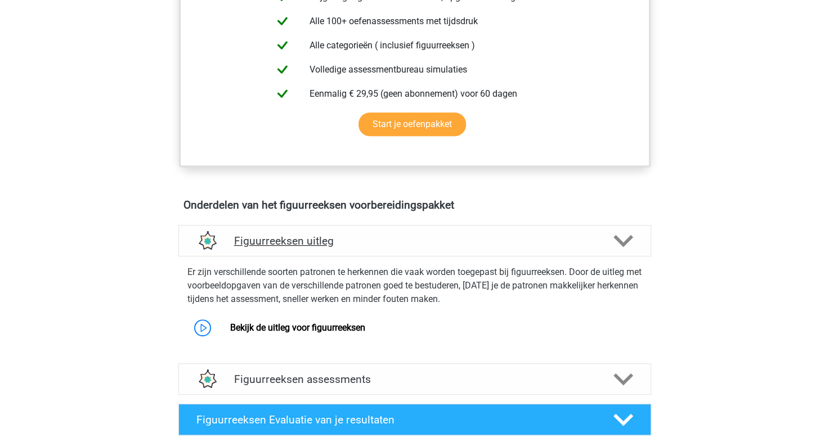
scroll to position [529, 0]
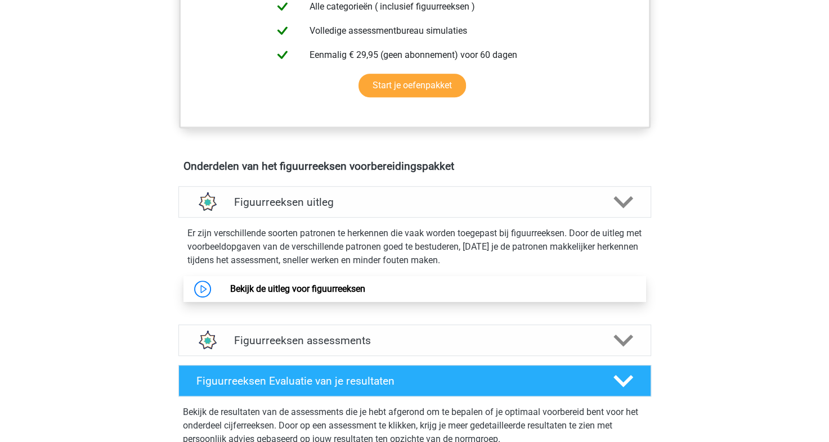
click at [285, 294] on link "Bekijk de uitleg voor figuurreeksen" at bounding box center [297, 289] width 135 height 11
